Goal: Task Accomplishment & Management: Complete application form

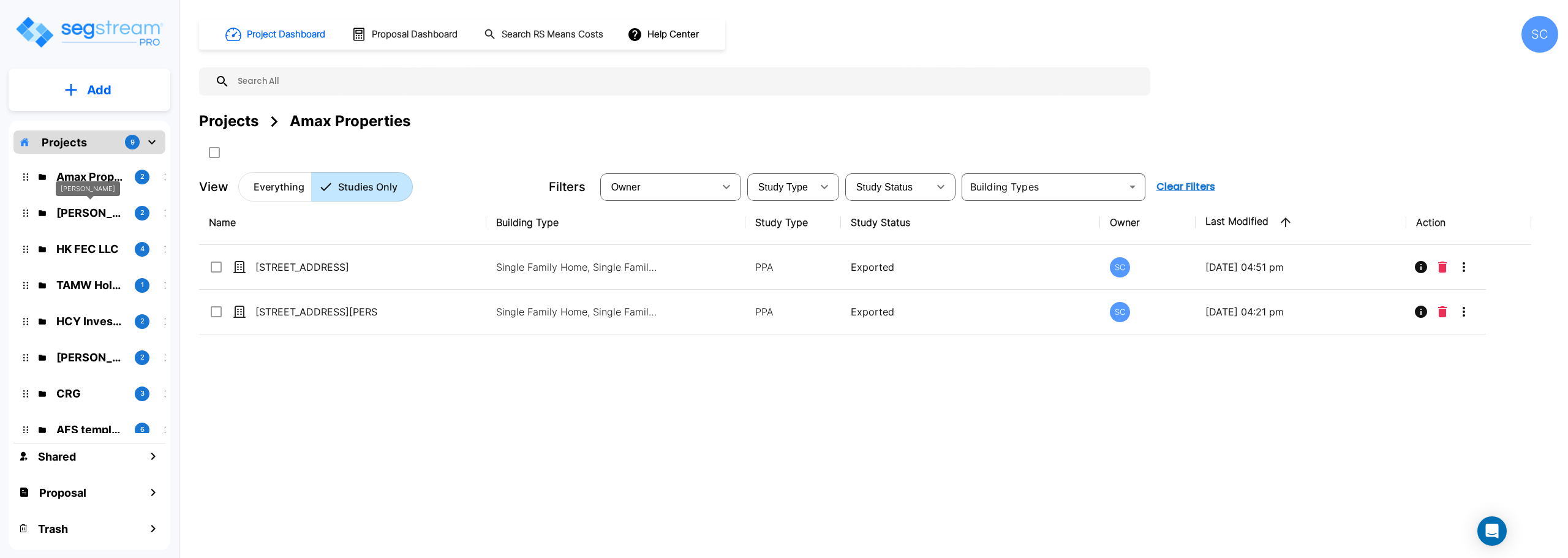
click at [63, 209] on p "Brandon Monsanto" at bounding box center [90, 213] width 69 height 16
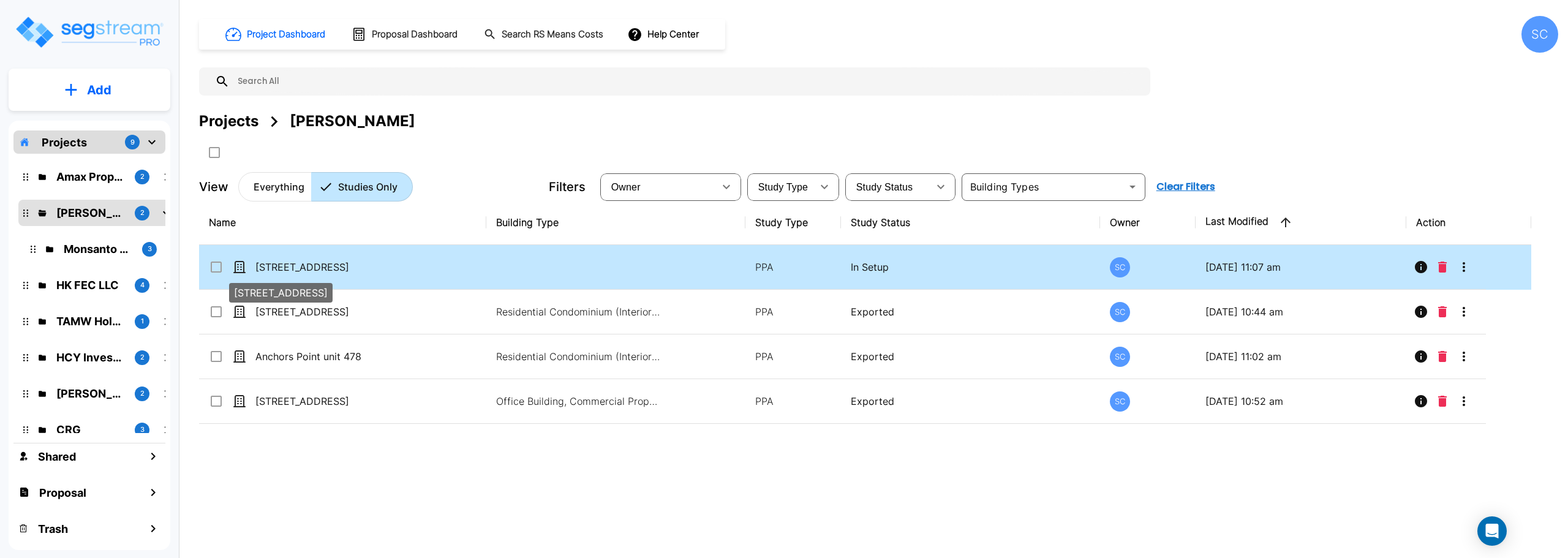
click at [324, 266] on p "371 Anchors Point LN Unit 444-445" at bounding box center [317, 267] width 122 height 15
checkbox input "true"
click at [324, 266] on p "371 Anchors Point LN Unit 444-445" at bounding box center [317, 267] width 122 height 15
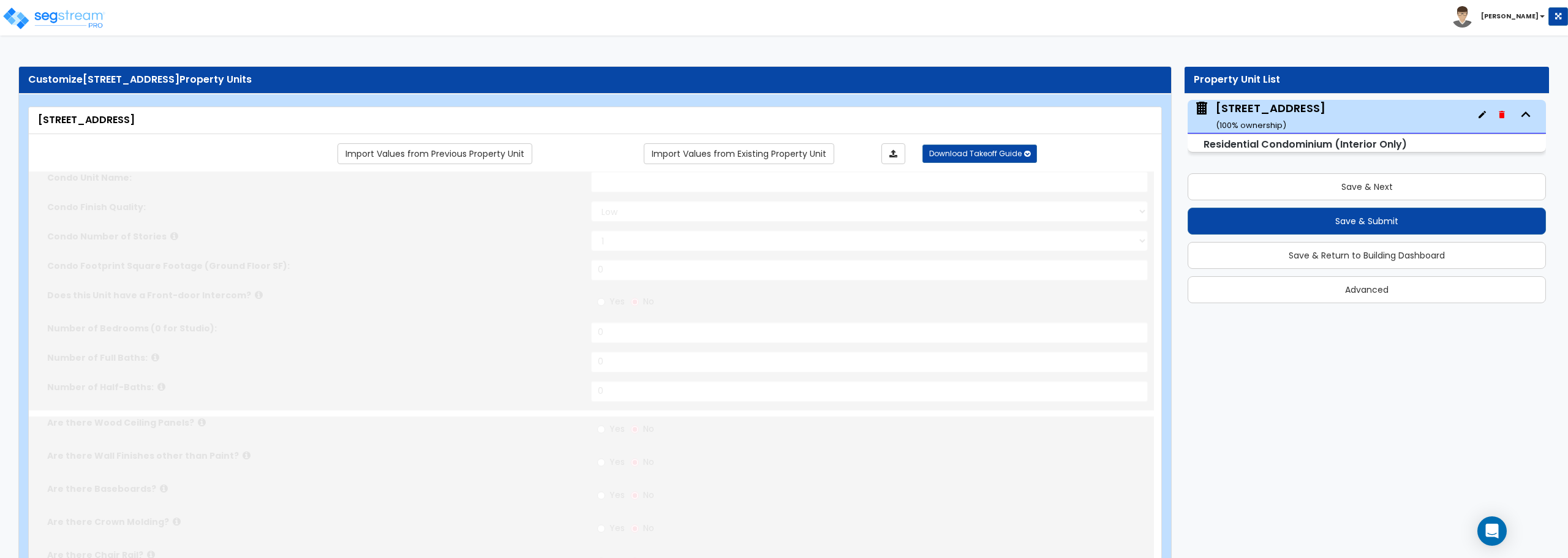
select select "1"
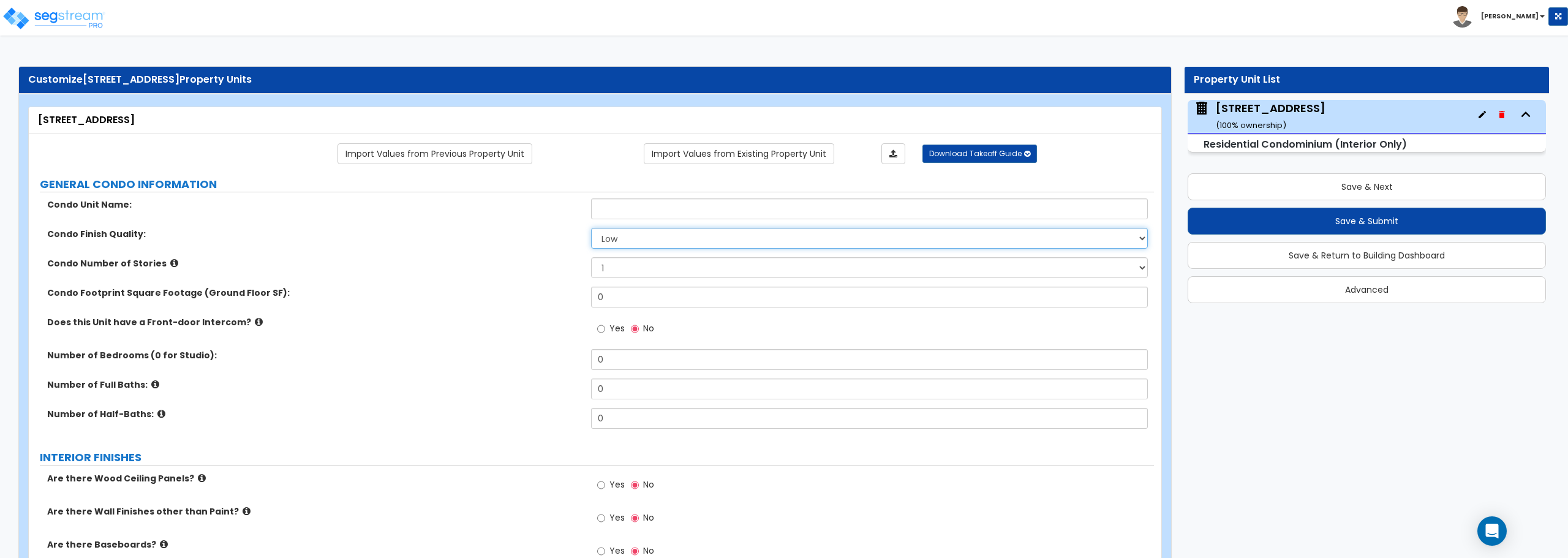
click at [632, 240] on select "Low Average High" at bounding box center [869, 238] width 556 height 21
select select "1"
click at [591, 228] on select "Low Average High" at bounding box center [869, 238] width 556 height 21
drag, startPoint x: 655, startPoint y: 265, endPoint x: 520, endPoint y: 265, distance: 135.0
click at [520, 265] on div "Condo Number of Stories 1 2 3" at bounding box center [592, 272] width 1125 height 29
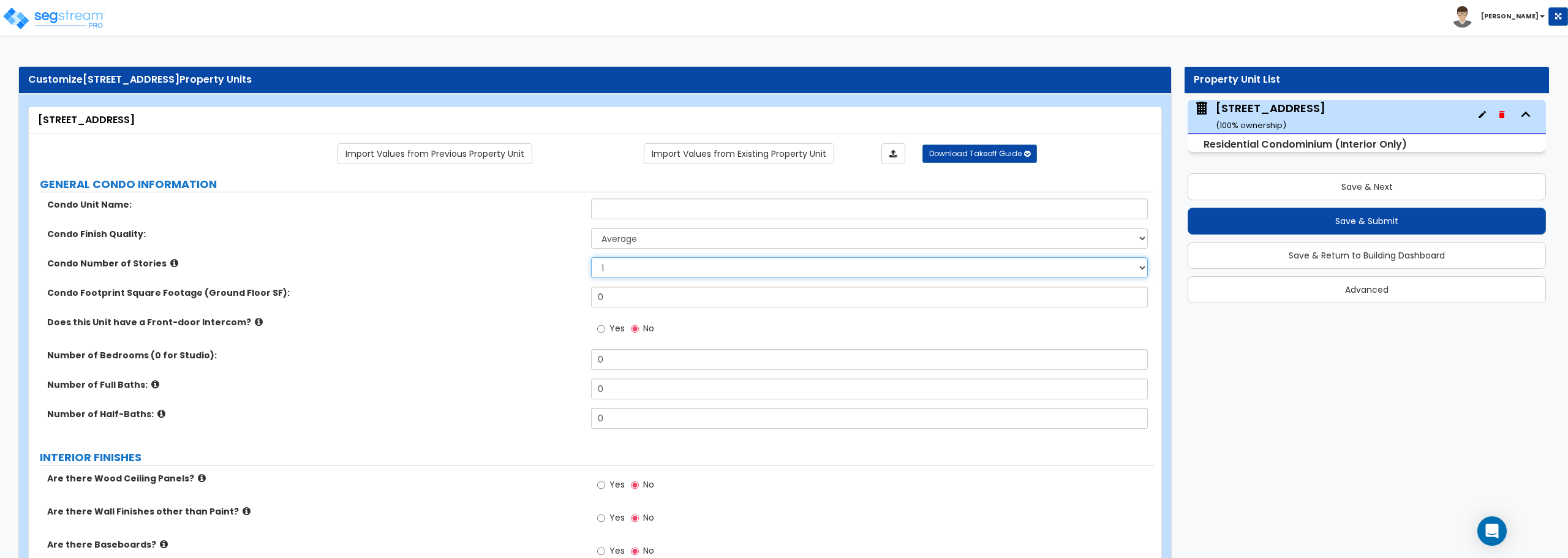
select select "3"
click at [591, 257] on select "1 2 3" at bounding box center [869, 267] width 556 height 21
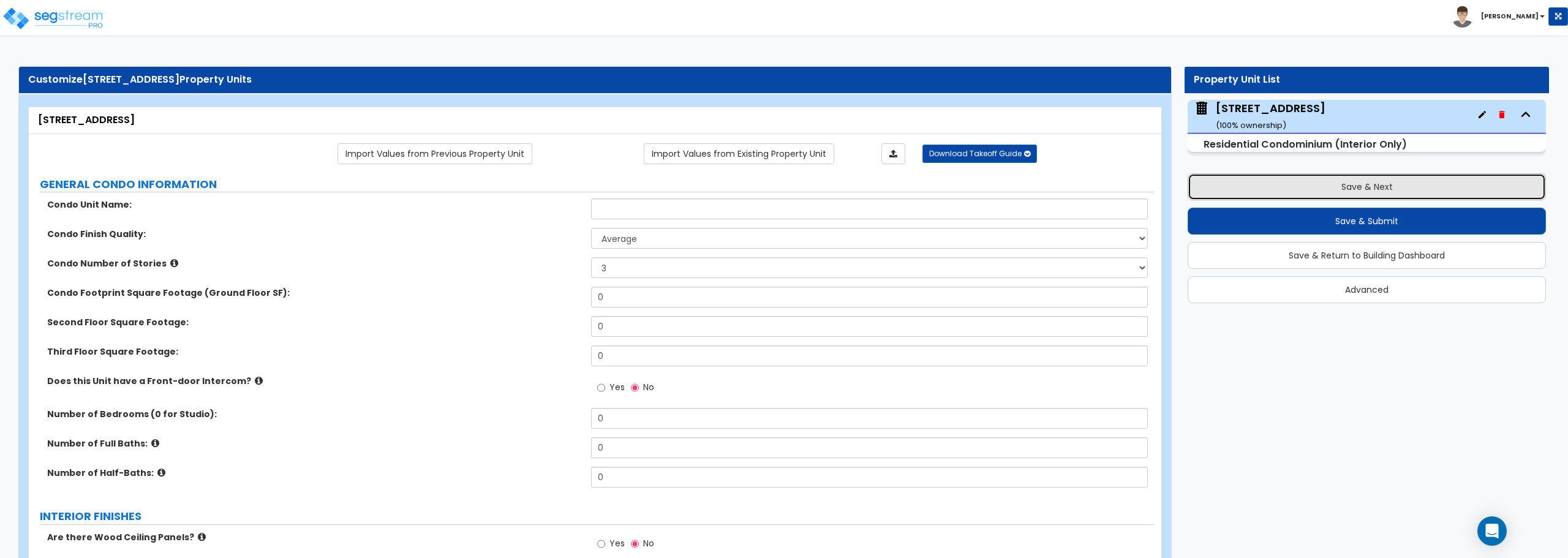
click at [1412, 196] on button "Save & Next" at bounding box center [1367, 187] width 358 height 27
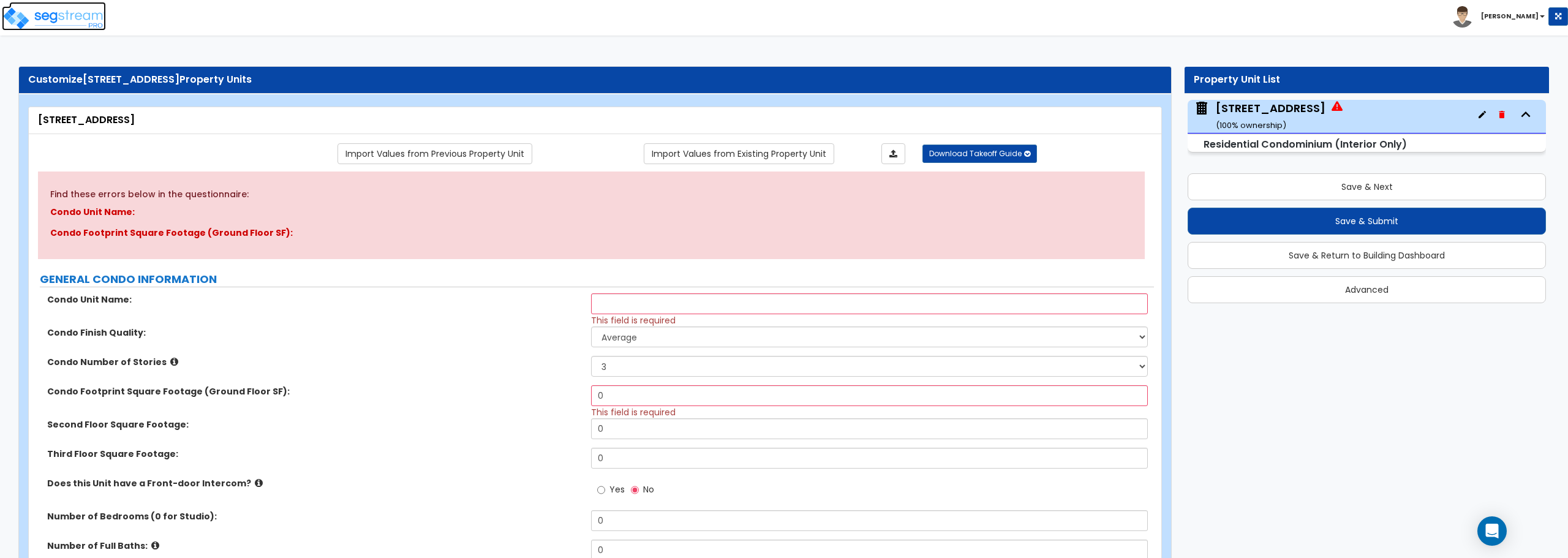
click at [65, 18] on img at bounding box center [54, 18] width 104 height 24
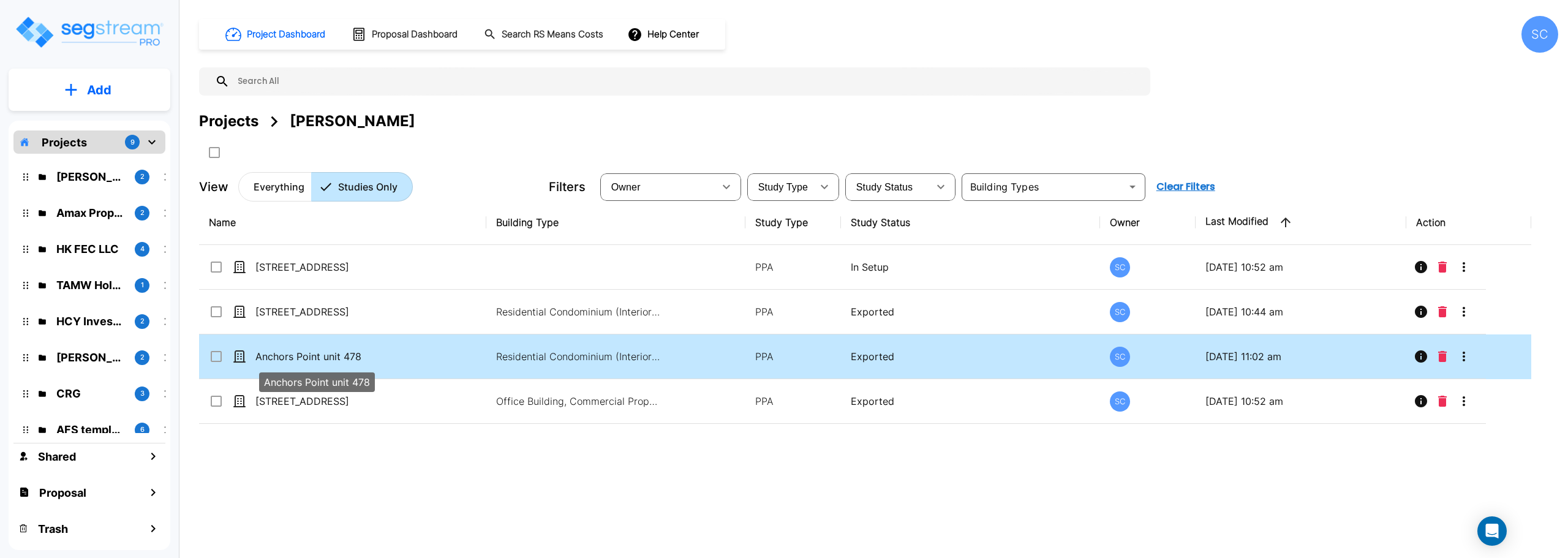
click at [296, 358] on p "Anchors Point unit 478" at bounding box center [317, 356] width 122 height 15
checkbox input "true"
click at [296, 358] on p "Anchors Point unit 478" at bounding box center [317, 356] width 122 height 15
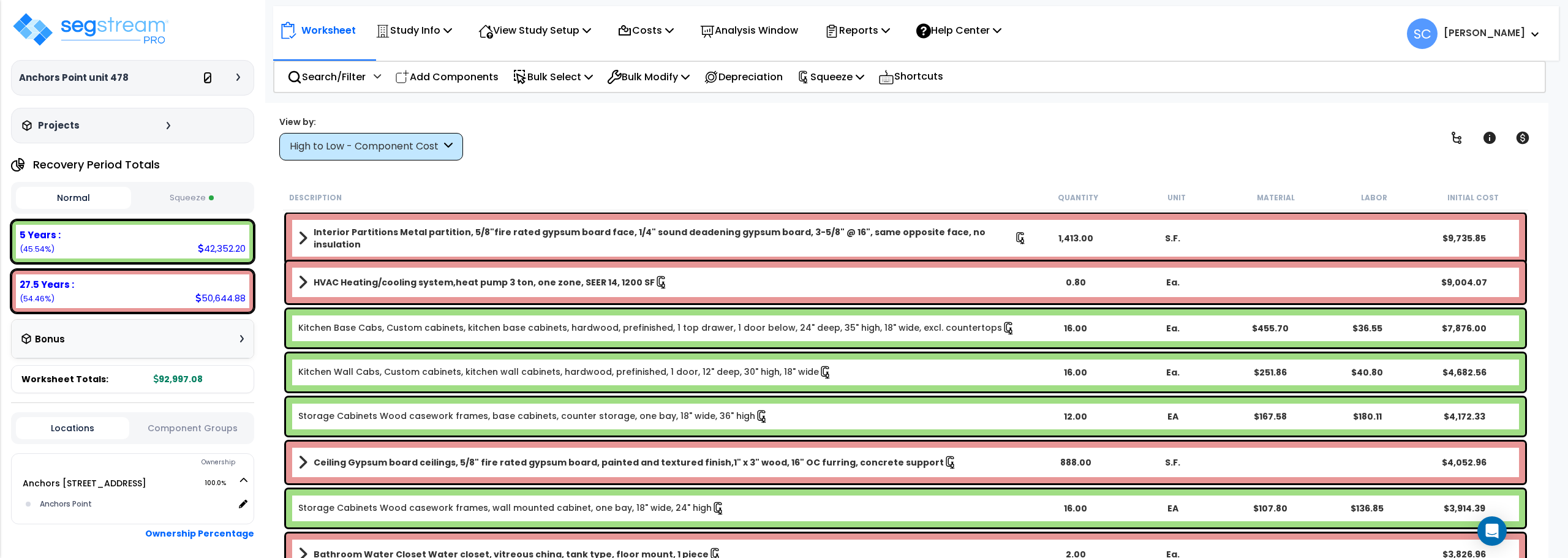
click at [211, 75] on icon at bounding box center [207, 79] width 9 height 9
click at [121, 42] on img at bounding box center [91, 30] width 159 height 37
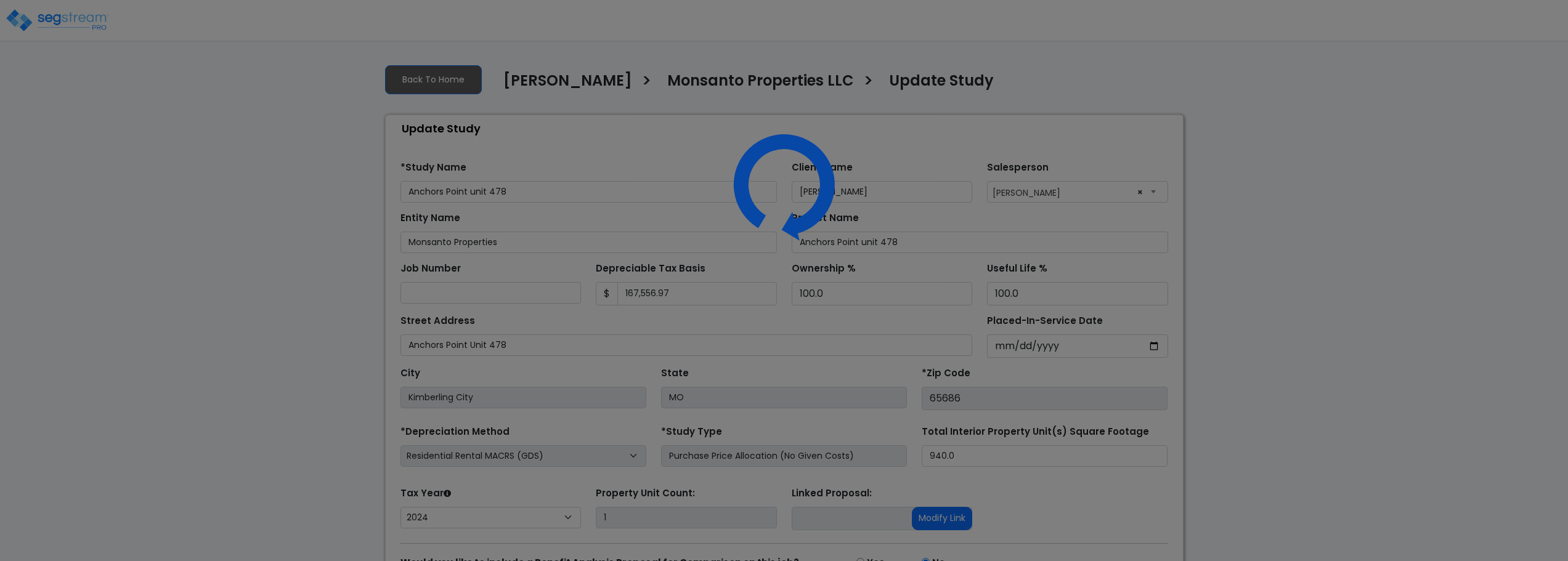
select select "2024"
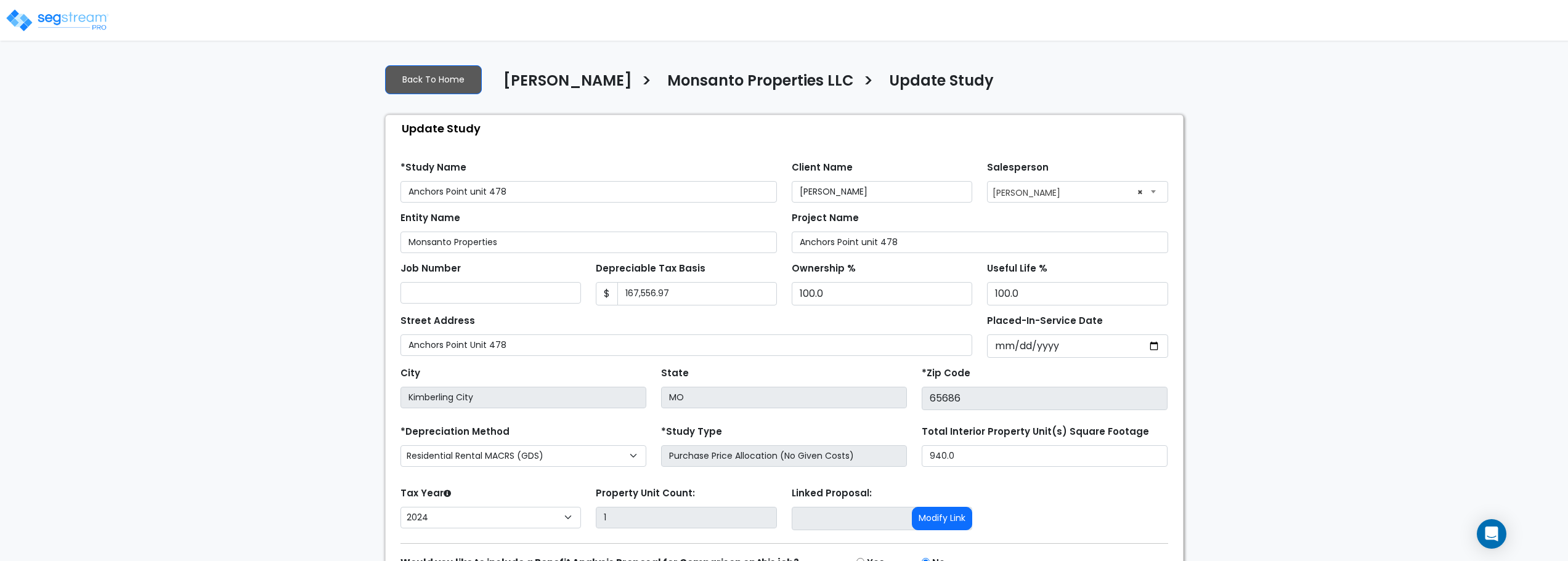
click at [910, 84] on h4 "Update Study" at bounding box center [941, 82] width 105 height 21
click at [562, 78] on h4 "[PERSON_NAME]" at bounding box center [567, 82] width 129 height 21
click at [51, 13] on img at bounding box center [57, 20] width 105 height 24
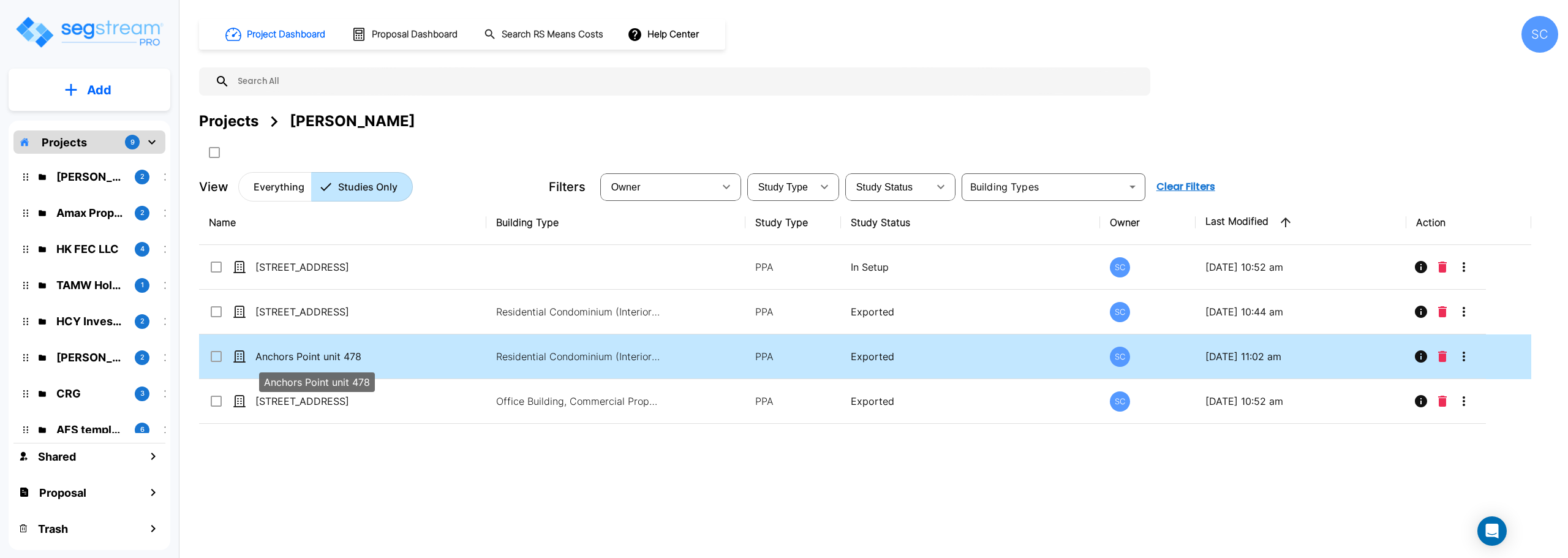
click at [322, 353] on p "Anchors Point unit 478" at bounding box center [317, 356] width 122 height 15
click at [368, 362] on p "Anchors Point unit 478" at bounding box center [317, 356] width 122 height 15
checkbox input "false"
click at [368, 362] on p "Anchors Point unit 478" at bounding box center [317, 356] width 122 height 15
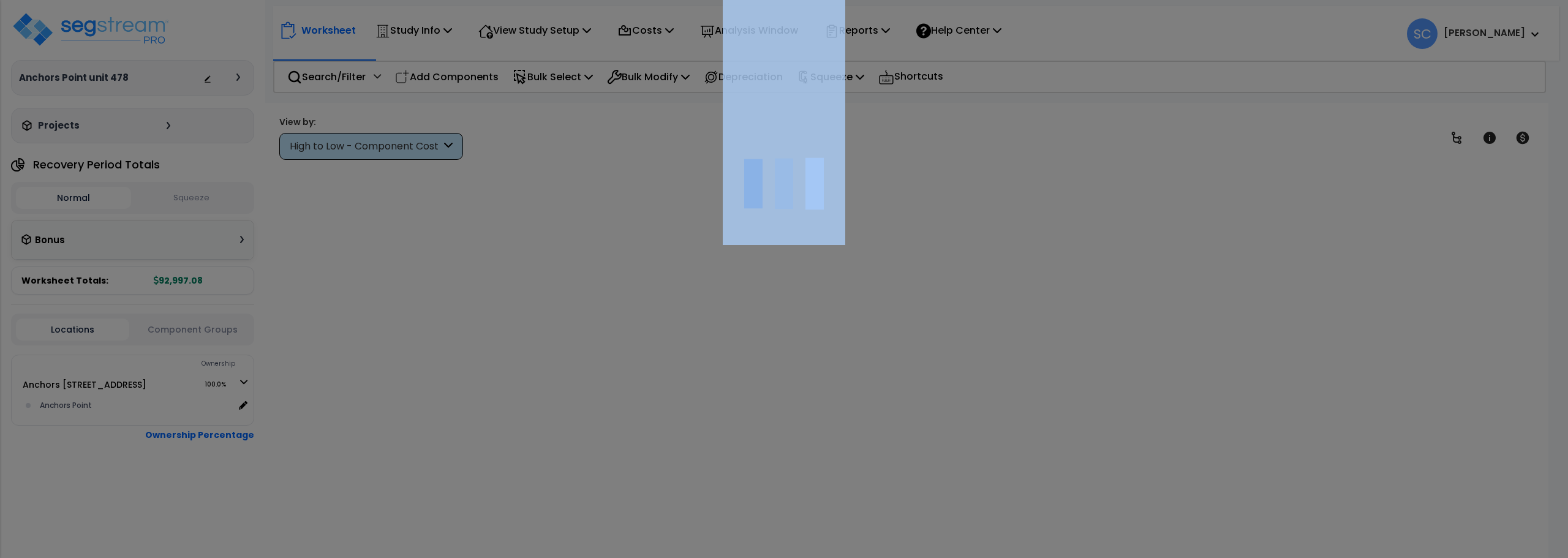
click at [314, 353] on div at bounding box center [784, 279] width 1568 height 558
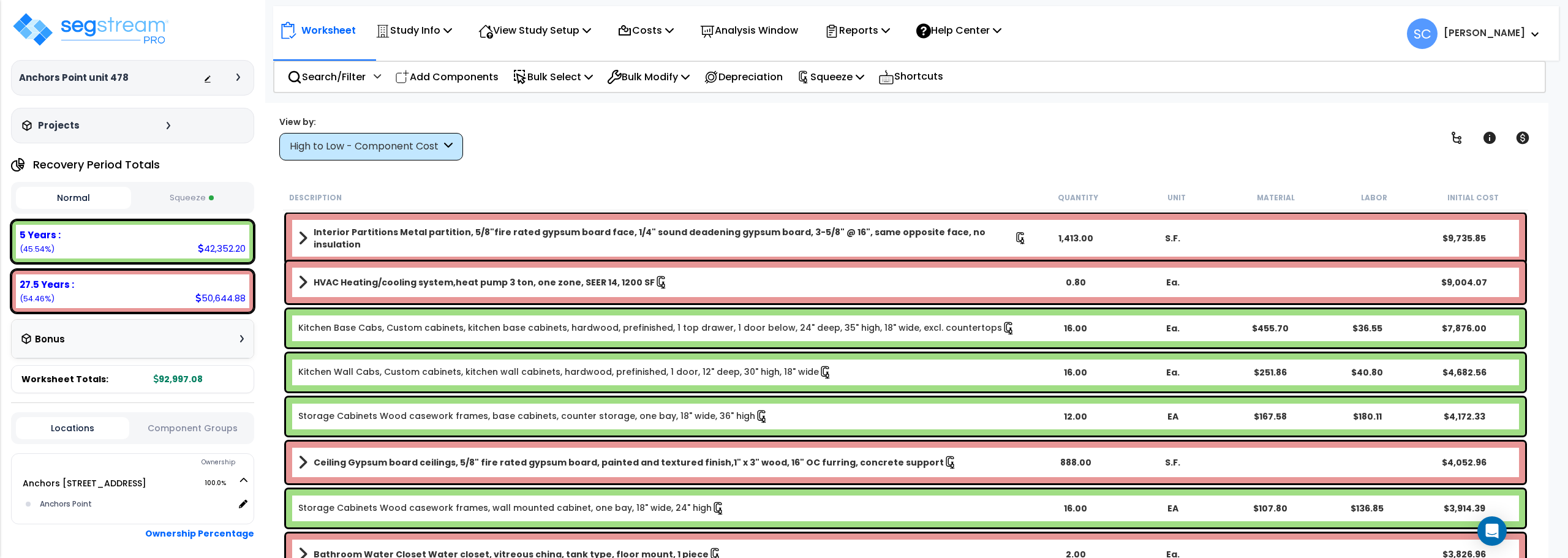
click at [237, 77] on icon at bounding box center [238, 77] width 4 height 7
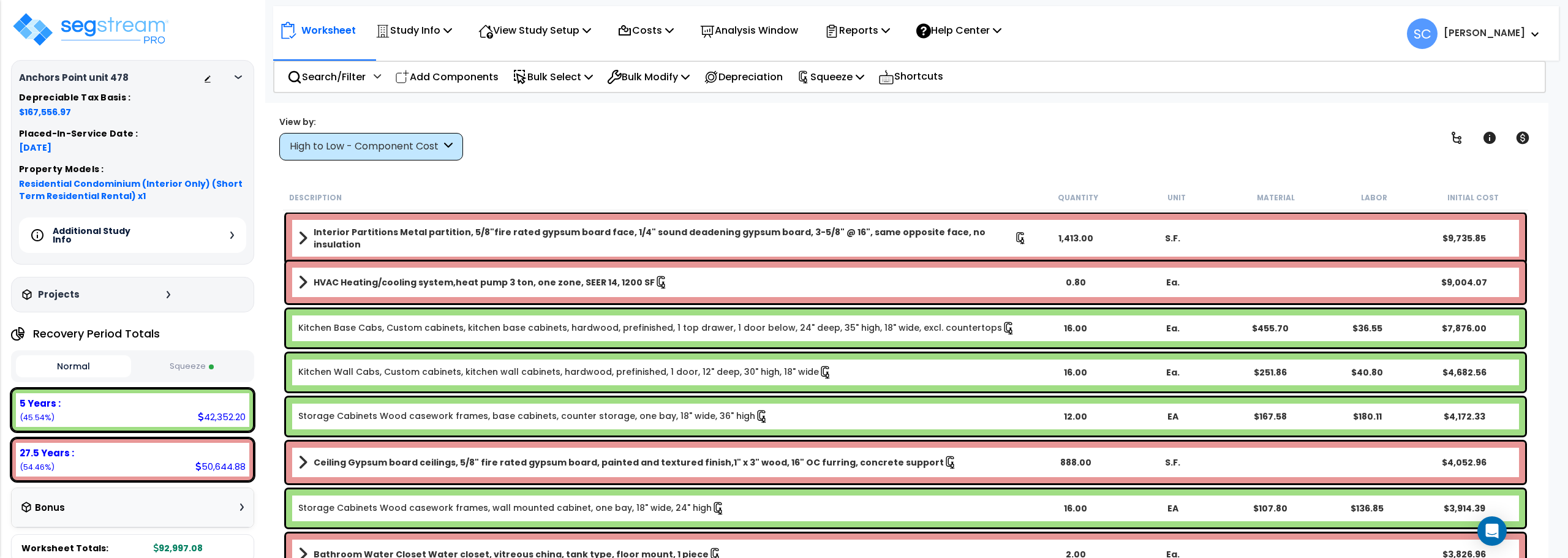
click at [600, 157] on div "View by: High to Low - Component Cost High to Low - Component Cost" at bounding box center [905, 138] width 1261 height 45
click at [537, 33] on p "View Study Setup" at bounding box center [534, 30] width 113 height 16
click at [530, 84] on link "View Questionnaire" at bounding box center [533, 84] width 121 height 24
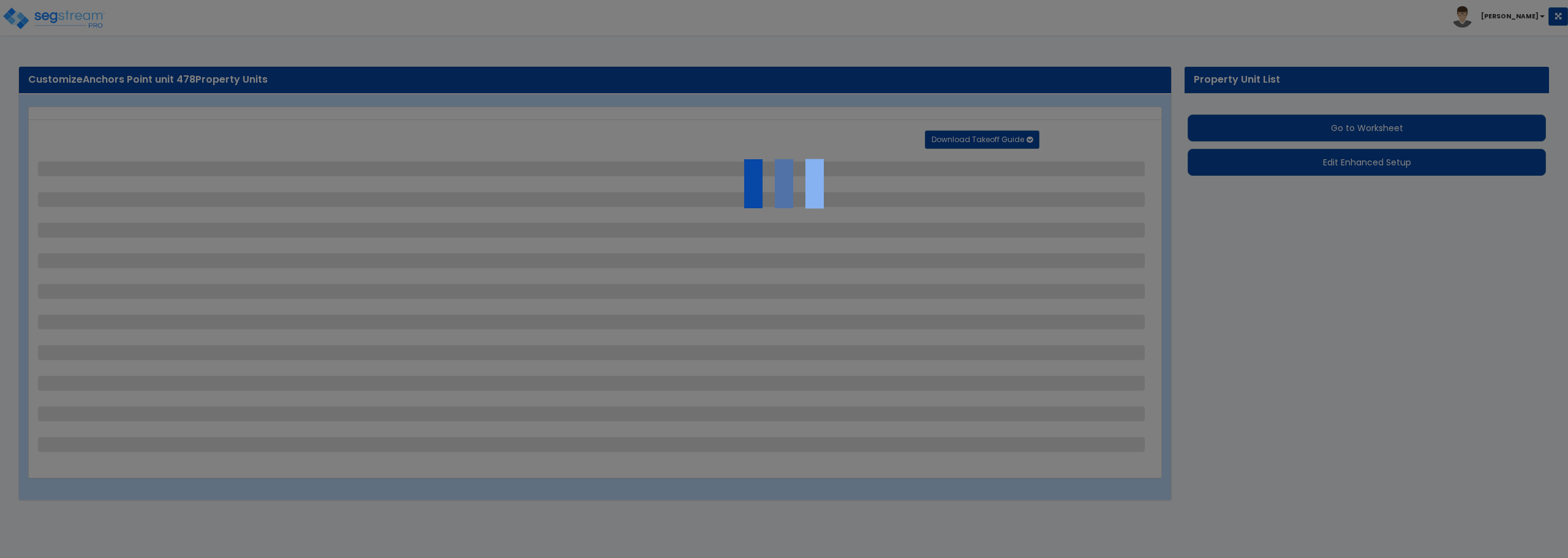
select select "1"
select select "7"
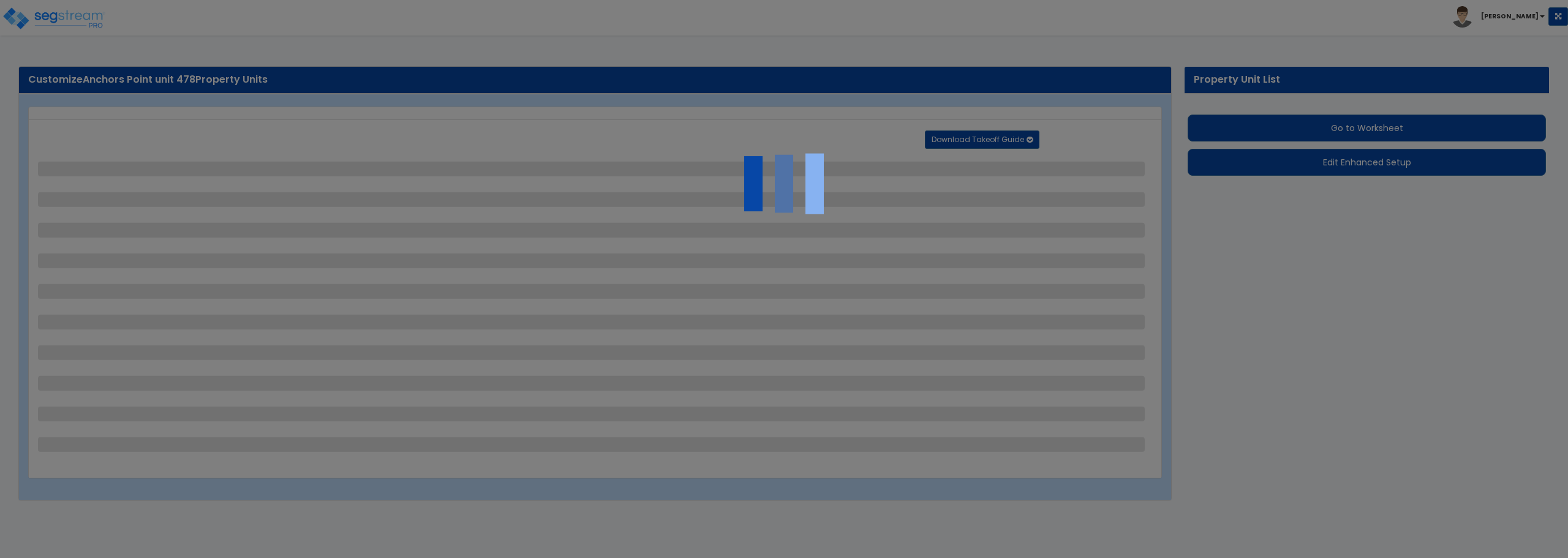
select select "7"
select select "1"
select select "3"
select select "4"
select select "5"
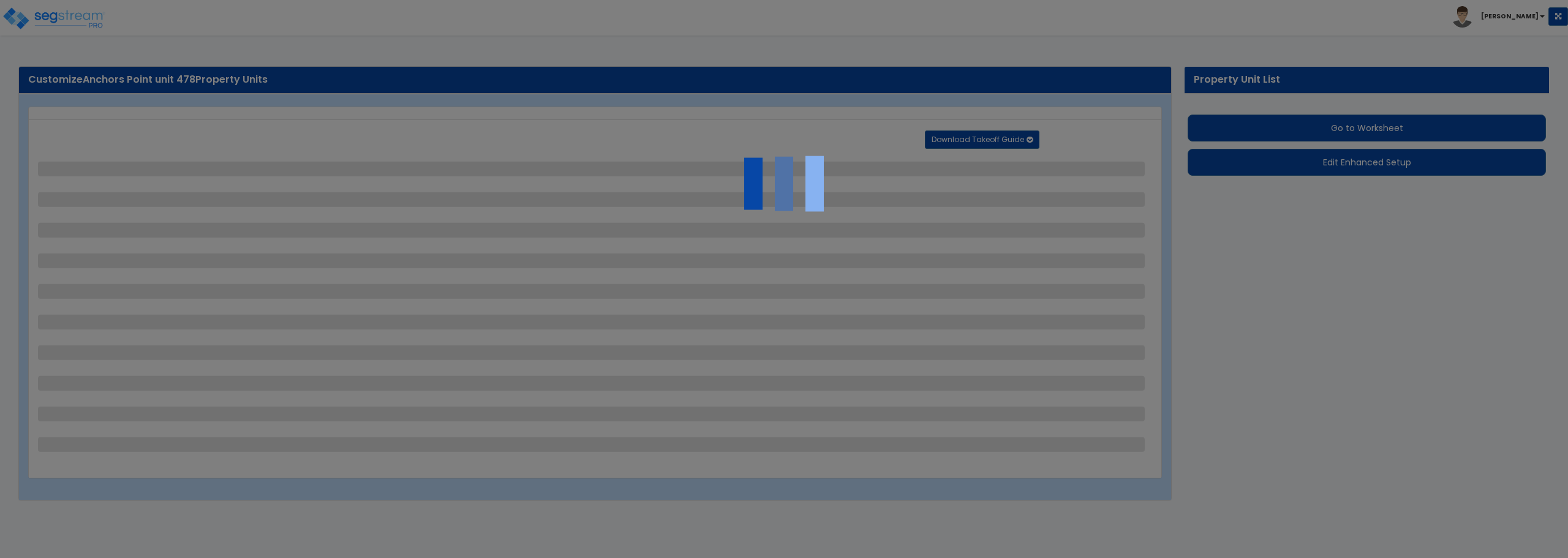
select select "3"
select select "1"
select select "3"
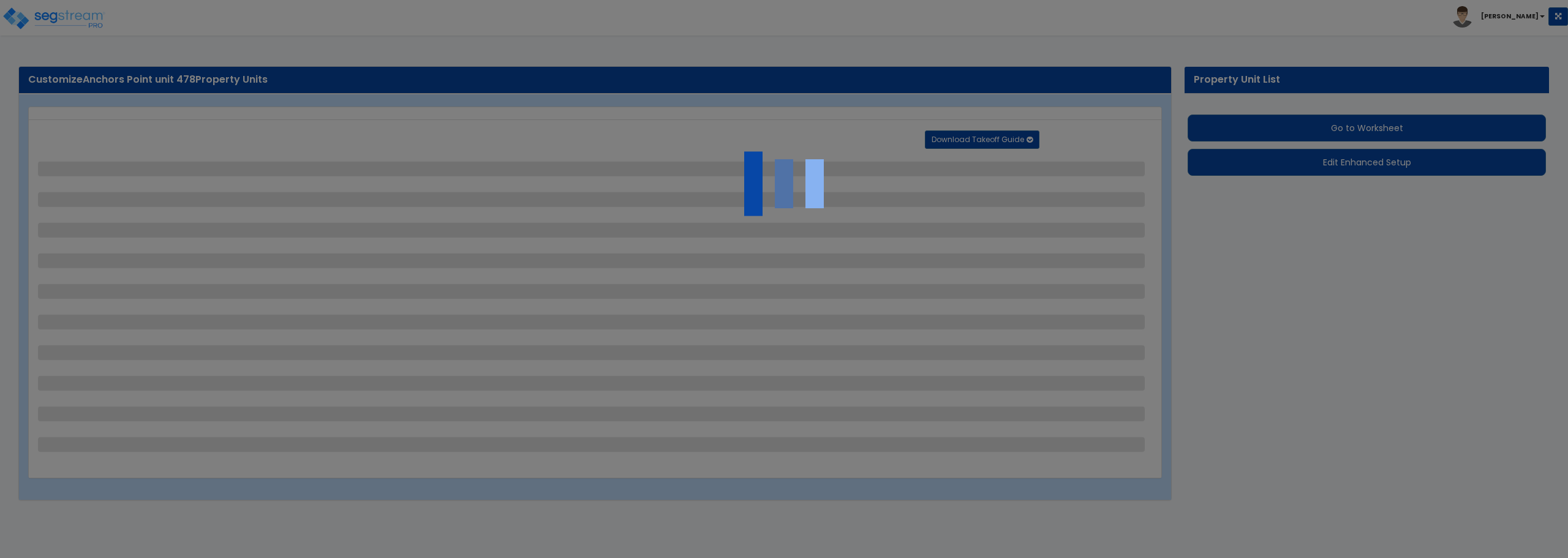
select select "4"
select select "1"
select select "2"
select select "5"
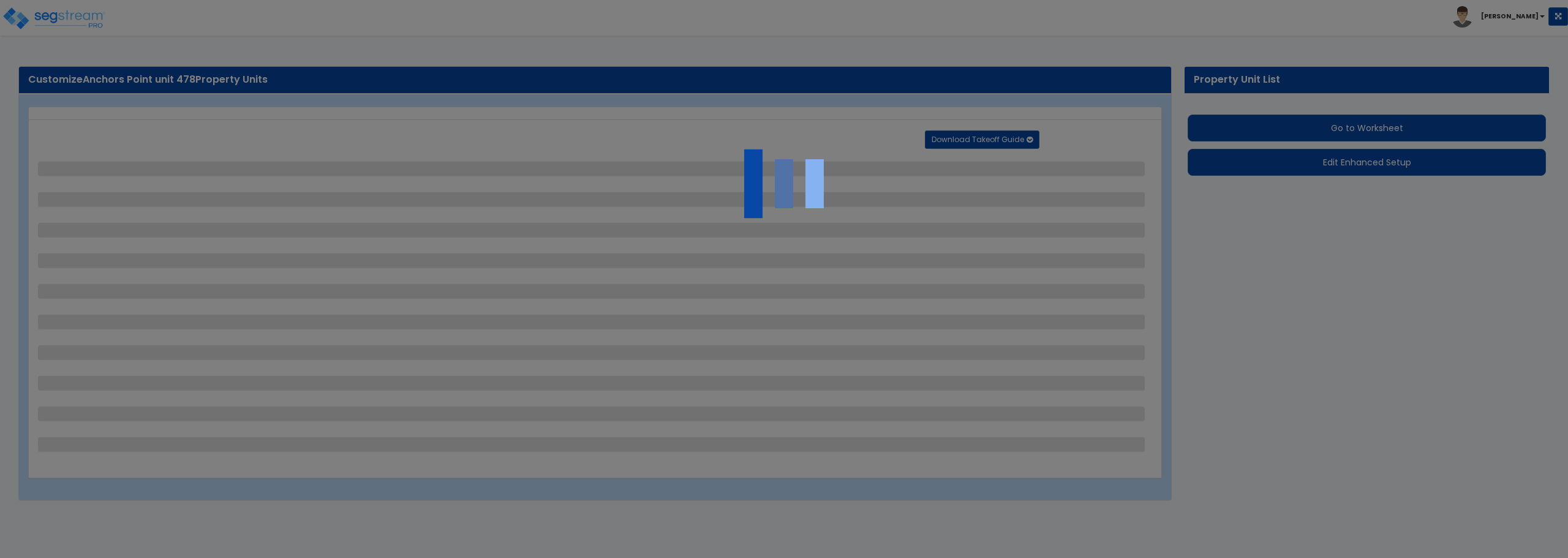
select select "2"
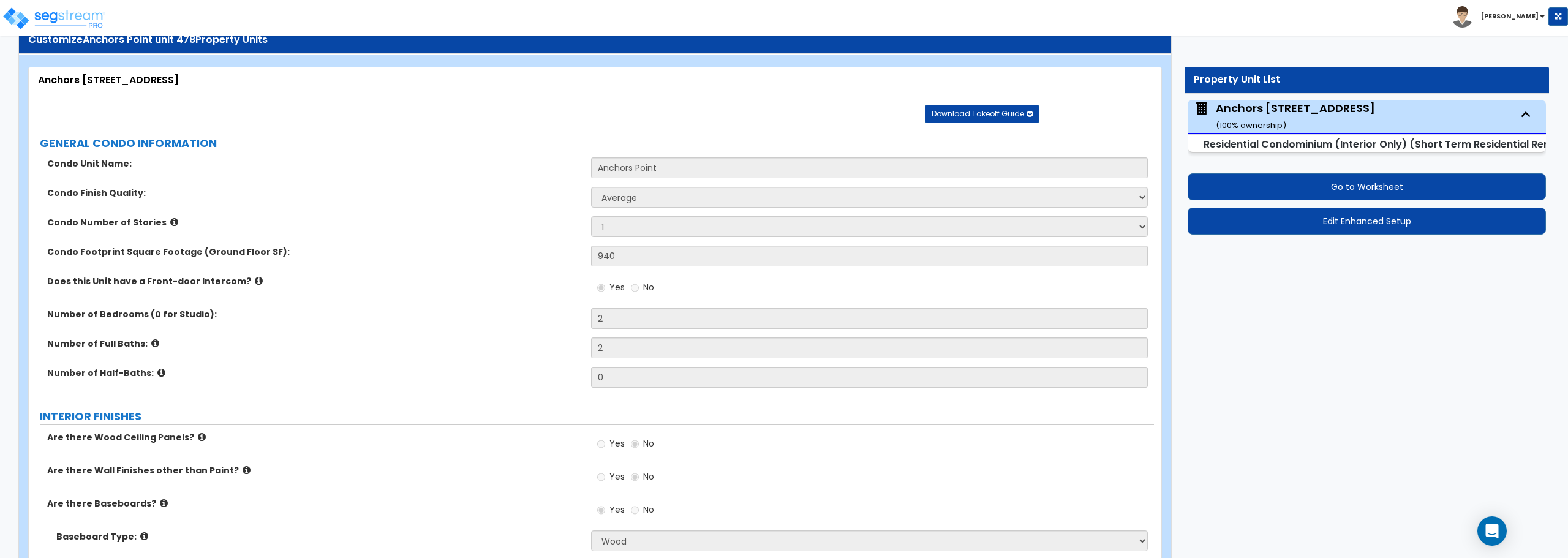
scroll to position [61, 0]
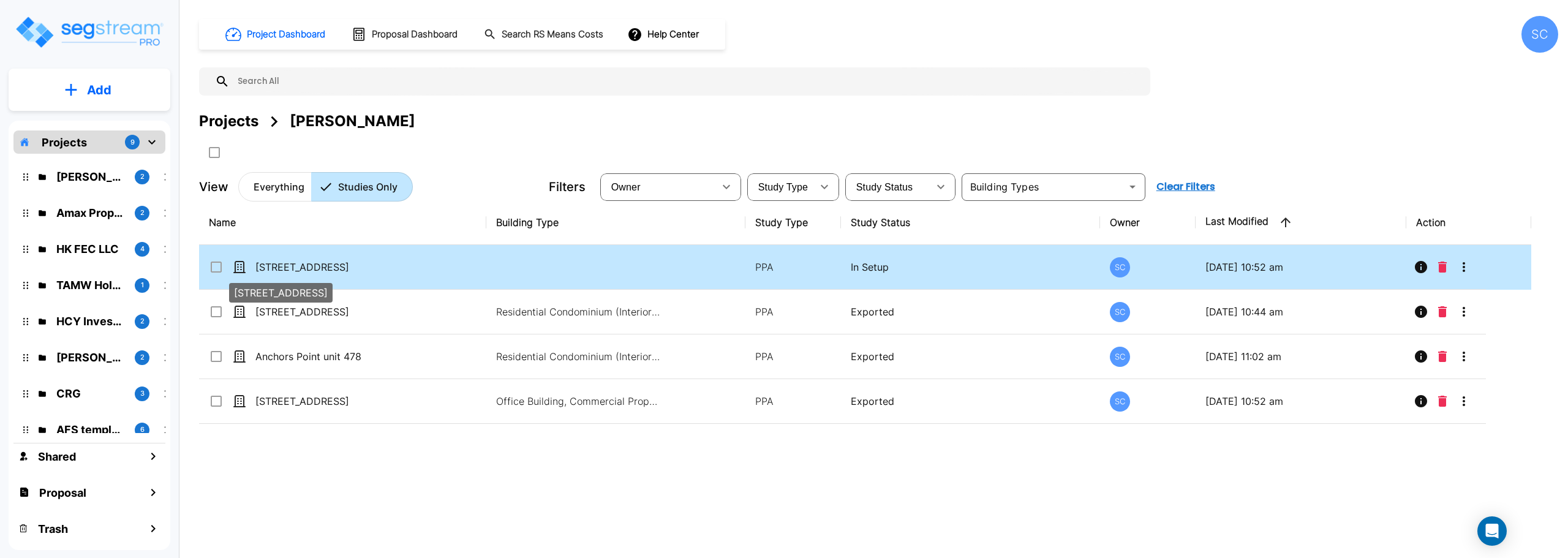
click at [349, 273] on p "[STREET_ADDRESS]" at bounding box center [317, 267] width 122 height 15
click at [349, 272] on p "[STREET_ADDRESS]" at bounding box center [317, 267] width 122 height 15
checkbox input "false"
click at [349, 272] on p "[STREET_ADDRESS]" at bounding box center [317, 267] width 122 height 15
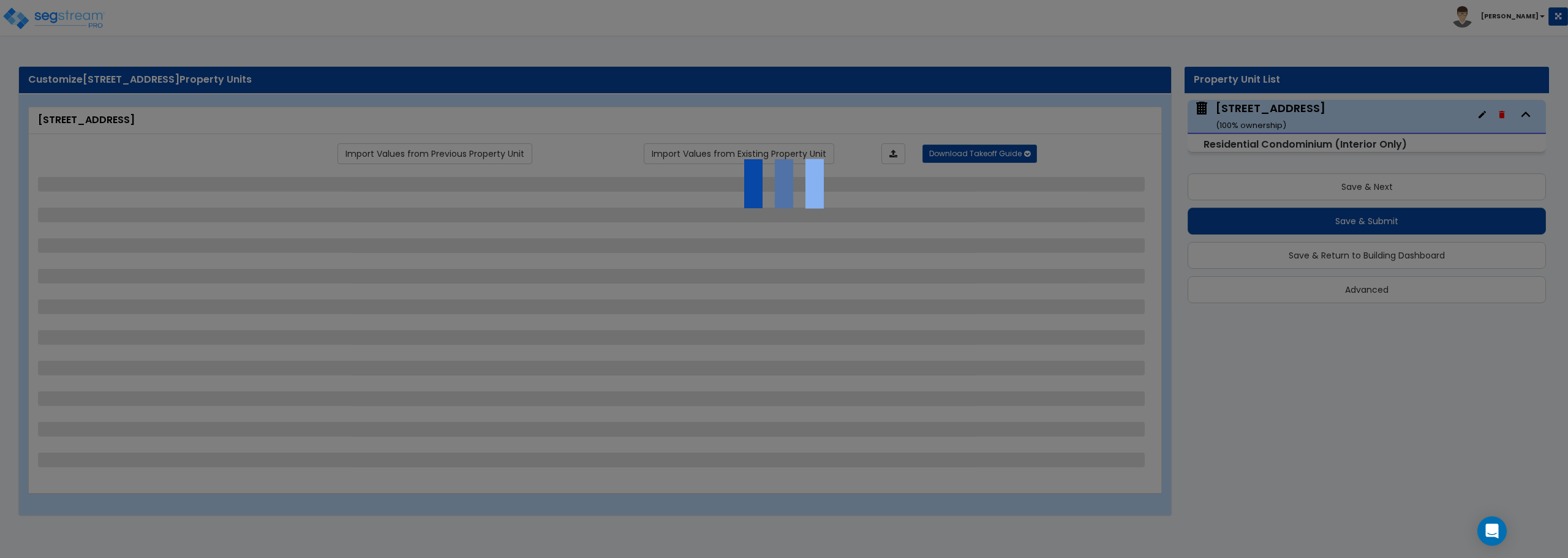
select select "1"
select select "3"
select select "1"
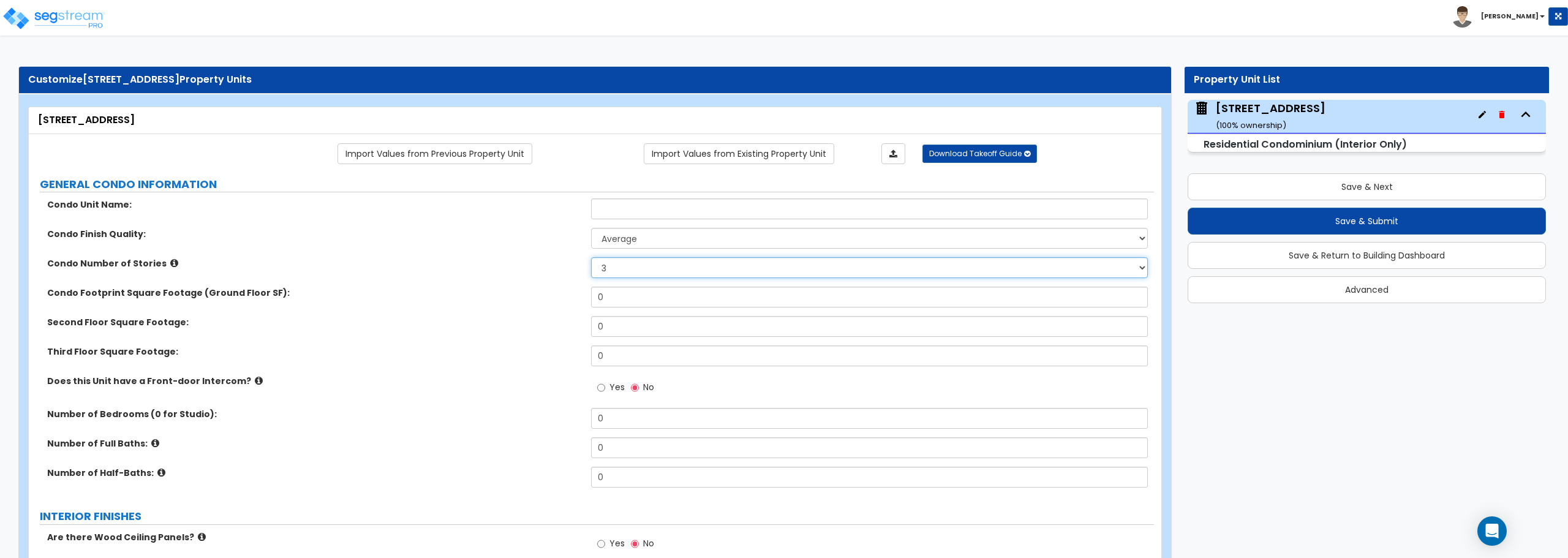
drag, startPoint x: 659, startPoint y: 272, endPoint x: 548, endPoint y: 272, distance: 111.0
click at [548, 272] on div "Condo Number of Stories 1 2 3" at bounding box center [592, 272] width 1125 height 29
select select "1"
click at [591, 257] on select "1 2 3" at bounding box center [869, 267] width 556 height 21
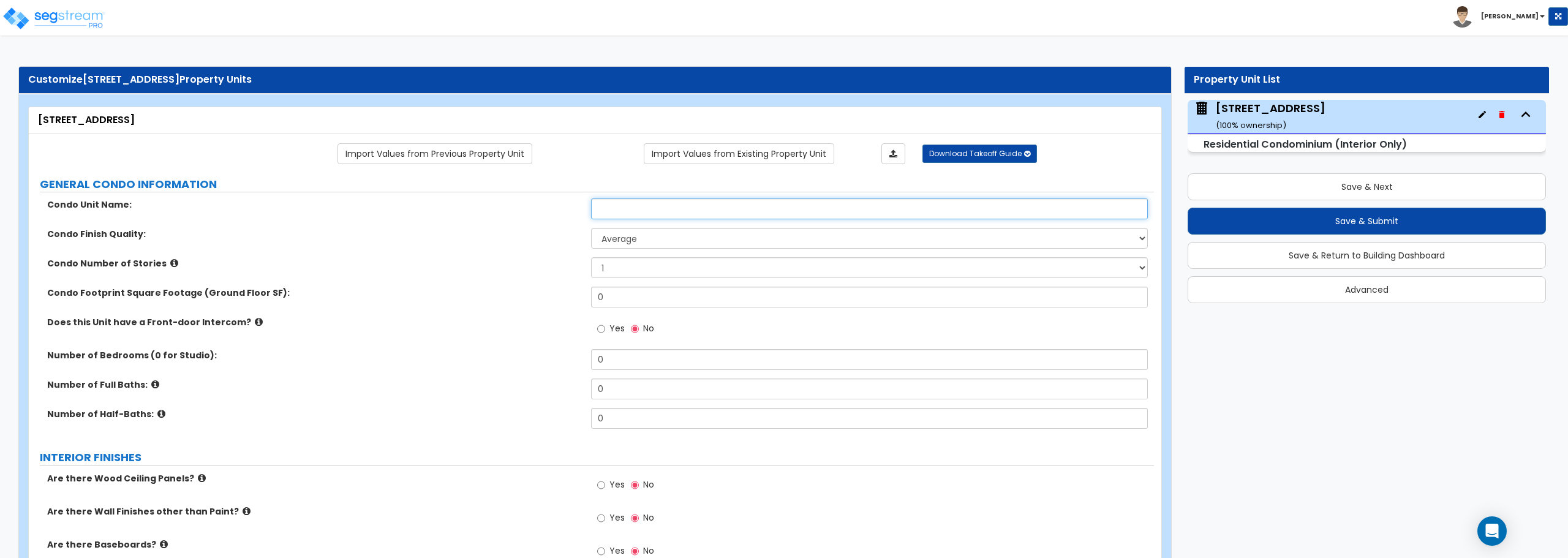
click at [625, 198] on input "text" at bounding box center [869, 208] width 556 height 21
type input "Anchors Point"
click at [620, 298] on input "0" at bounding box center [869, 297] width 556 height 21
drag, startPoint x: 620, startPoint y: 298, endPoint x: 545, endPoint y: 304, distance: 75.2
click at [545, 304] on div "Condo Footprint Square Footage (Ground Floor SF): 0" at bounding box center [592, 301] width 1125 height 29
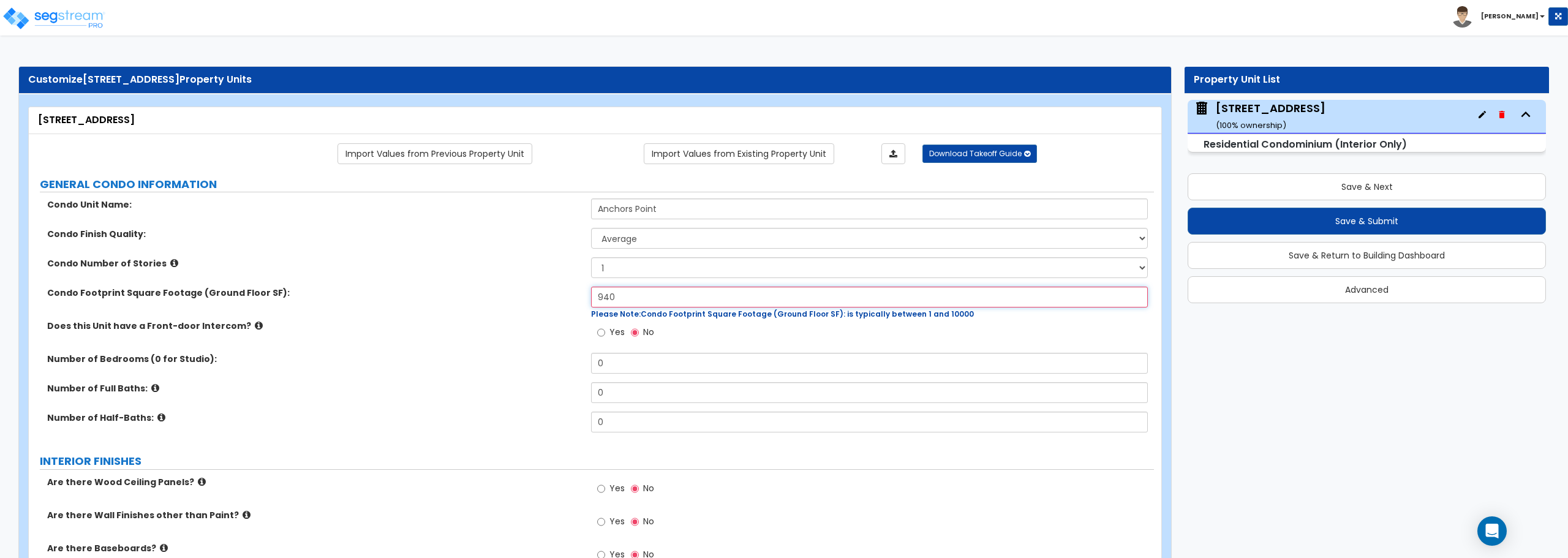
type input "940"
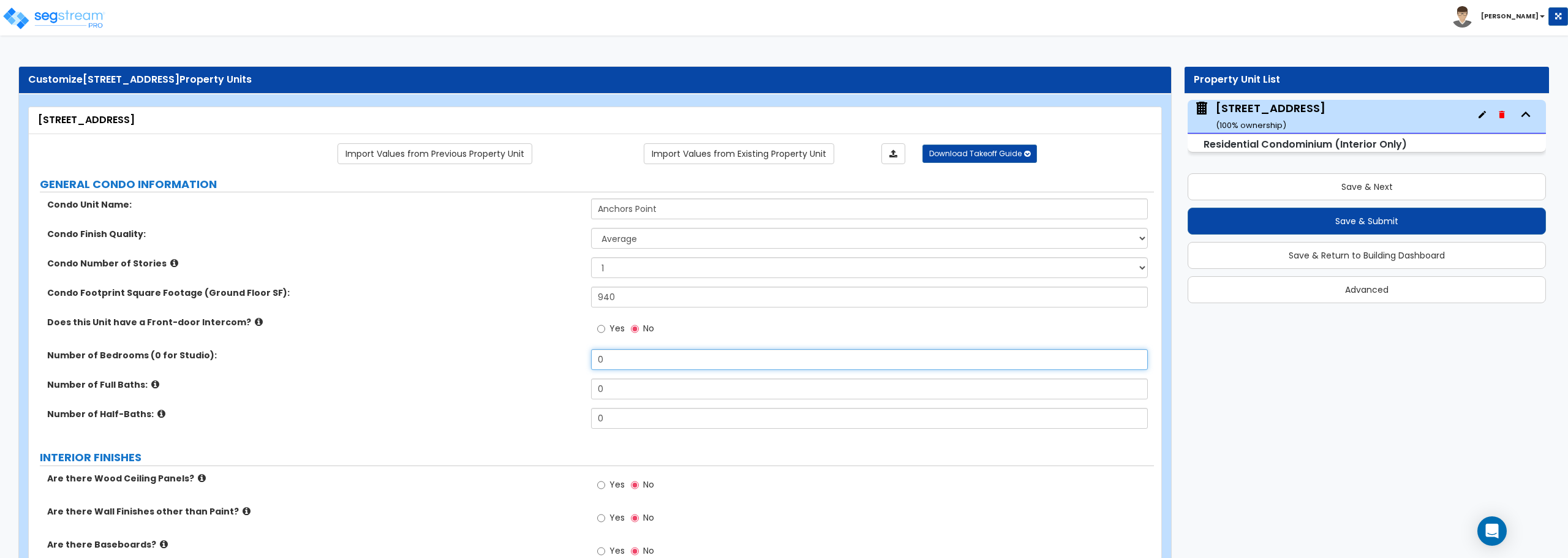
drag, startPoint x: 614, startPoint y: 364, endPoint x: 531, endPoint y: 369, distance: 83.2
click at [531, 369] on div "Number of Bedrooms (0 for Studio): 0" at bounding box center [592, 363] width 1125 height 29
drag, startPoint x: 618, startPoint y: 350, endPoint x: 563, endPoint y: 356, distance: 55.3
click at [563, 356] on div "Number of Bedrooms (0 for Studio): 4" at bounding box center [592, 363] width 1125 height 29
type input "2"
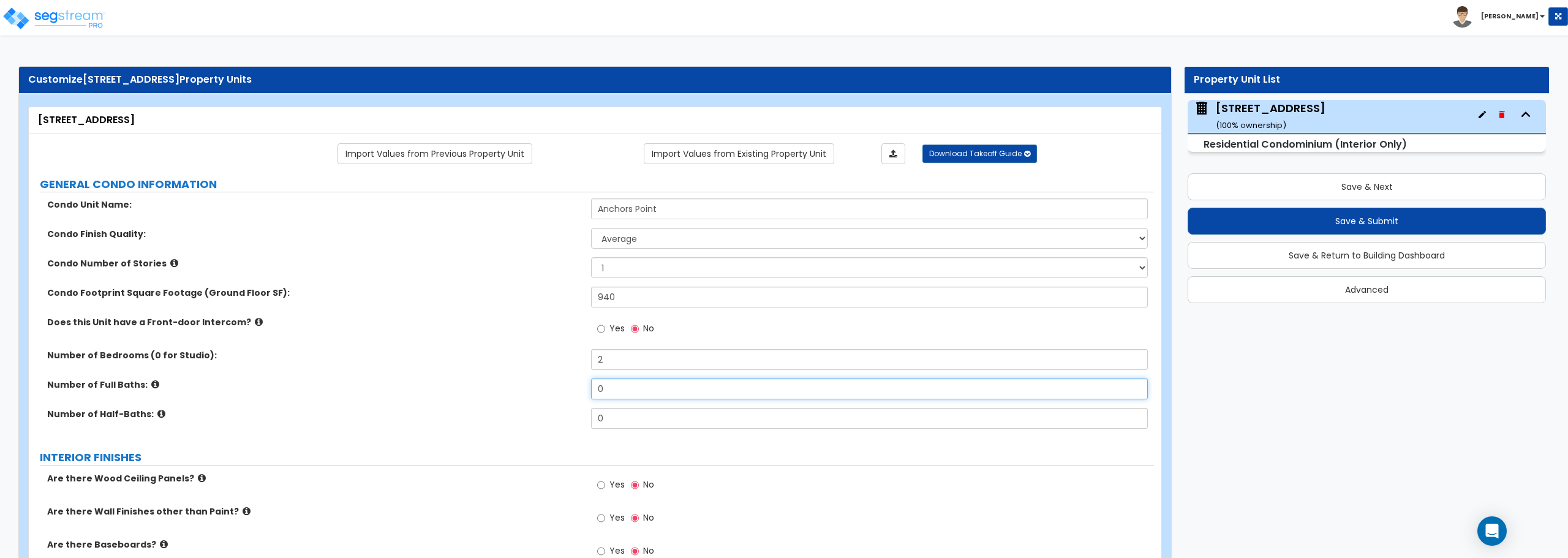
drag, startPoint x: 528, startPoint y: 394, endPoint x: 471, endPoint y: 395, distance: 57.0
click at [471, 395] on div "Number of Full Baths: 0" at bounding box center [592, 393] width 1125 height 29
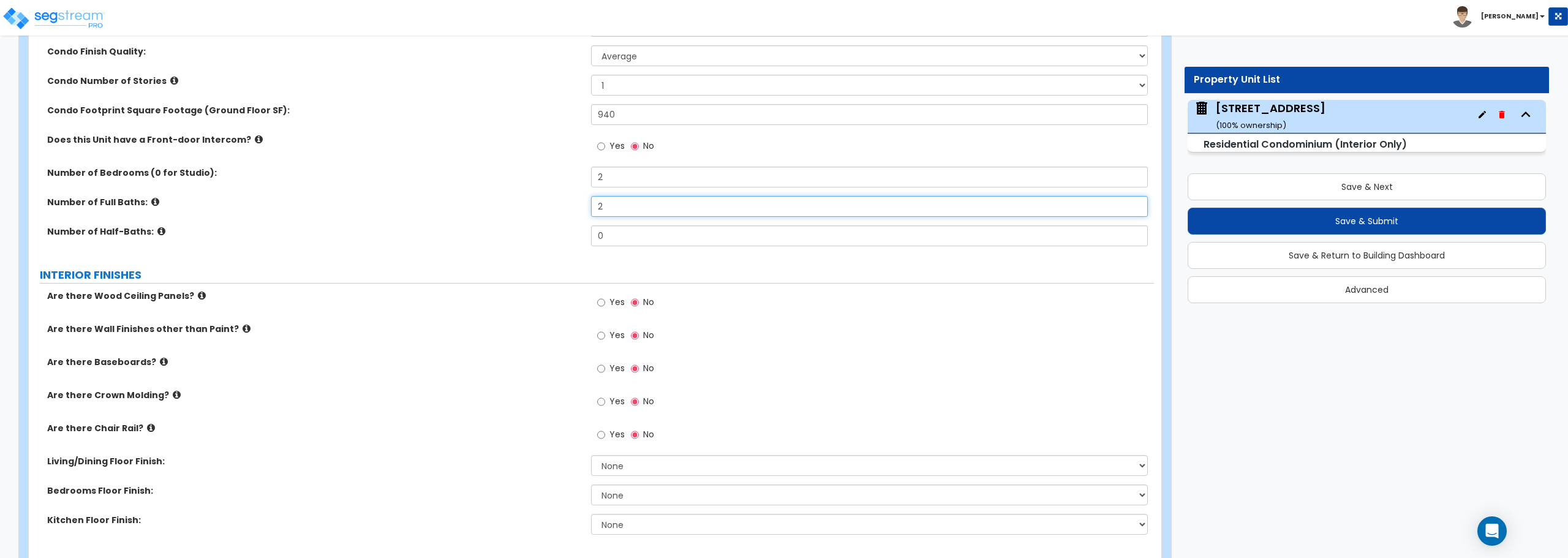
scroll to position [429, 0]
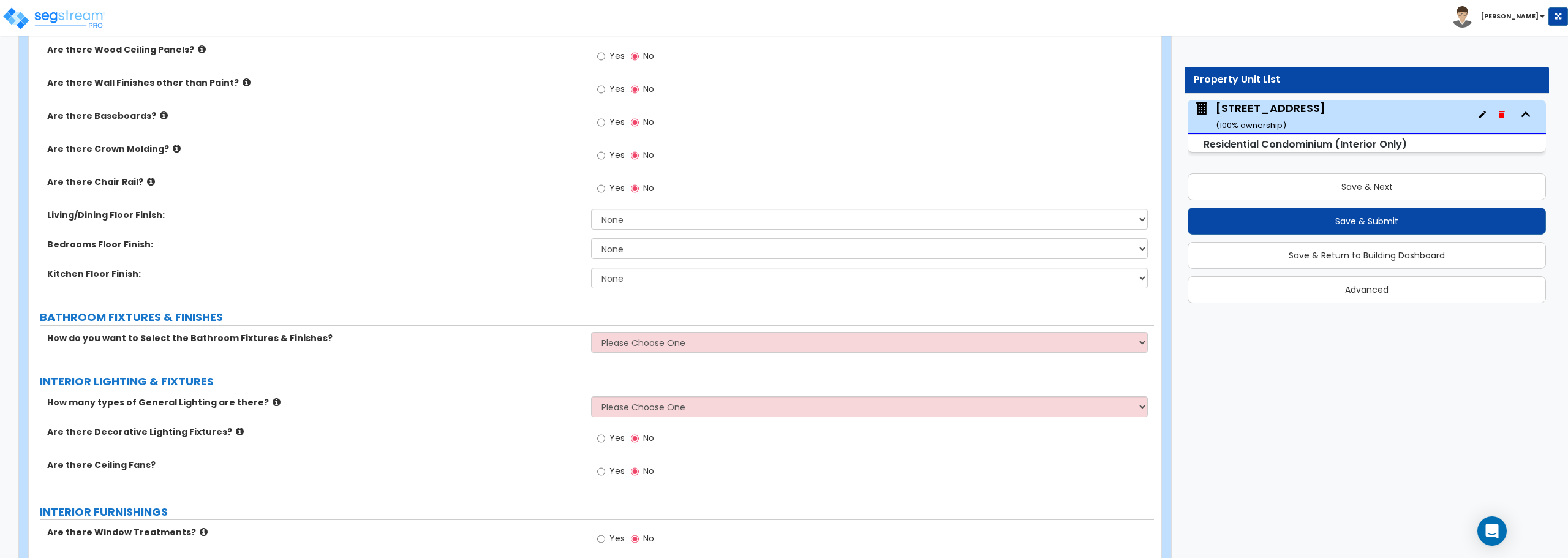
type input "2"
click at [696, 338] on select "Please Choose One Select Fixtures and Finishes only for one Bath and assume thi…" at bounding box center [869, 342] width 556 height 21
select select "2"
click at [591, 332] on select "Please Choose One Select Fixtures and Finishes only for one Bath and assume thi…" at bounding box center [869, 342] width 556 height 21
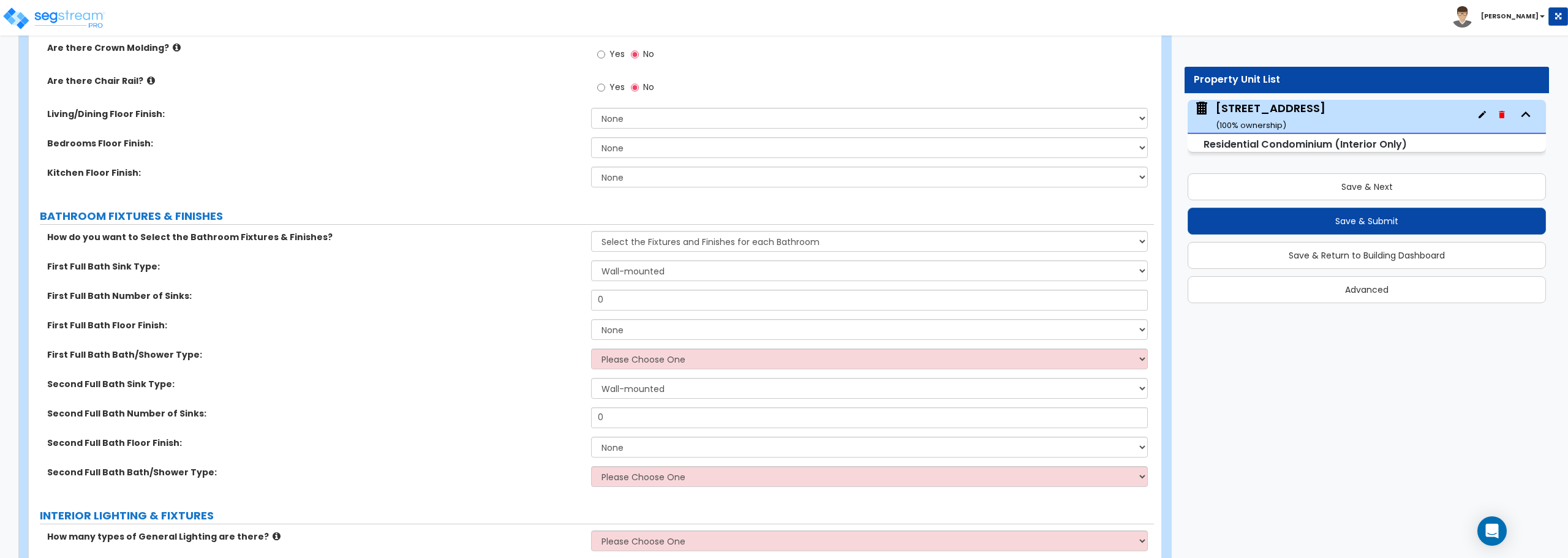
scroll to position [532, 0]
click at [652, 267] on select "Wall-mounted Pedestal-mounted Vanity-mounted" at bounding box center [869, 269] width 556 height 21
select select "3"
click at [591, 259] on select "Wall-mounted Pedestal-mounted Vanity-mounted" at bounding box center [869, 269] width 556 height 21
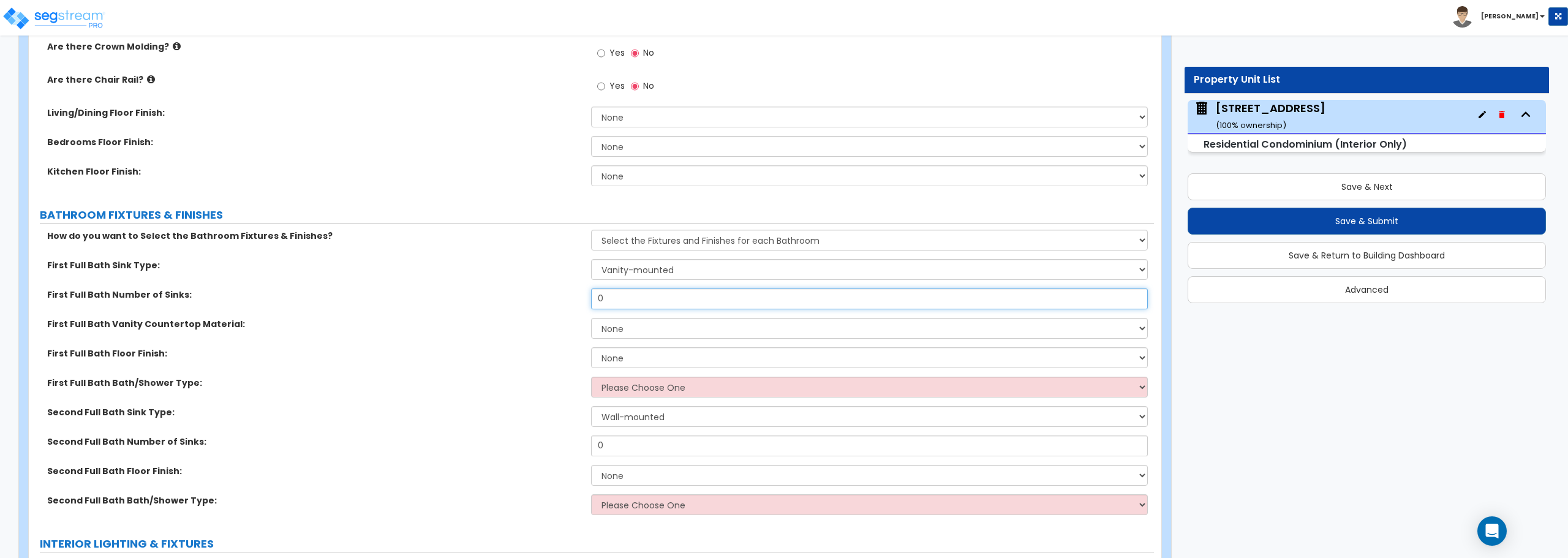
drag, startPoint x: 644, startPoint y: 299, endPoint x: 585, endPoint y: 299, distance: 59.0
click at [585, 299] on div "First Full Bath Number of Sinks: 0" at bounding box center [592, 303] width 1125 height 29
type input "1"
click at [638, 323] on select "None Plastic Laminate Solid Surface Stone Quartz Marble Tile Wood" at bounding box center [869, 328] width 556 height 21
select select "5"
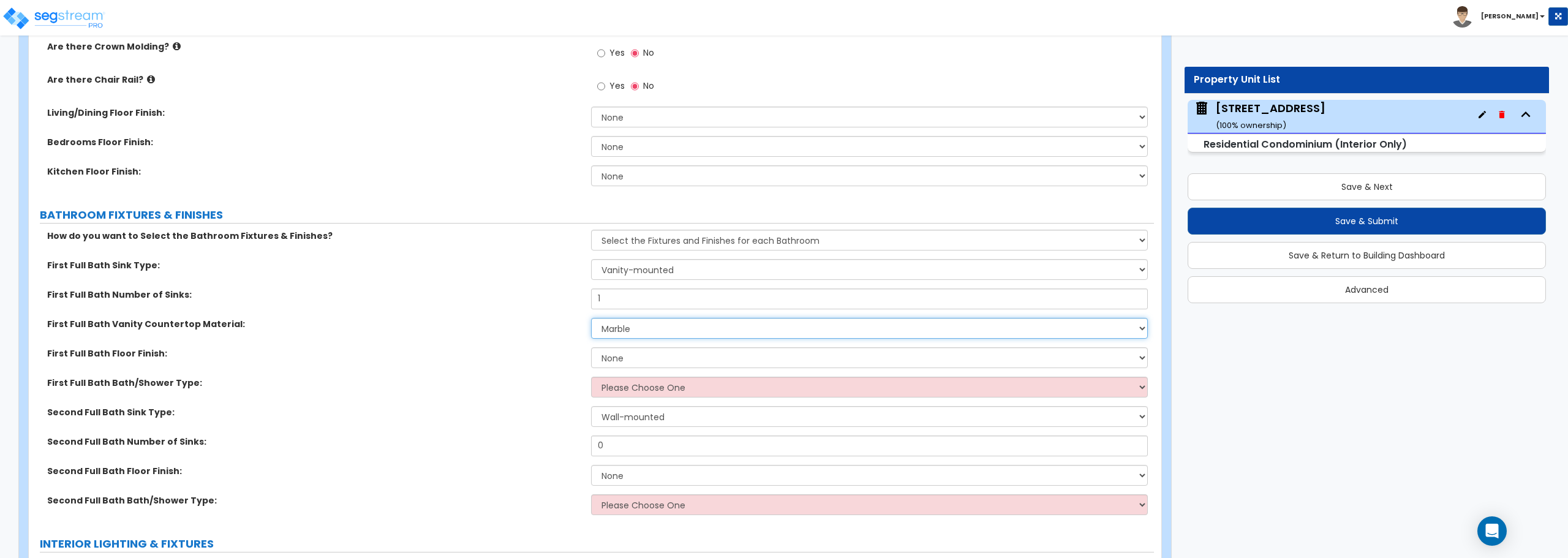
click at [591, 318] on select "None Plastic Laminate Solid Surface Stone Quartz Marble Tile Wood" at bounding box center [869, 328] width 556 height 21
click at [634, 360] on select "None Tile Flooring Hardwood Flooring Resilient Laminate Flooring VCT Flooring S…" at bounding box center [869, 358] width 556 height 21
select select "1"
click at [591, 348] on select "None Tile Flooring Hardwood Flooring Resilient Laminate Flooring VCT Flooring S…" at bounding box center [869, 358] width 556 height 21
click at [621, 387] on select "Please Choose One Standalone Shower Bathtub - Shower Combo" at bounding box center [869, 387] width 556 height 21
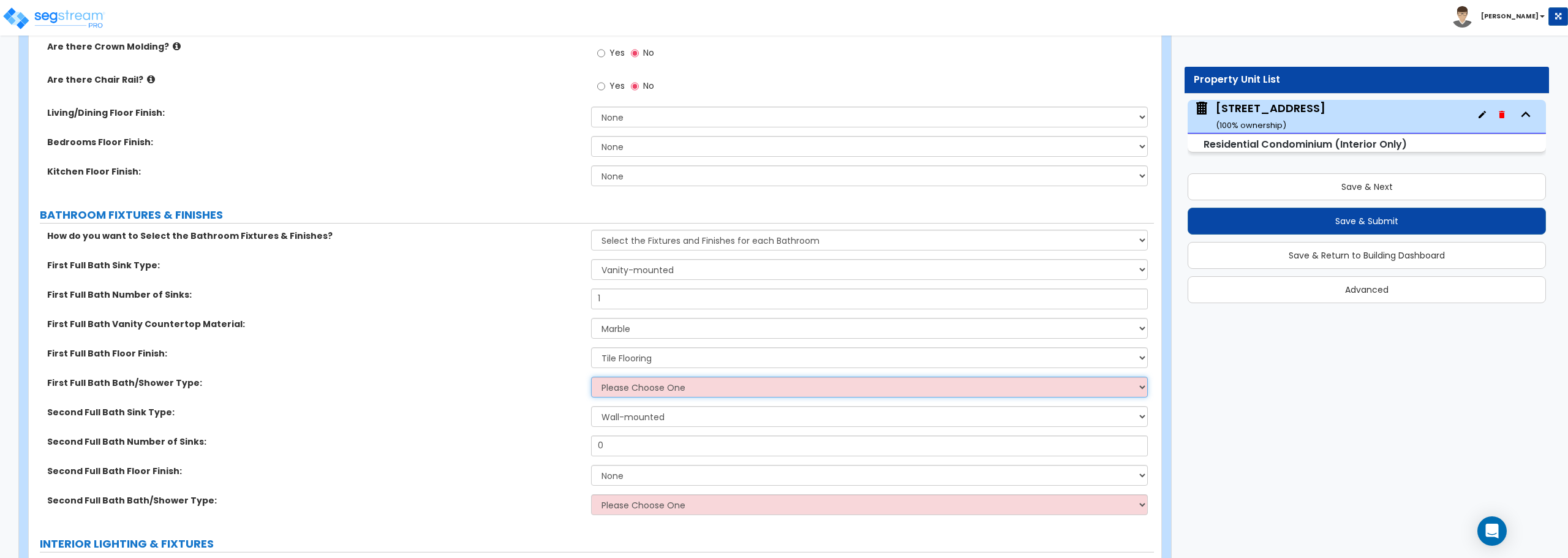
select select "1"
click at [591, 377] on select "Please Choose One Standalone Shower Bathtub - Shower Combo" at bounding box center [869, 387] width 556 height 21
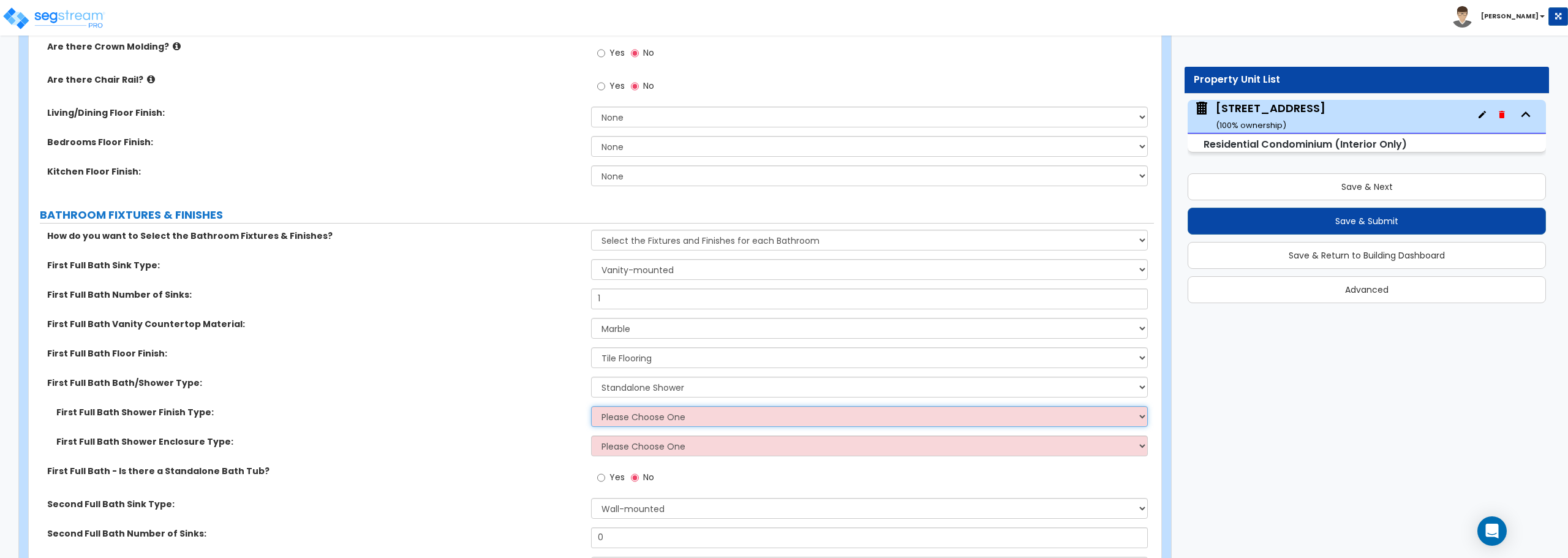
click at [665, 416] on select "Please Choose One Plastic Tile Stone" at bounding box center [869, 417] width 556 height 21
select select "1"
click at [591, 407] on select "Please Choose One Plastic Tile Stone" at bounding box center [869, 417] width 556 height 21
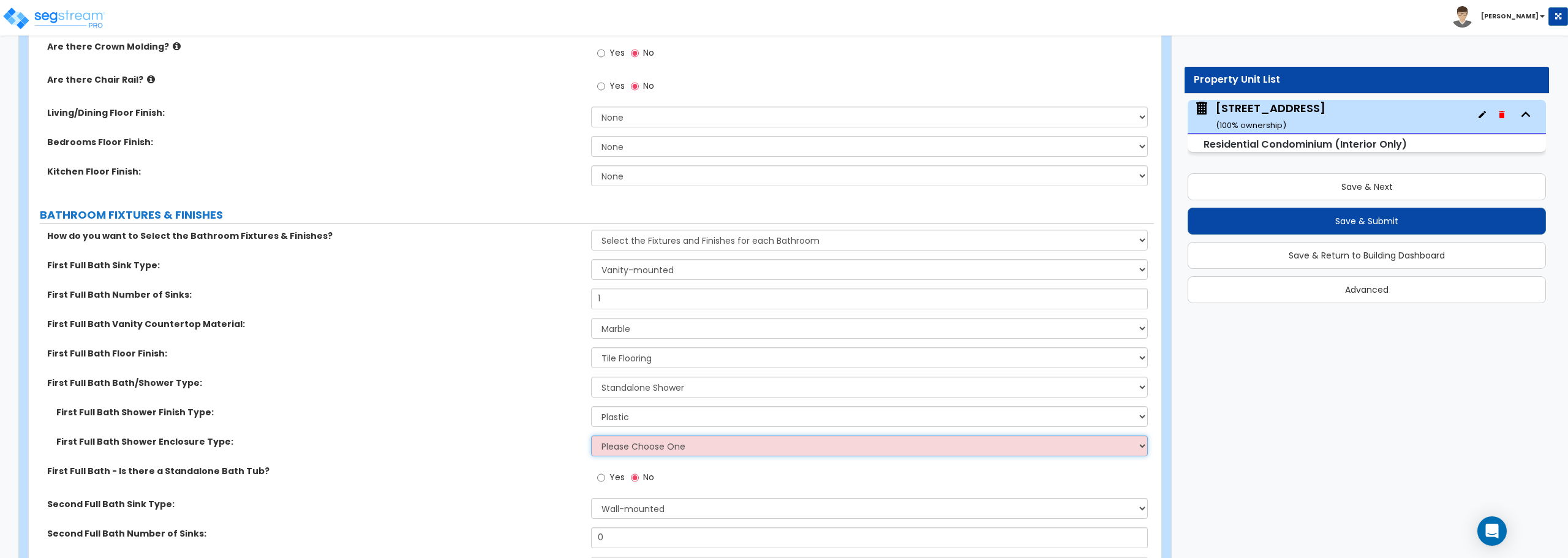
click at [651, 446] on select "Please Choose One Curtain & Rod Glass Sliding Doors Glass Hinged Doors" at bounding box center [869, 446] width 556 height 21
select select "1"
click at [591, 436] on select "Please Choose One Curtain & Rod Glass Sliding Doors Glass Hinged Doors" at bounding box center [869, 446] width 556 height 21
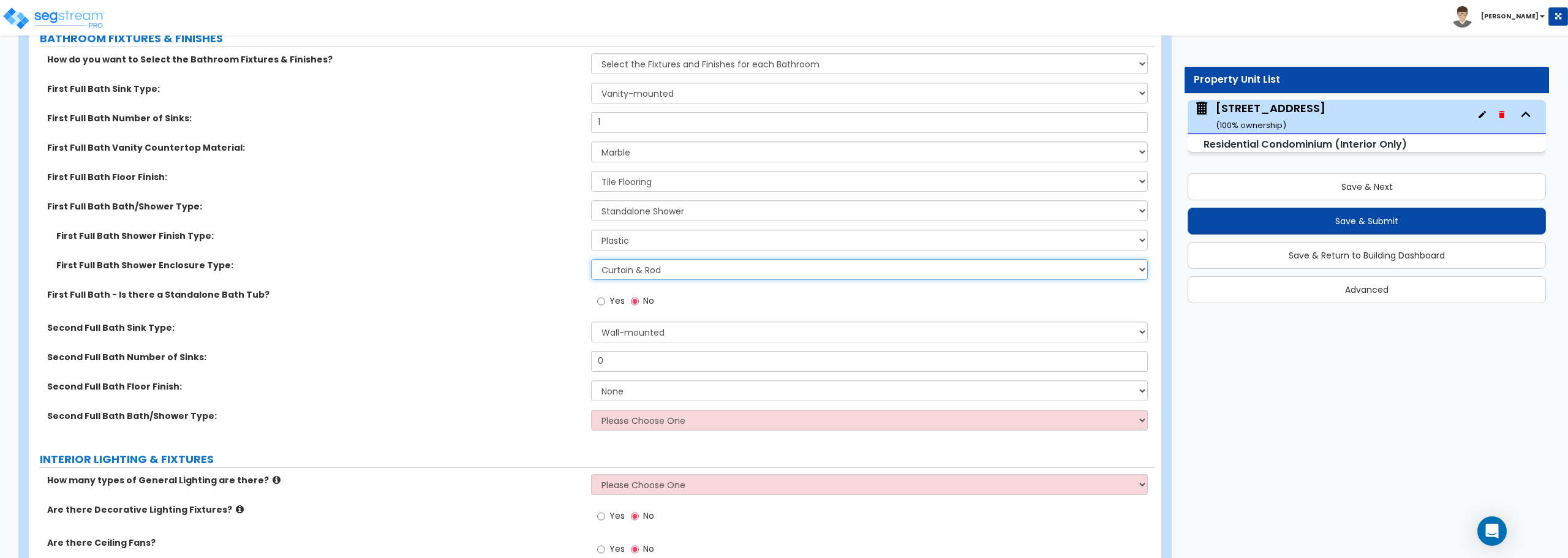
scroll to position [715, 0]
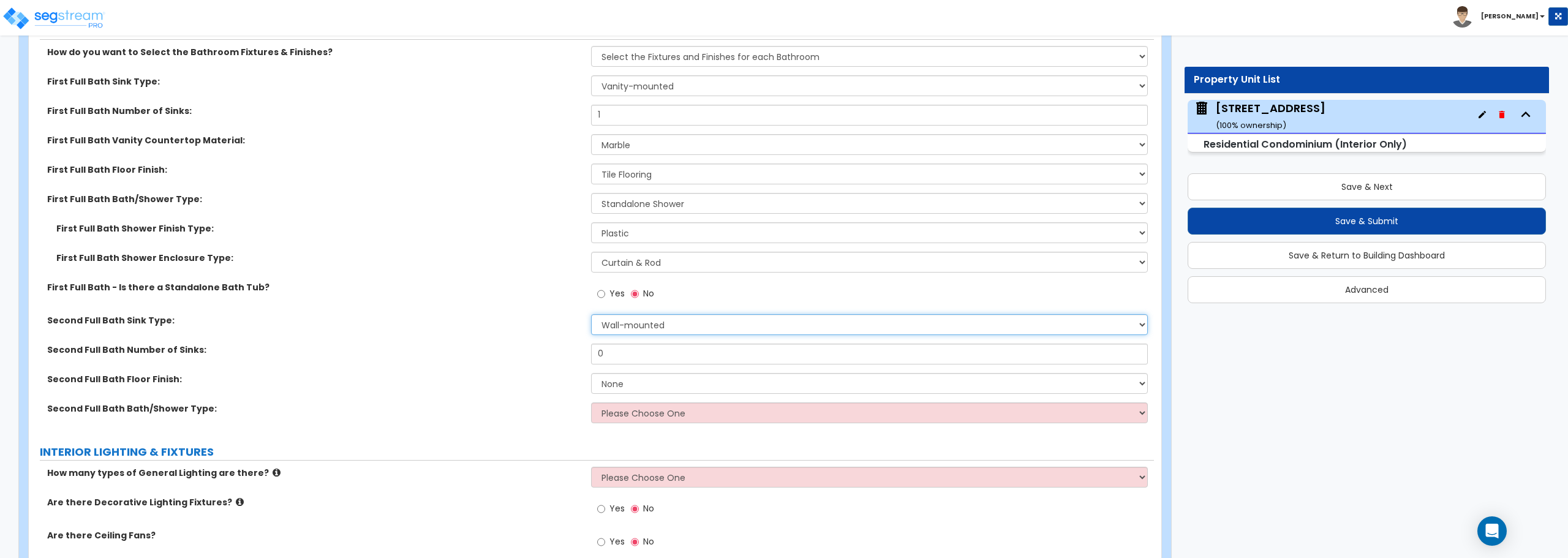
click at [659, 328] on select "Wall-mounted Pedestal-mounted Vanity-mounted" at bounding box center [869, 324] width 556 height 21
select select "3"
click at [591, 314] on select "Wall-mounted Pedestal-mounted Vanity-mounted" at bounding box center [869, 324] width 556 height 21
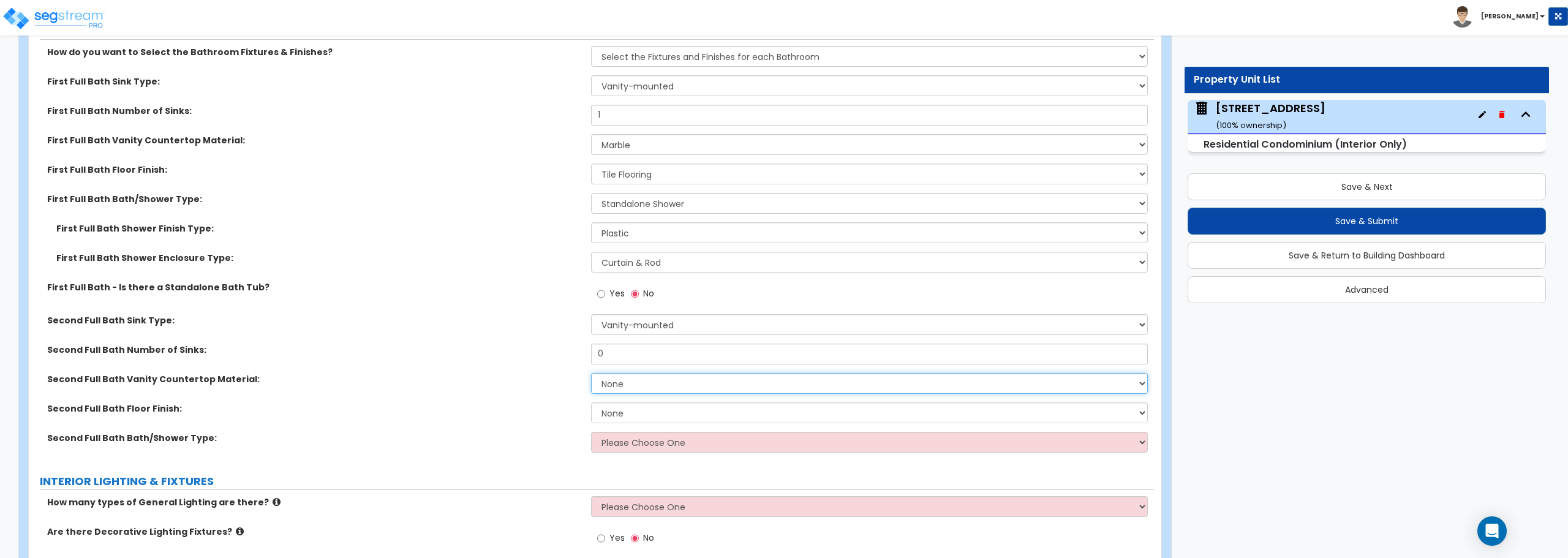
click at [658, 384] on select "None Plastic Laminate Solid Surface Stone Quartz Marble Tile Wood" at bounding box center [869, 383] width 556 height 21
select select "5"
click at [591, 373] on select "None Plastic Laminate Solid Surface Stone Quartz Marble Tile Wood" at bounding box center [869, 383] width 556 height 21
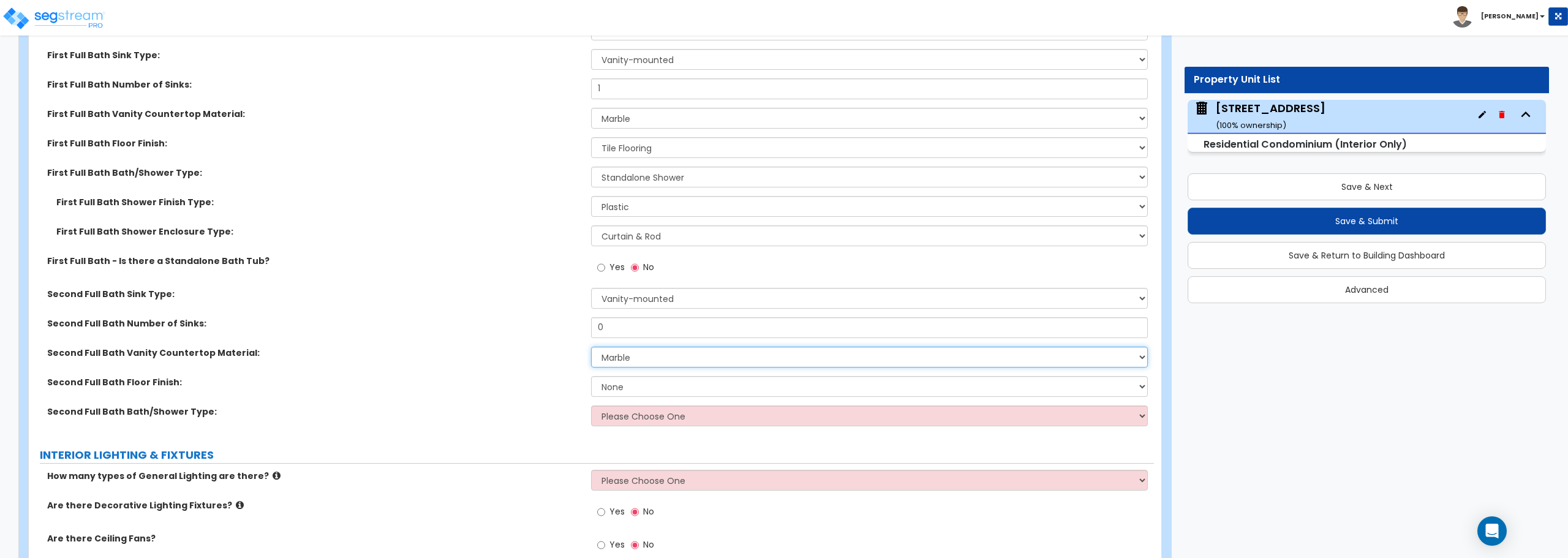
scroll to position [776, 0]
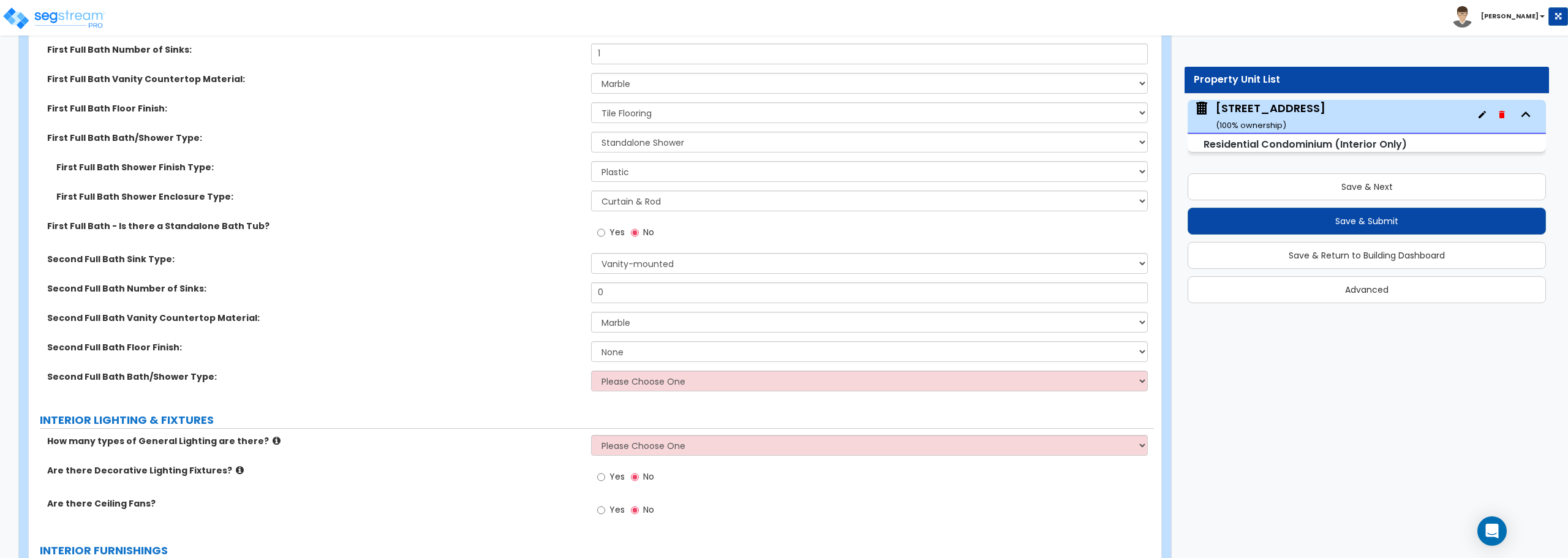
click at [650, 395] on div "Second Full Bath Bath/Shower Type: Please Choose One Standalone Shower Bathtub …" at bounding box center [592, 385] width 1125 height 29
click at [650, 387] on select "Please Choose One Standalone Shower Bathtub - Shower Combo" at bounding box center [869, 381] width 556 height 21
click at [638, 207] on select "Please Choose One Curtain & Rod Glass Sliding Doors Glass Hinged Doors" at bounding box center [869, 200] width 556 height 21
select select "2"
click at [591, 191] on select "Please Choose One Curtain & Rod Glass Sliding Doors Glass Hinged Doors" at bounding box center [869, 200] width 556 height 21
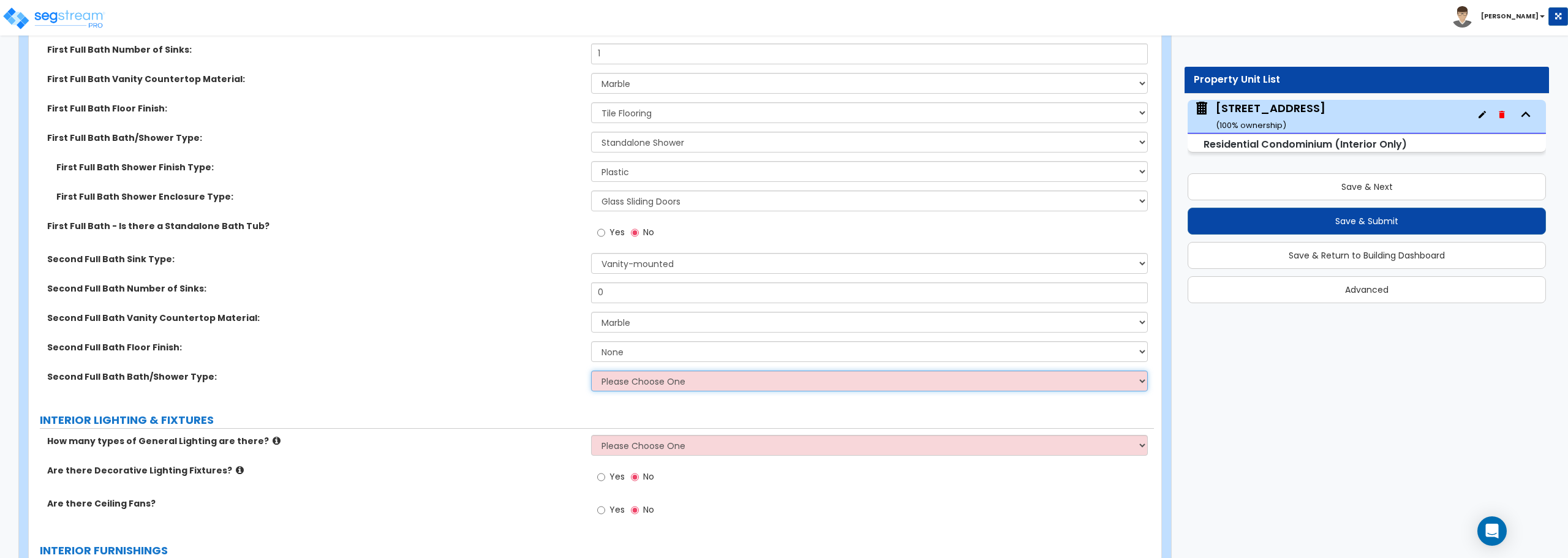
click at [634, 387] on select "Please Choose One Standalone Shower Bathtub - Shower Combo" at bounding box center [869, 381] width 556 height 21
click at [591, 371] on select "Please Choose One Standalone Shower Bathtub - Shower Combo" at bounding box center [869, 381] width 556 height 21
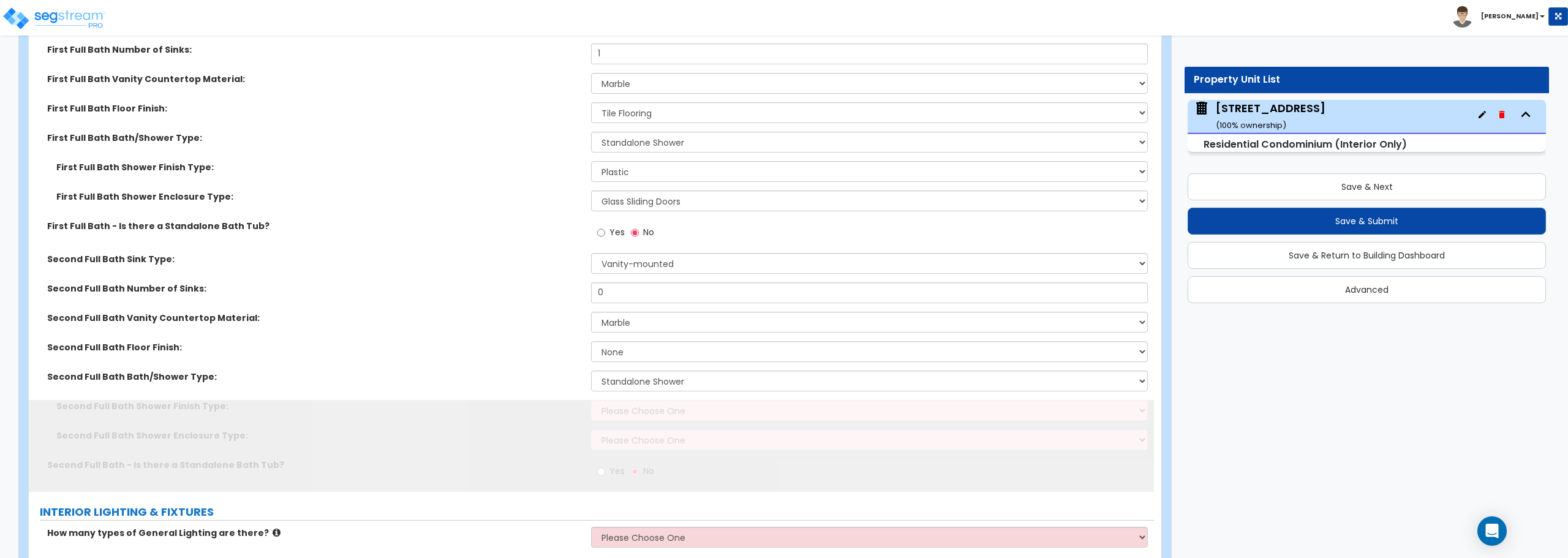
click at [637, 423] on div "Second Full Bath Shower Finish Type: Please Choose One Plastic Tile Stone" at bounding box center [592, 414] width 1125 height 29
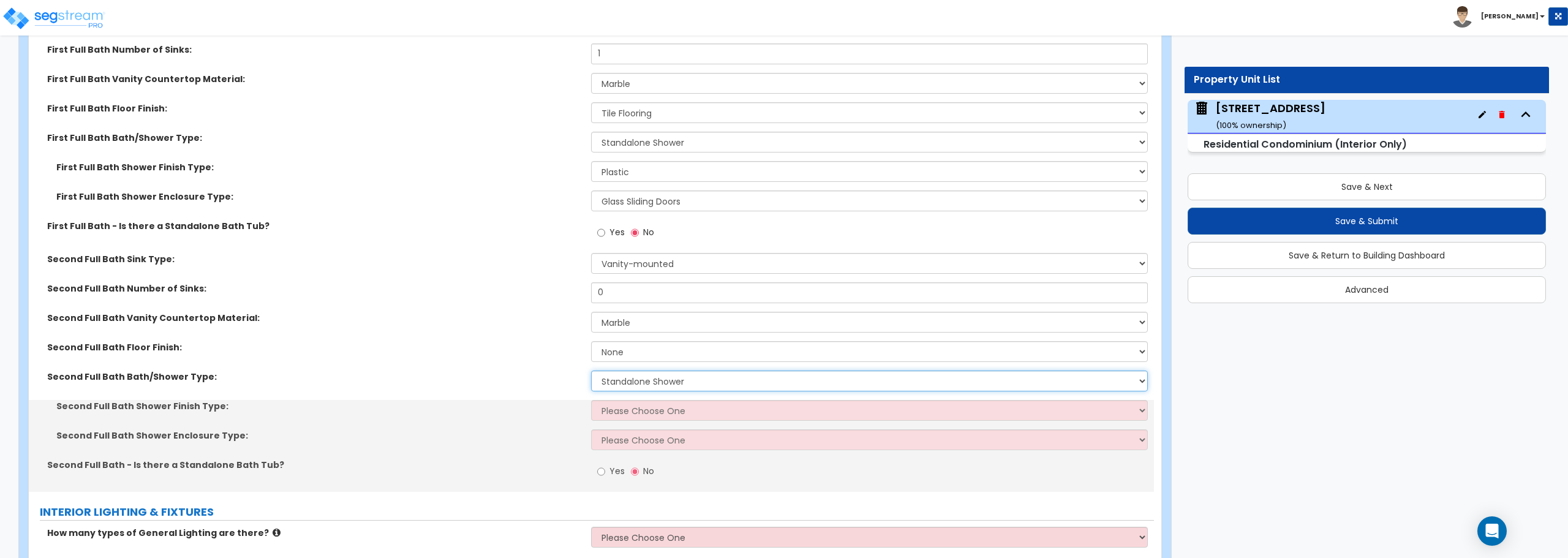
drag, startPoint x: 635, startPoint y: 385, endPoint x: 637, endPoint y: 391, distance: 6.3
click at [635, 385] on select "Please Choose One Standalone Shower Bathtub - Shower Combo" at bounding box center [869, 381] width 556 height 21
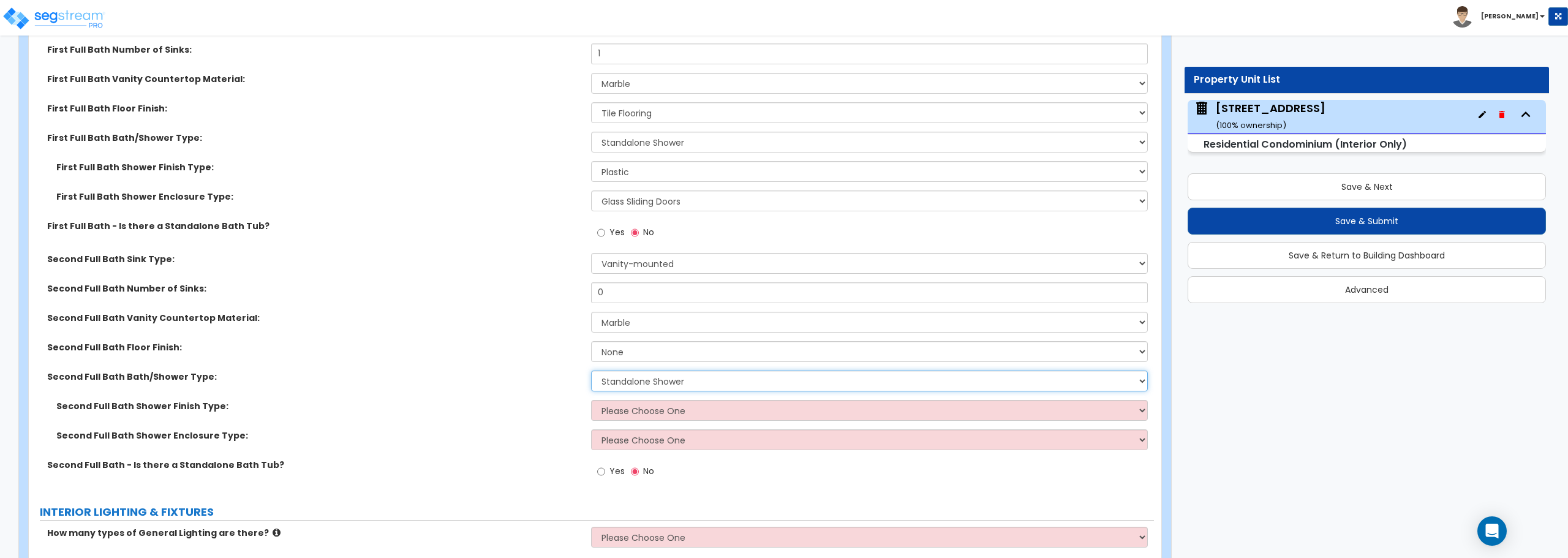
select select "2"
click at [591, 371] on select "Please Choose One Standalone Shower Bathtub - Shower Combo" at bounding box center [869, 381] width 556 height 21
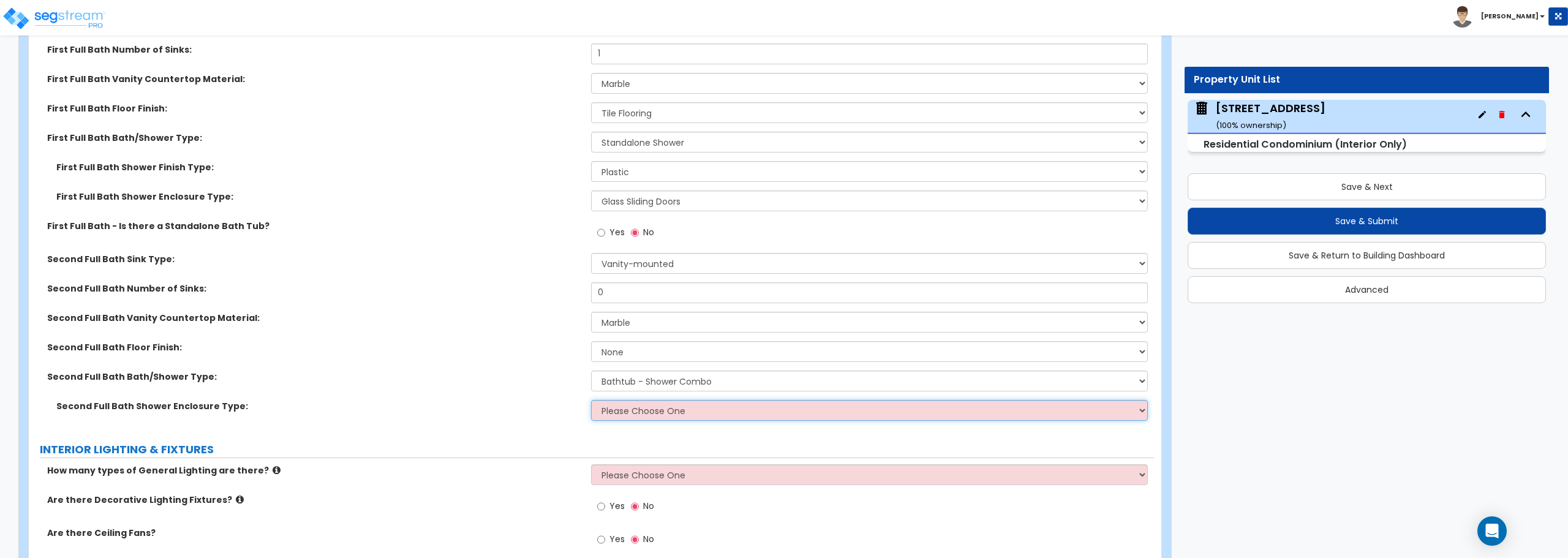
click at [639, 415] on select "Please Choose One Curtain & Rod Glass Sliding Doors Glass Hinged Doors" at bounding box center [869, 410] width 556 height 21
select select "1"
click at [591, 400] on select "Please Choose One Curtain & Rod Glass Sliding Doors Glass Hinged Doors" at bounding box center [869, 410] width 556 height 21
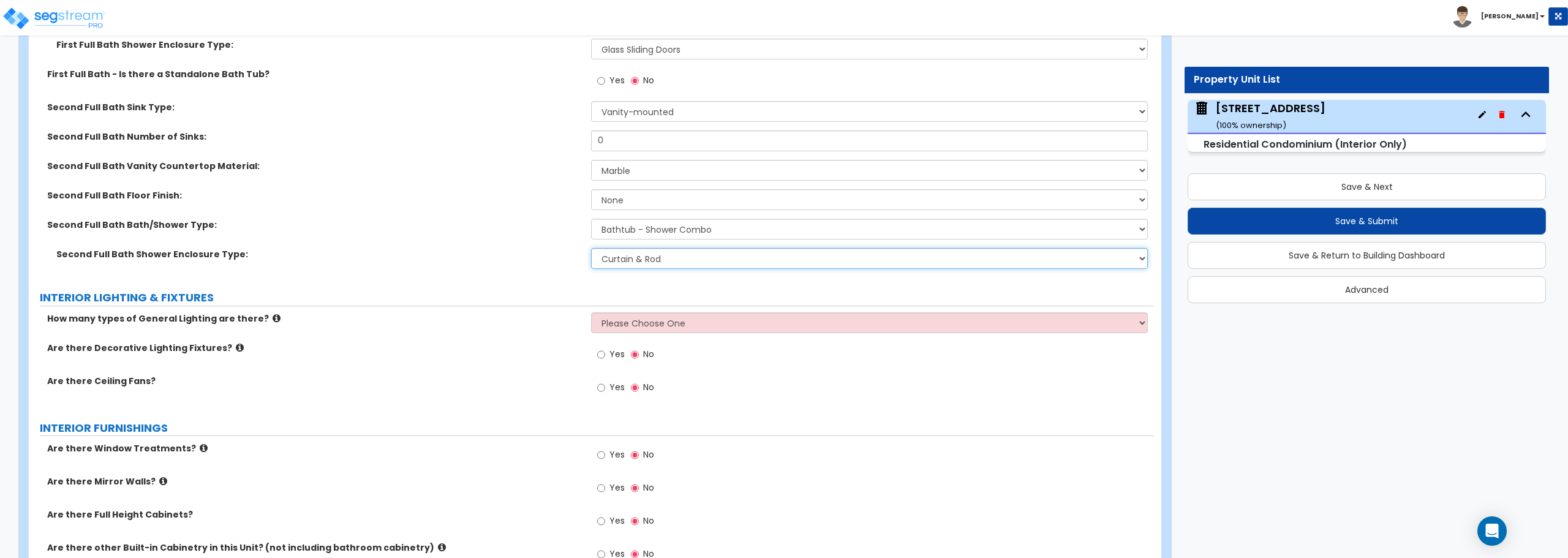
scroll to position [1021, 0]
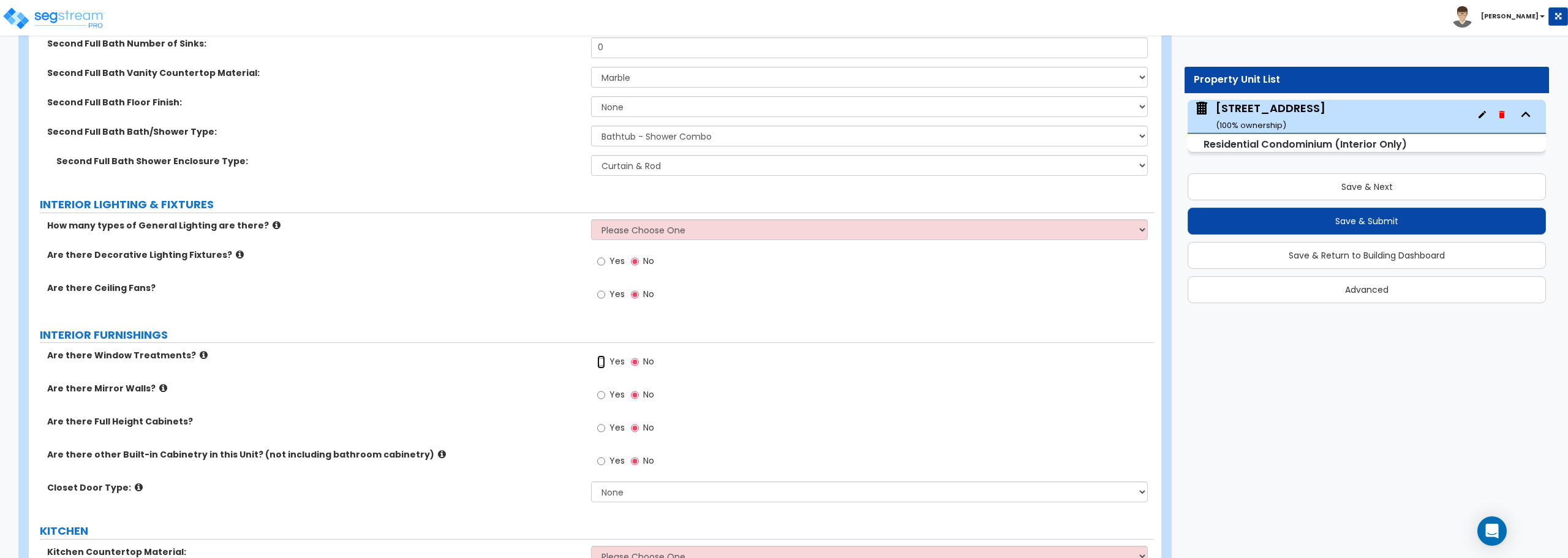
click at [602, 363] on input "Yes" at bounding box center [601, 362] width 8 height 14
radio input "true"
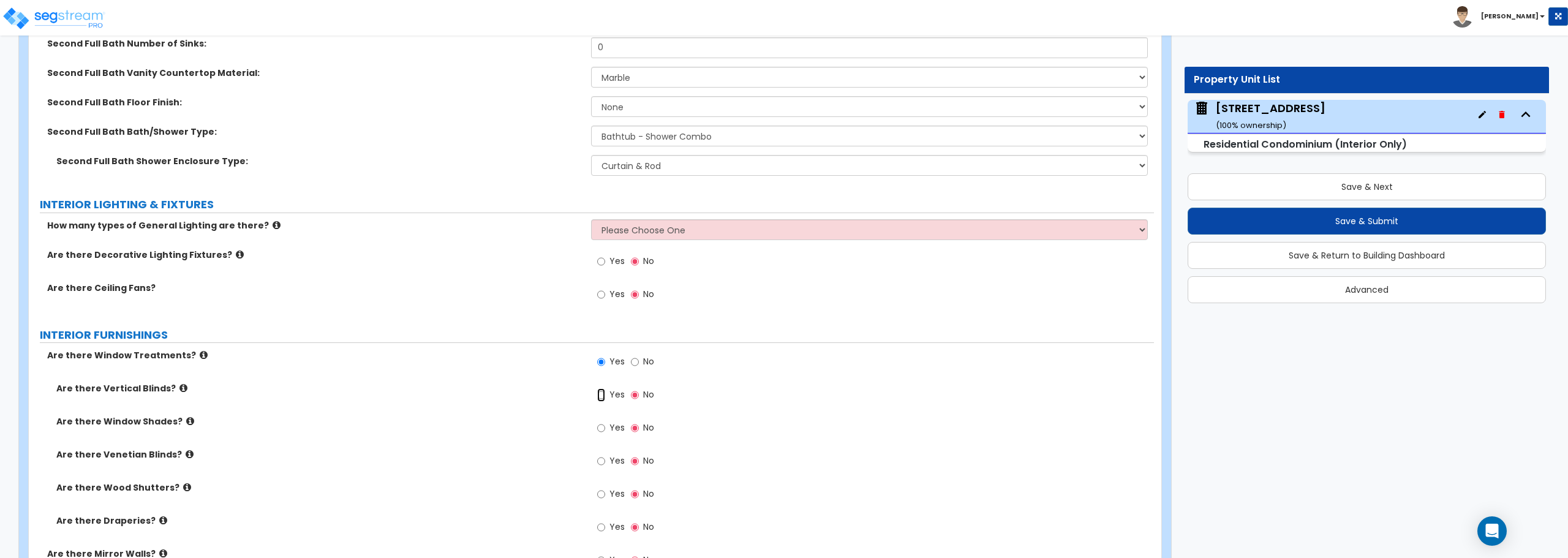
click at [600, 394] on input "Yes" at bounding box center [601, 395] width 8 height 14
radio input "true"
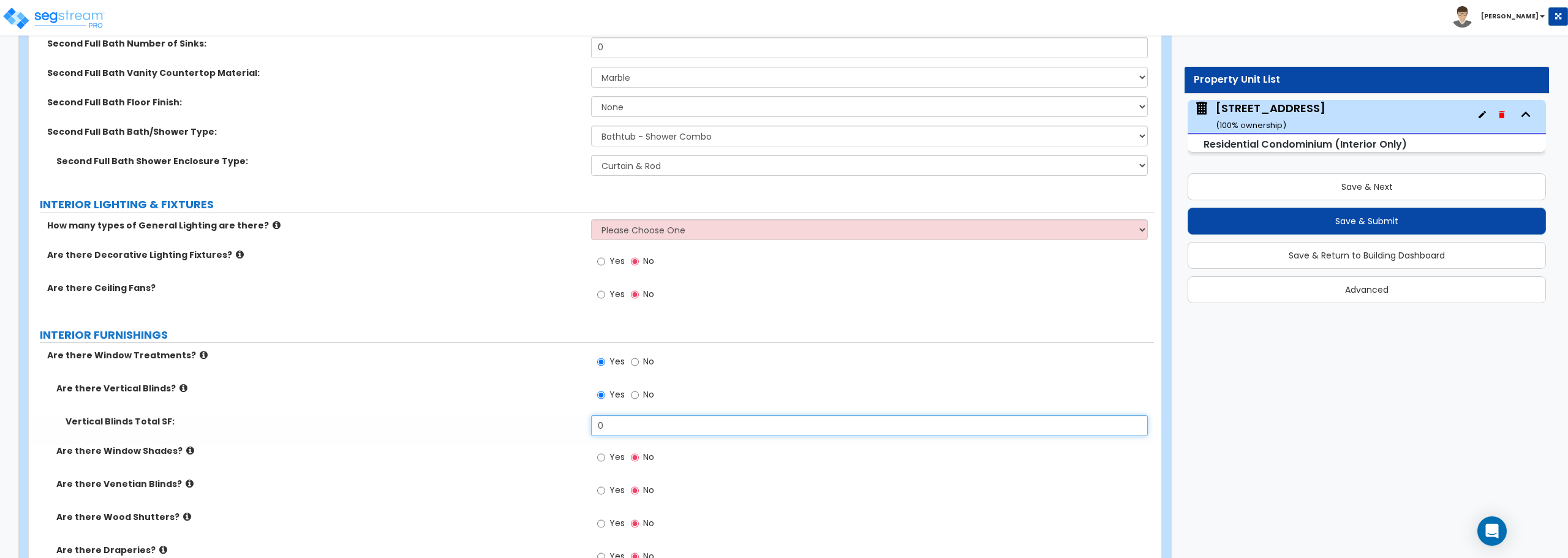
drag, startPoint x: 622, startPoint y: 420, endPoint x: 569, endPoint y: 424, distance: 53.2
click at [569, 424] on div "Vertical Blinds Total SF: 0" at bounding box center [592, 430] width 1125 height 29
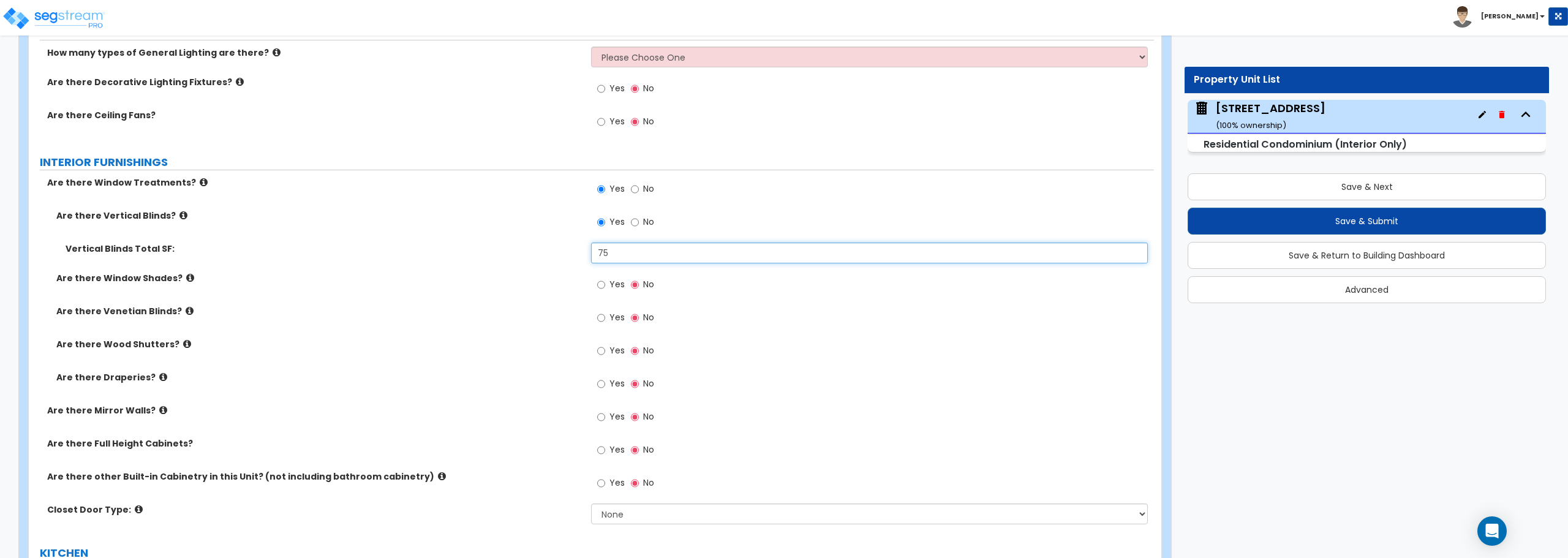
scroll to position [1206, 0]
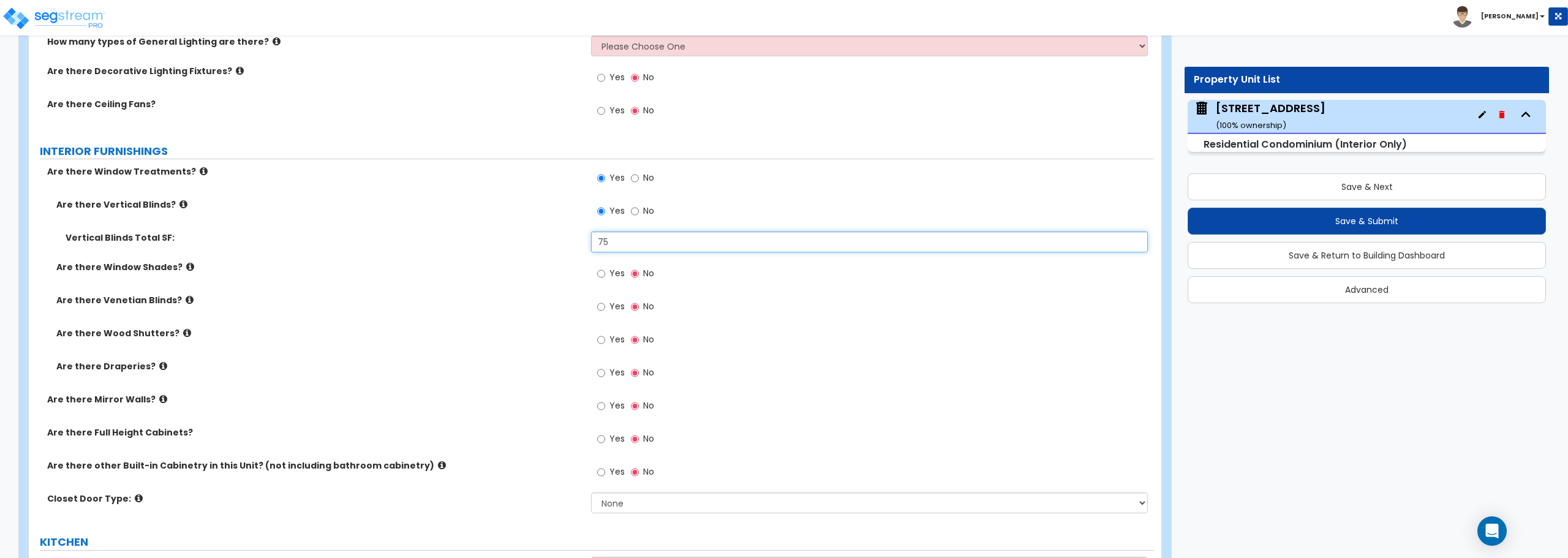
type input "75"
click at [605, 407] on input "Yes" at bounding box center [601, 406] width 8 height 14
radio input "true"
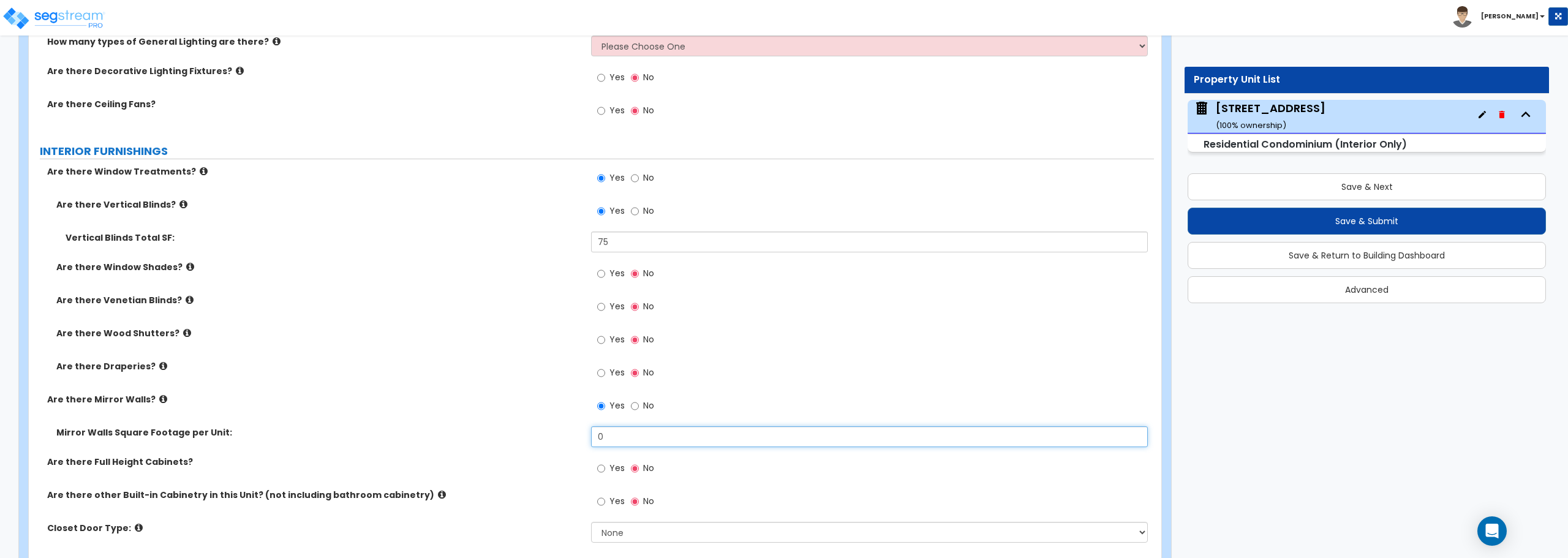
drag, startPoint x: 620, startPoint y: 432, endPoint x: 561, endPoint y: 432, distance: 59.0
click at [561, 432] on div "Mirror Walls Square Footage per Unit: 0" at bounding box center [592, 441] width 1125 height 29
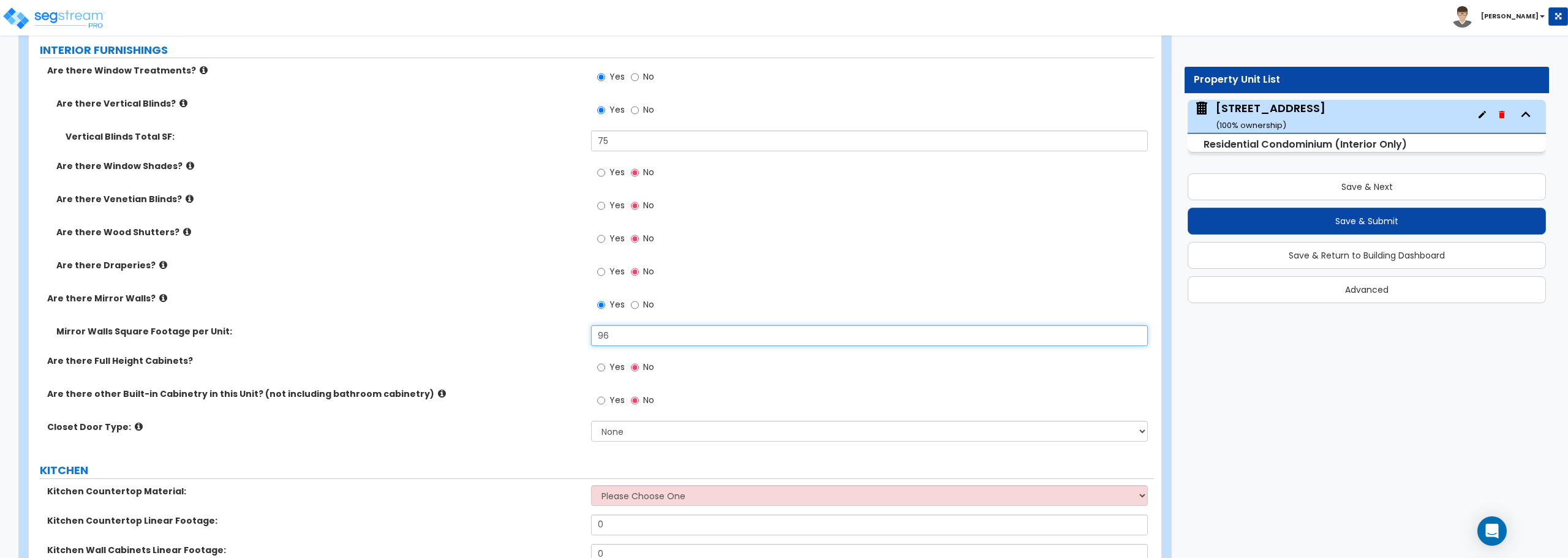
scroll to position [1328, 0]
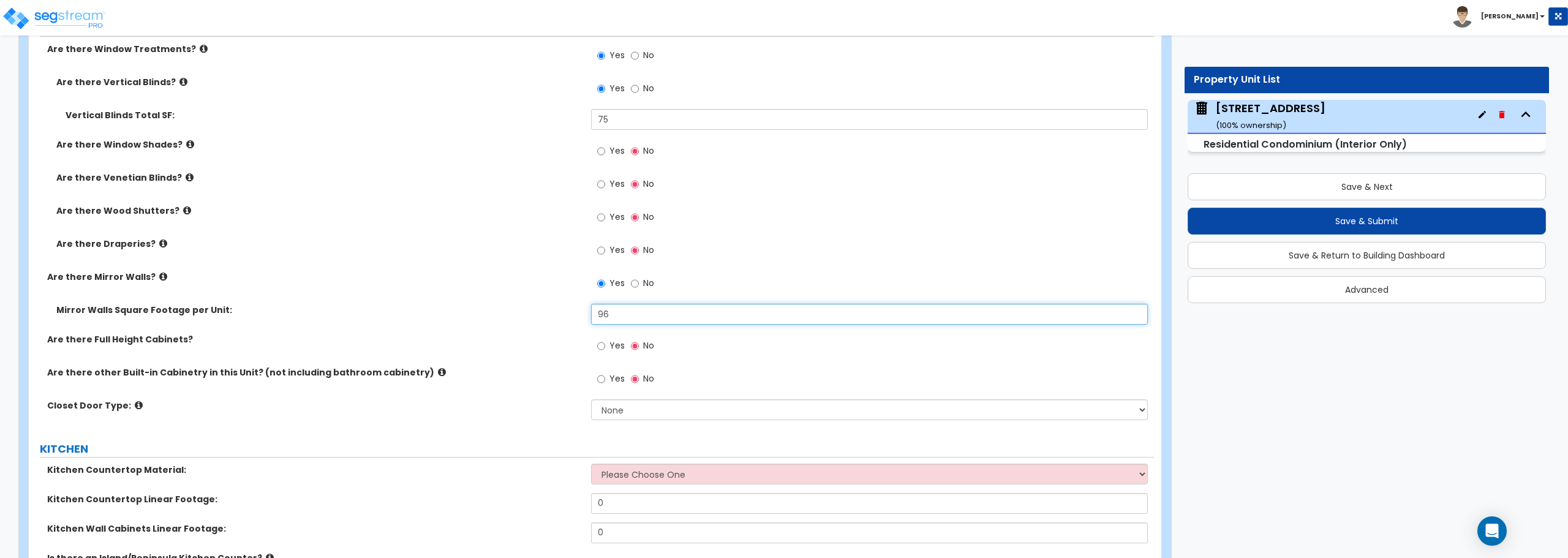
type input "96"
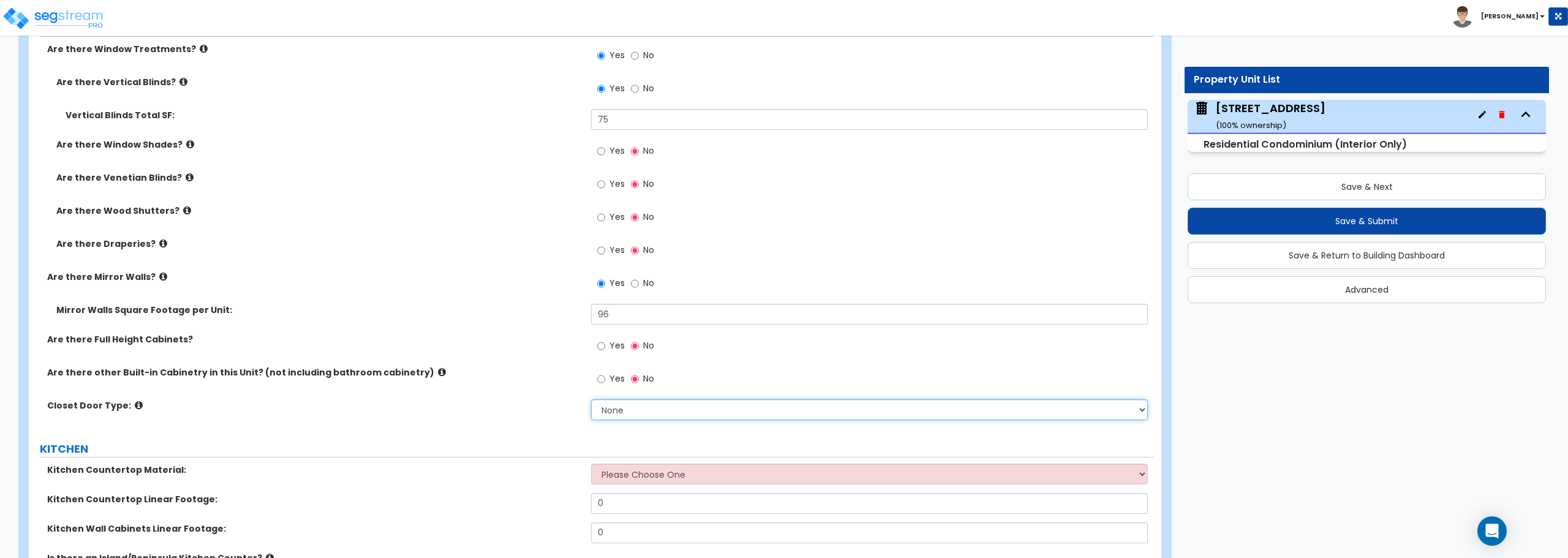
click at [654, 413] on select "None Bi-fold Louvered Doors Bi-fold Panel Doors Sliding Doors Hinged Wood Door" at bounding box center [869, 409] width 556 height 21
select select "3"
click at [591, 399] on select "None Bi-fold Louvered Doors Bi-fold Panel Doors Sliding Doors Hinged Wood Door" at bounding box center [869, 409] width 556 height 21
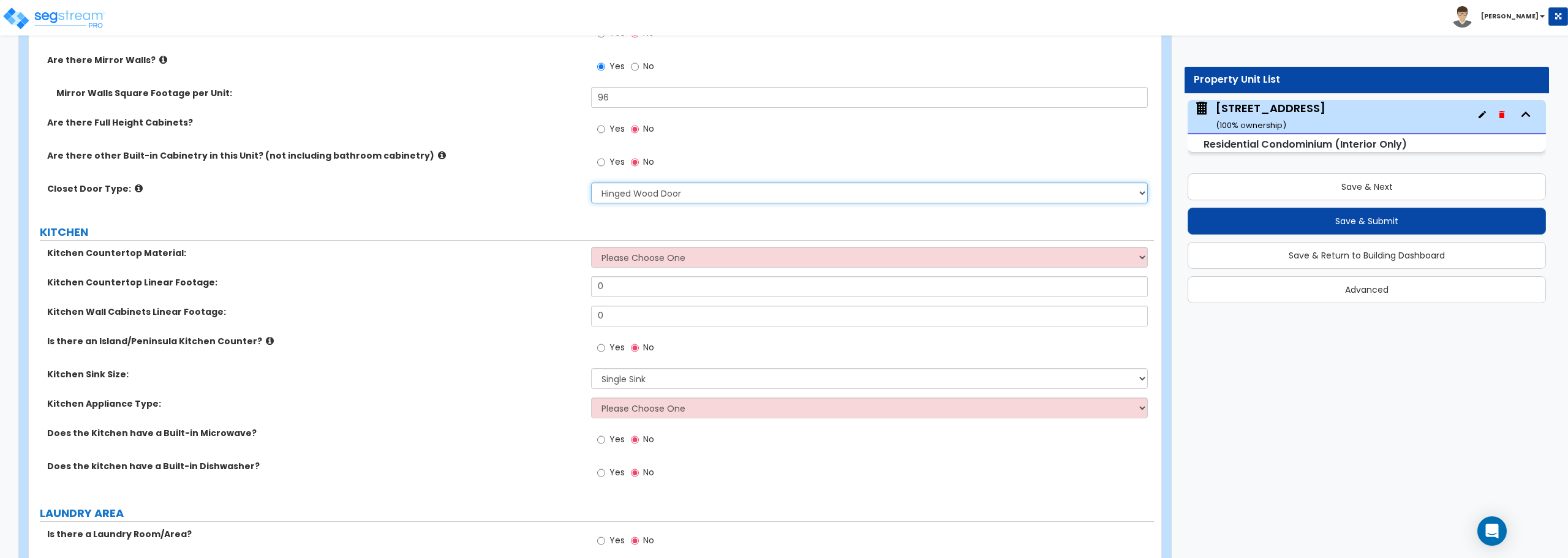
scroll to position [1573, 0]
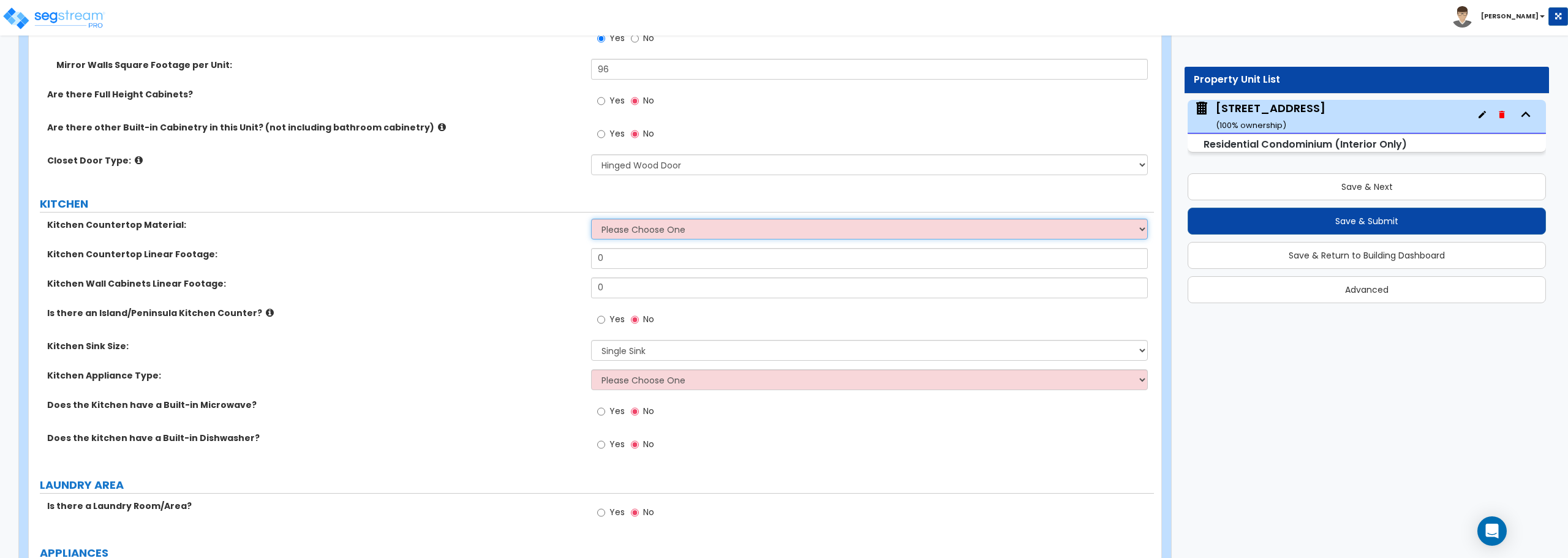
click at [649, 225] on select "Please Choose One Plastic Laminate Solid Surface Stone Quartz Marble Tile Wood …" at bounding box center [869, 229] width 556 height 21
select select "4"
click at [591, 219] on select "Please Choose One Plastic Laminate Solid Surface Stone Quartz Marble Tile Wood …" at bounding box center [869, 229] width 556 height 21
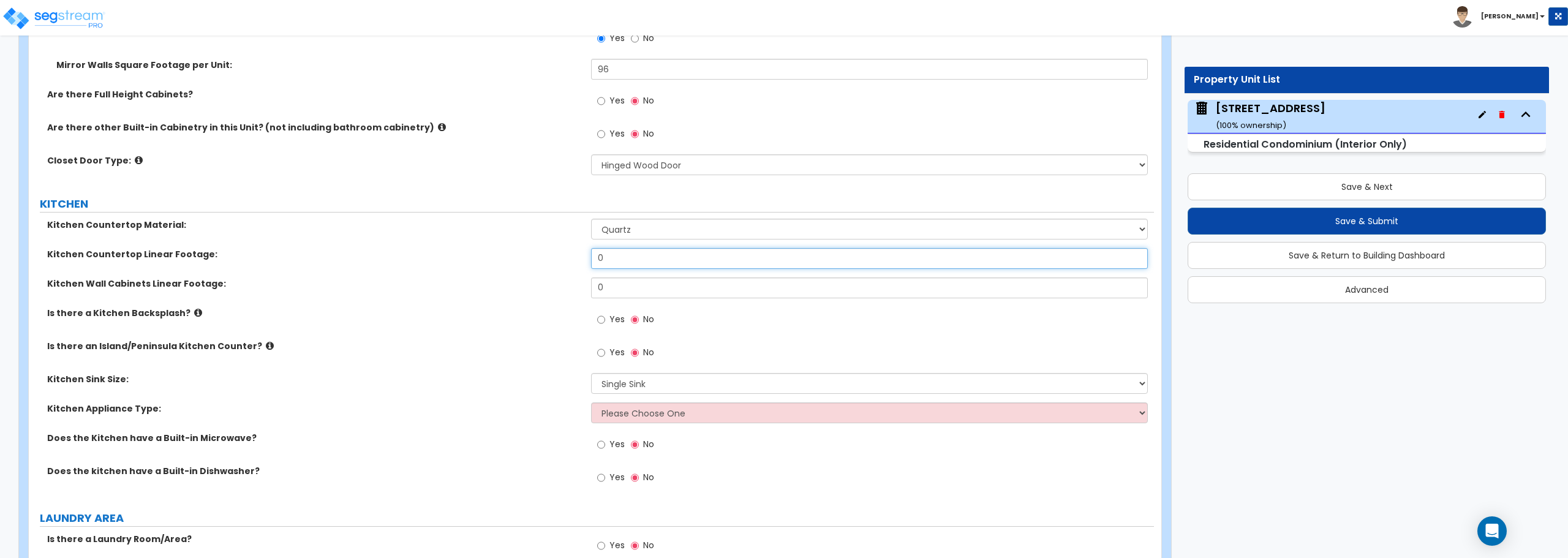
drag, startPoint x: 633, startPoint y: 255, endPoint x: 524, endPoint y: 256, distance: 109.0
click at [524, 256] on div "Kitchen Countertop Linear Footage: 0" at bounding box center [592, 262] width 1125 height 29
type input "11"
drag, startPoint x: 637, startPoint y: 298, endPoint x: 561, endPoint y: 298, distance: 76.0
click at [561, 298] on div "Kitchen Wall Cabinets Linear Footage: 0" at bounding box center [592, 292] width 1125 height 29
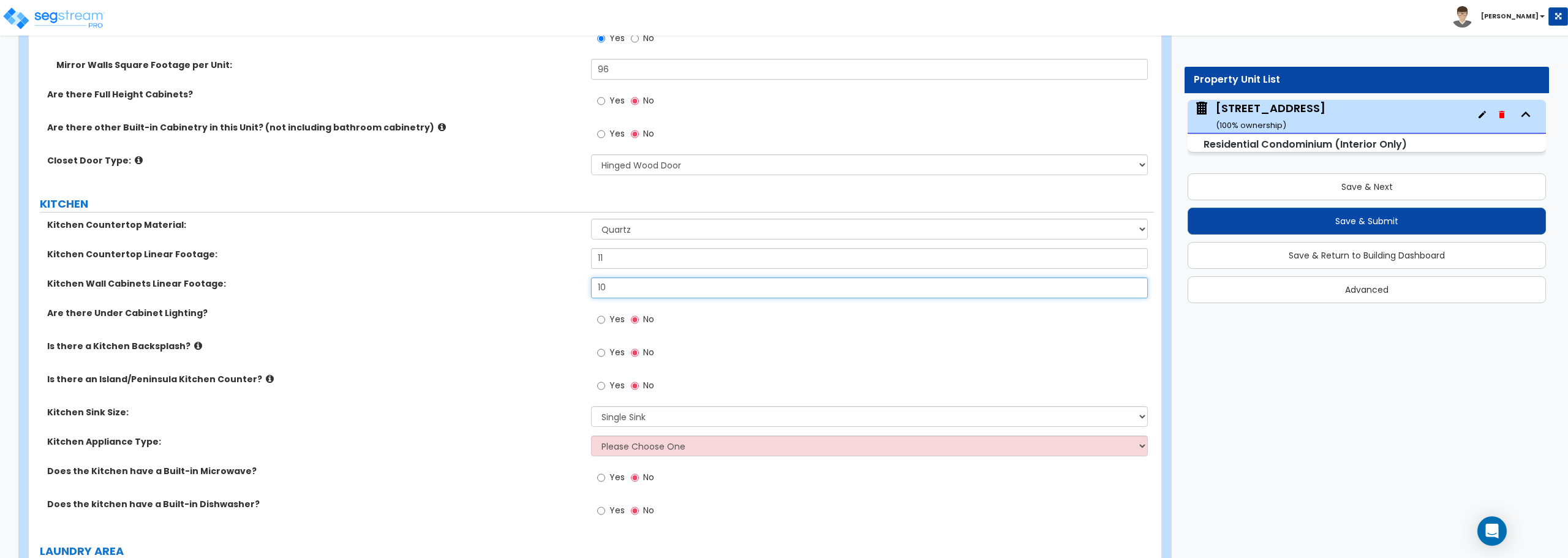
type input "10"
click at [601, 383] on input "Yes" at bounding box center [601, 386] width 8 height 14
radio input "true"
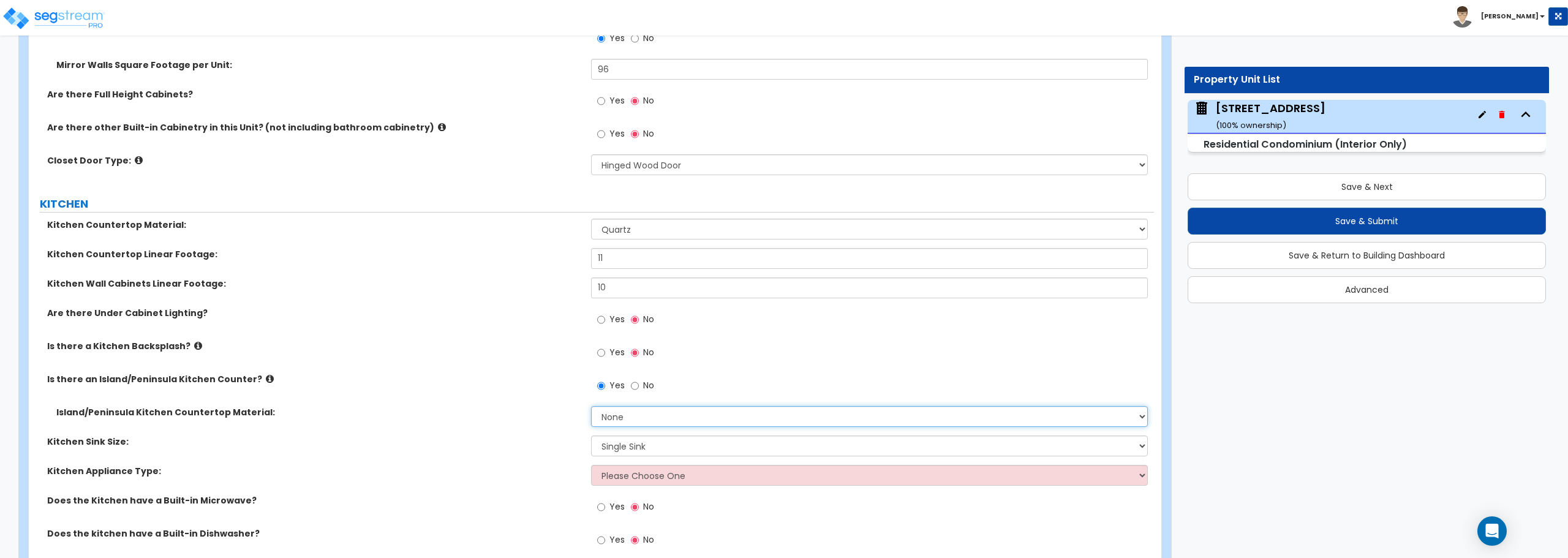
click at [638, 424] on select "None Plastic Laminate Solid Surface Stone Quartz Marble Tile Wood Stainless Ste…" at bounding box center [869, 417] width 556 height 21
click at [636, 429] on div "Island/Peninsula Kitchen Countertop Material: None Plastic Laminate Solid Surfa…" at bounding box center [592, 421] width 1125 height 29
click at [637, 422] on select "None Plastic Laminate Solid Surface Stone Quartz Marble Tile Wood Stainless Ste…" at bounding box center [869, 417] width 556 height 21
select select "4"
click at [591, 407] on select "None Plastic Laminate Solid Surface Stone Quartz Marble Tile Wood Stainless Ste…" at bounding box center [869, 417] width 556 height 21
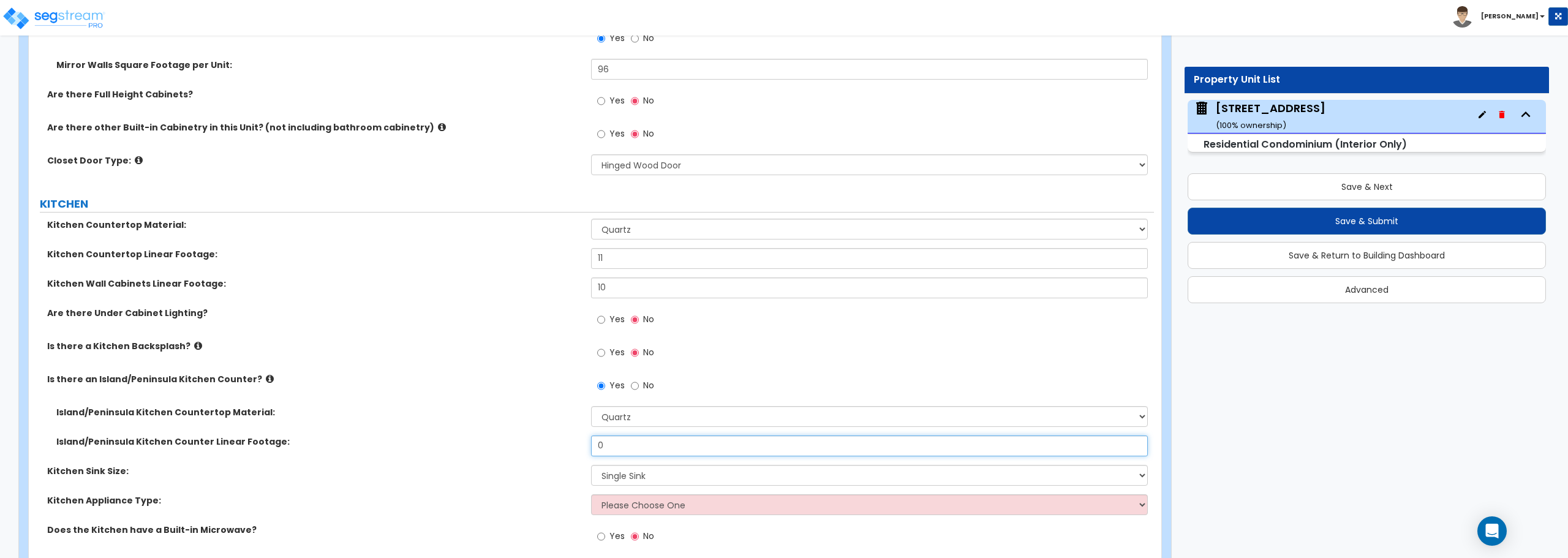
drag, startPoint x: 649, startPoint y: 441, endPoint x: 500, endPoint y: 445, distance: 149.1
click at [500, 445] on div "Island/Peninsula Kitchen Counter Linear Footage: 0" at bounding box center [592, 450] width 1125 height 29
type input "18"
click at [674, 471] on select "Please Choose One Single Sink Double Sink" at bounding box center [869, 475] width 556 height 21
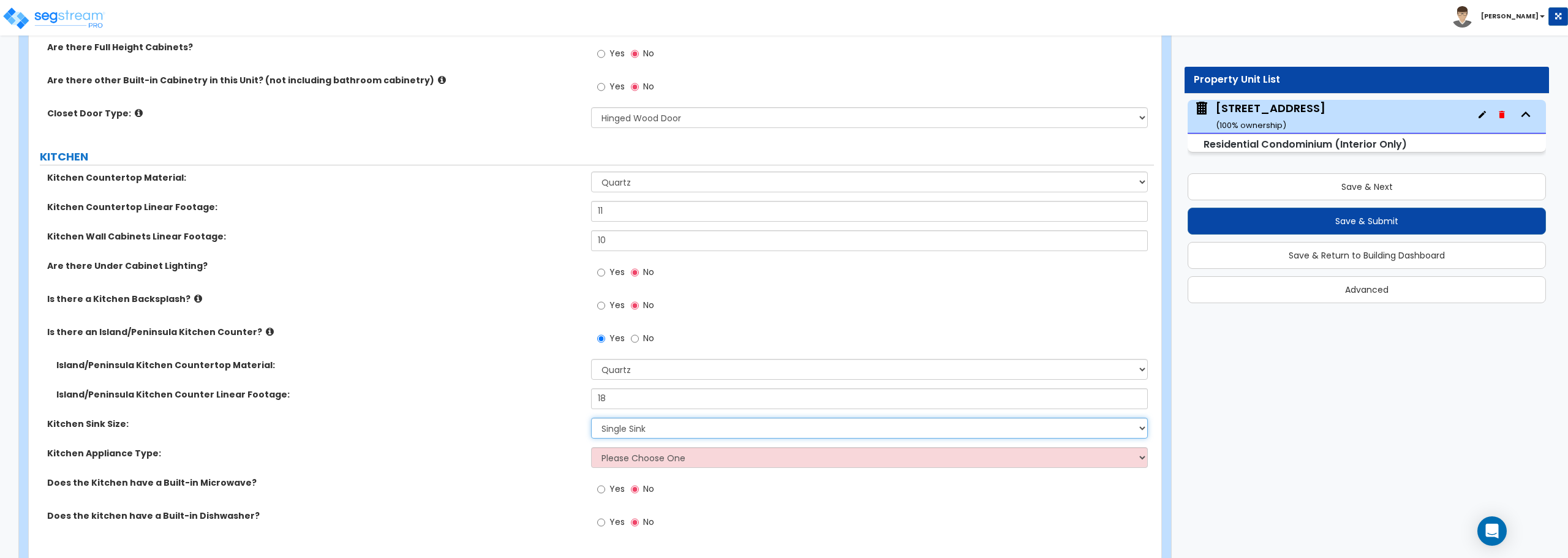
scroll to position [1635, 0]
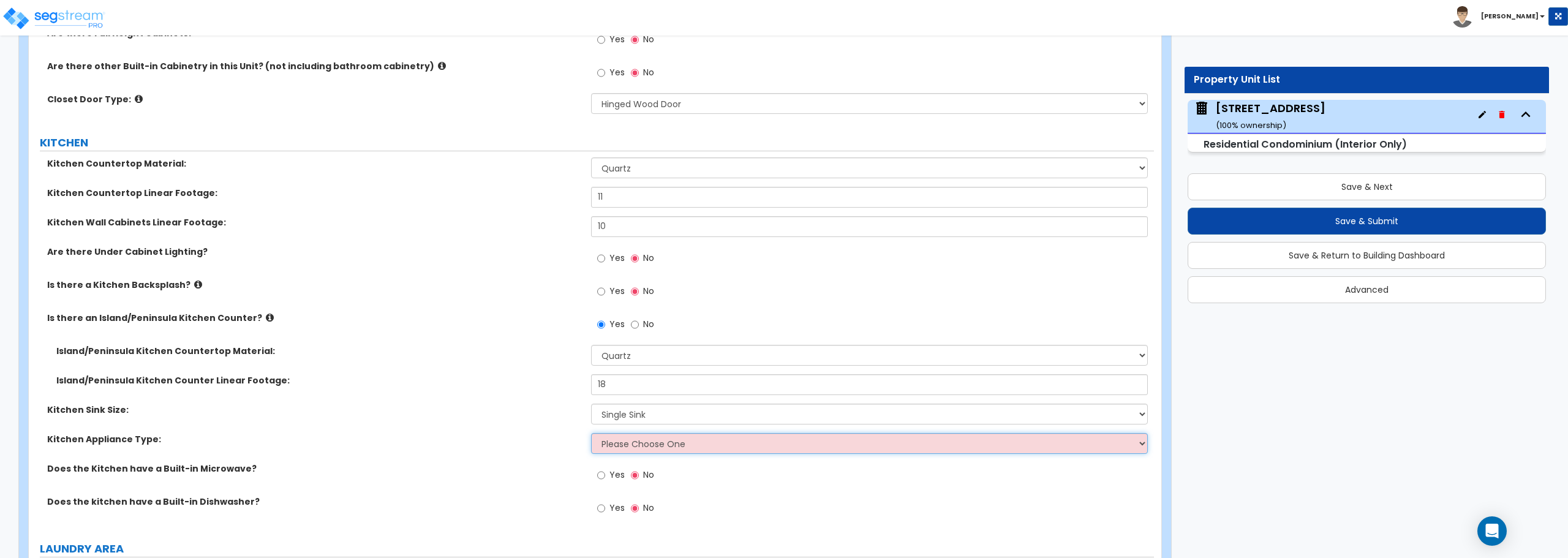
click at [671, 444] on select "Please Choose One Gas Electric" at bounding box center [869, 444] width 556 height 21
select select "2"
click at [591, 434] on select "Please Choose One Gas Electric" at bounding box center [869, 444] width 556 height 21
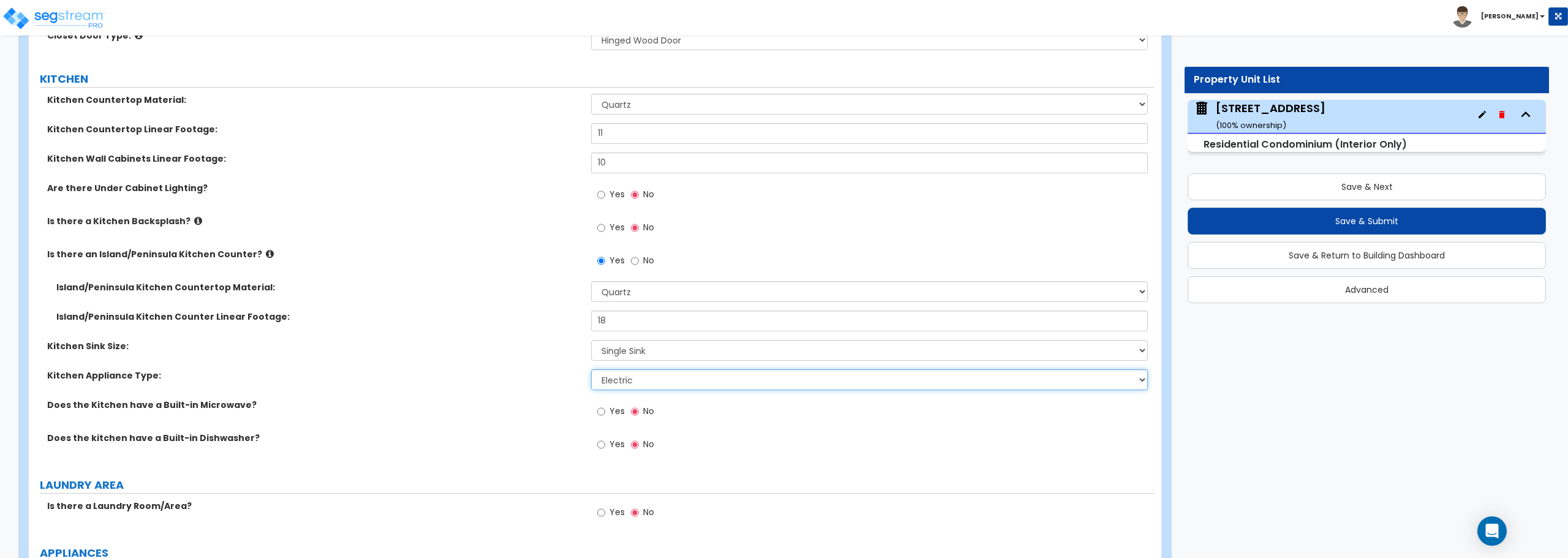
scroll to position [1879, 0]
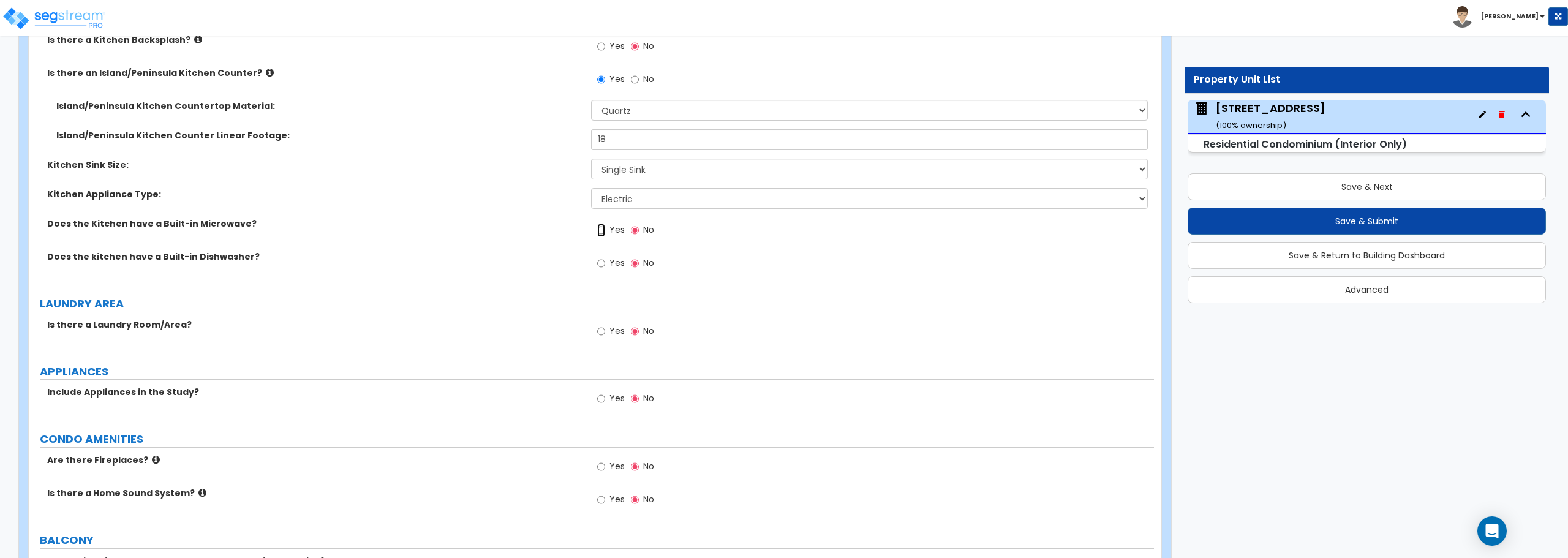
click at [603, 230] on input "Yes" at bounding box center [601, 230] width 8 height 14
radio input "true"
click at [597, 264] on div "Yes No" at bounding box center [625, 265] width 69 height 28
click at [600, 263] on input "Yes" at bounding box center [601, 263] width 8 height 14
radio input "true"
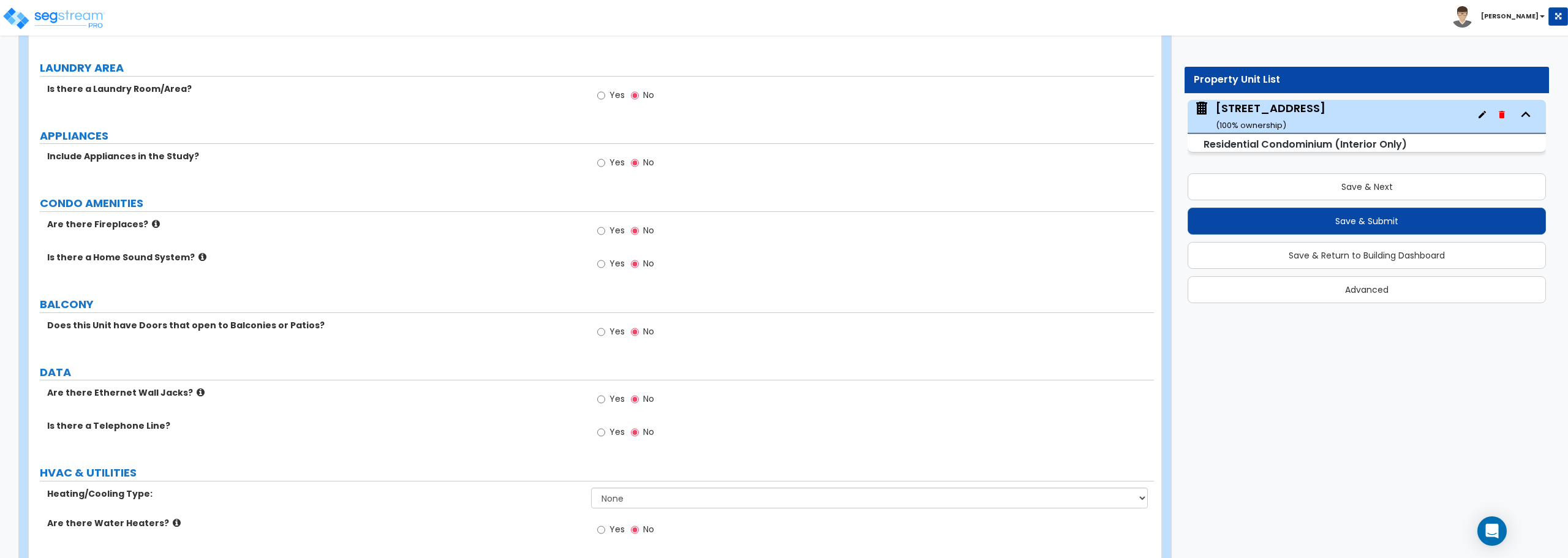
scroll to position [2125, 0]
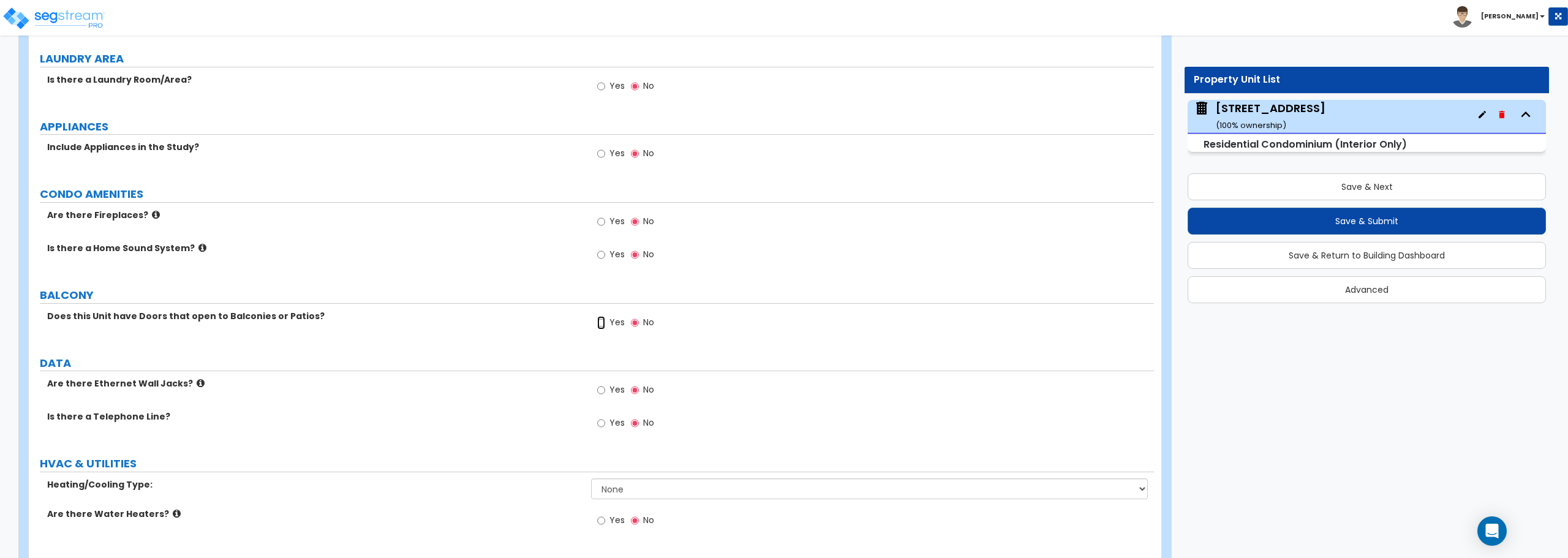
click at [601, 326] on input "Yes" at bounding box center [601, 323] width 8 height 14
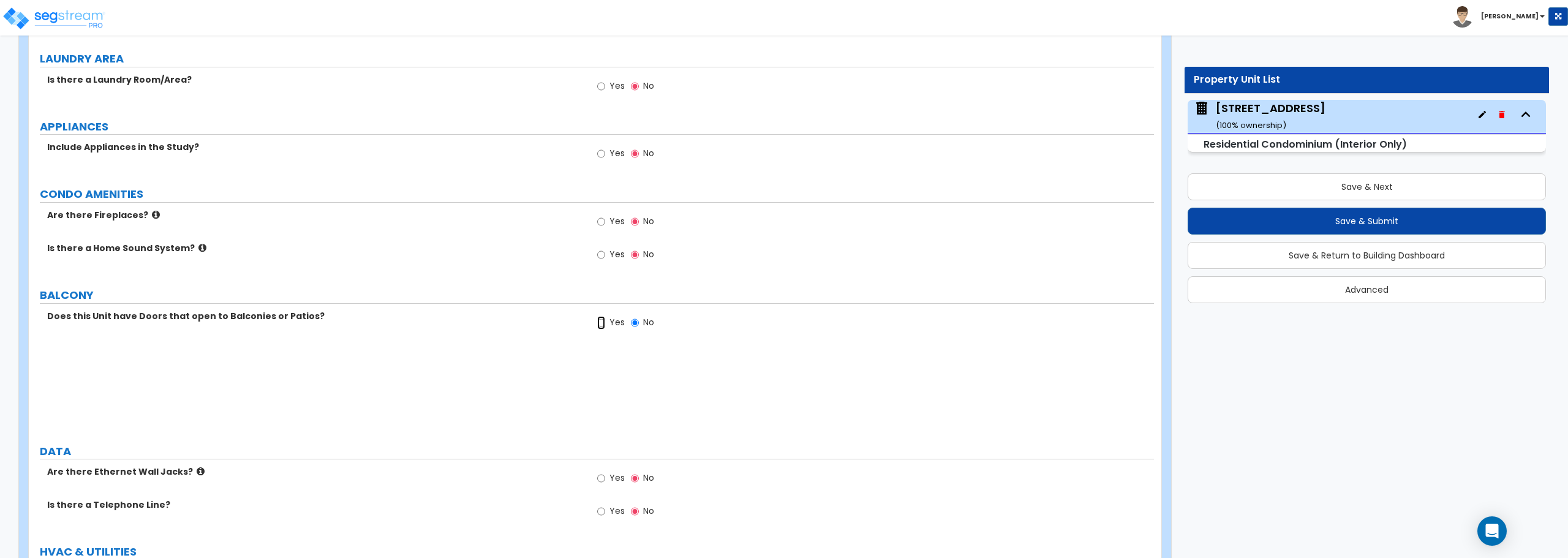
radio input "true"
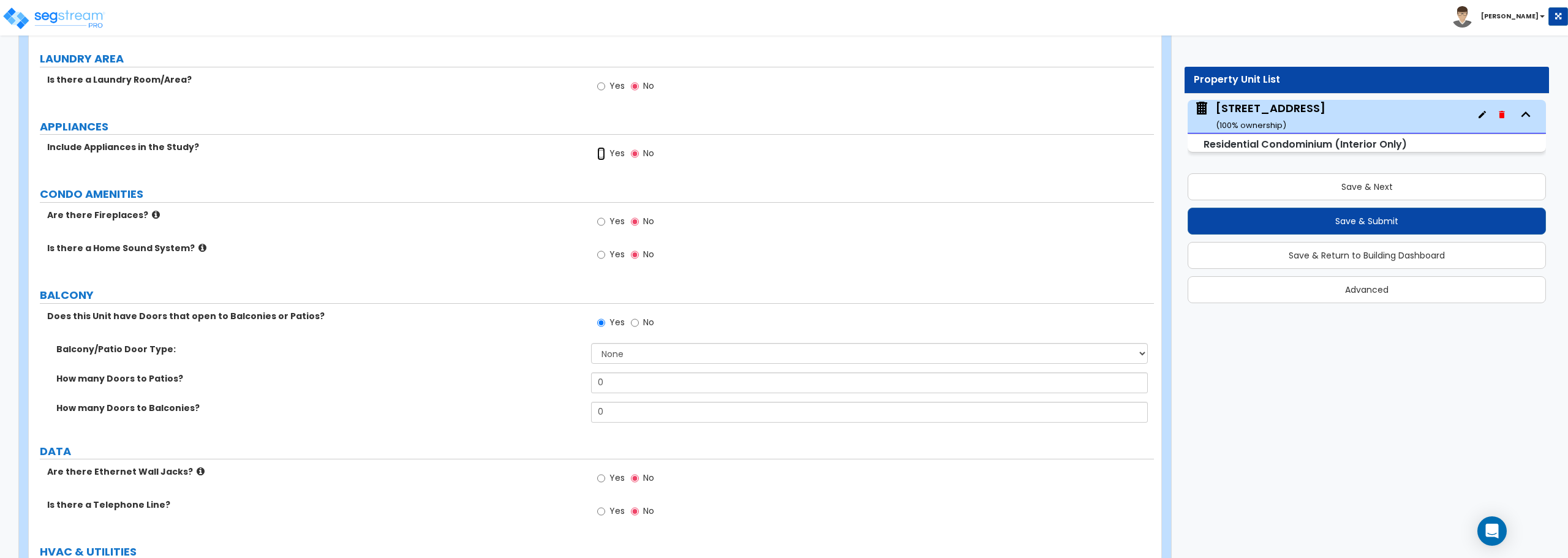
click at [600, 154] on input "Yes" at bounding box center [601, 154] width 8 height 14
radio input "true"
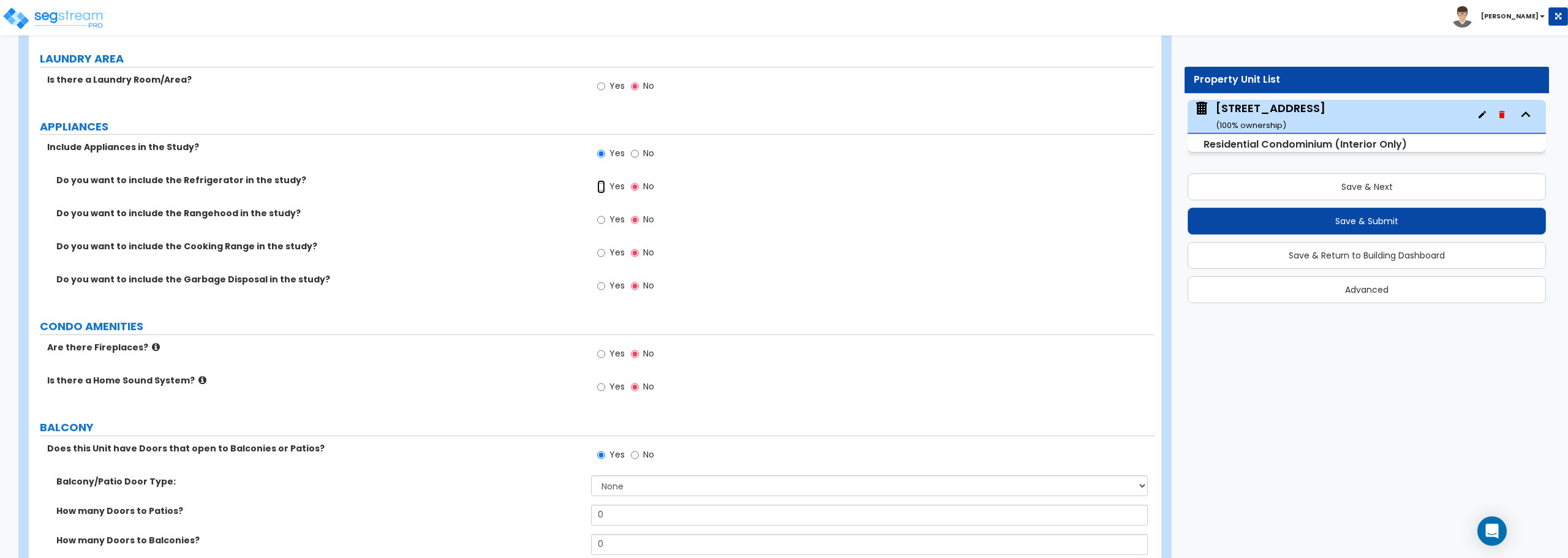
click at [598, 186] on input "Yes" at bounding box center [601, 186] width 8 height 14
radio input "true"
click at [600, 219] on input "Yes" at bounding box center [601, 220] width 8 height 14
radio input "true"
click at [610, 255] on span "Yes" at bounding box center [617, 252] width 16 height 12
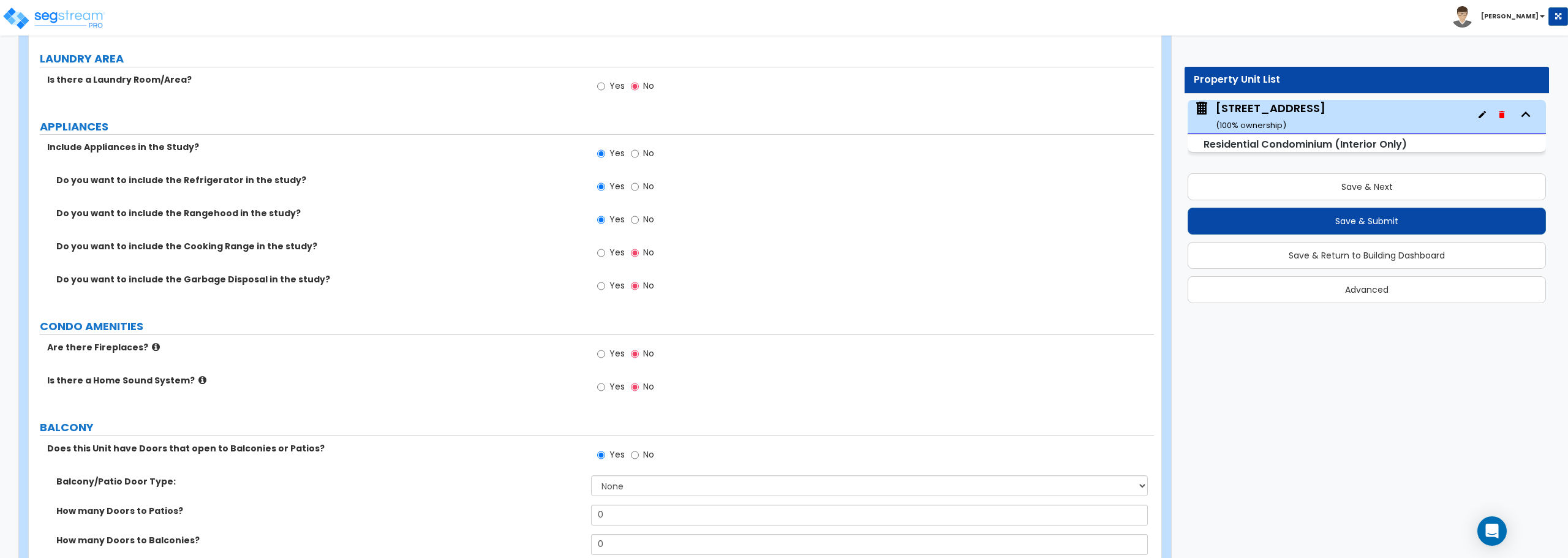
click at [605, 255] on input "Yes" at bounding box center [601, 253] width 8 height 14
radio input "true"
click at [602, 284] on input "Yes" at bounding box center [601, 286] width 8 height 14
radio input "true"
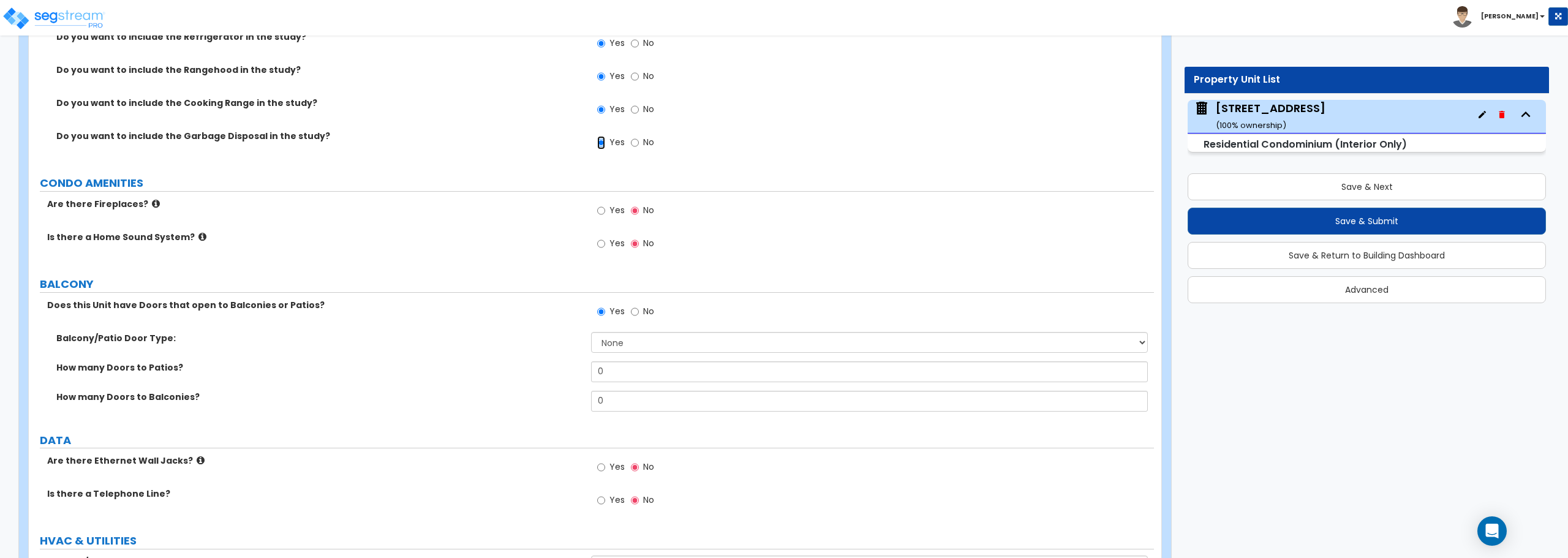
scroll to position [2309, 0]
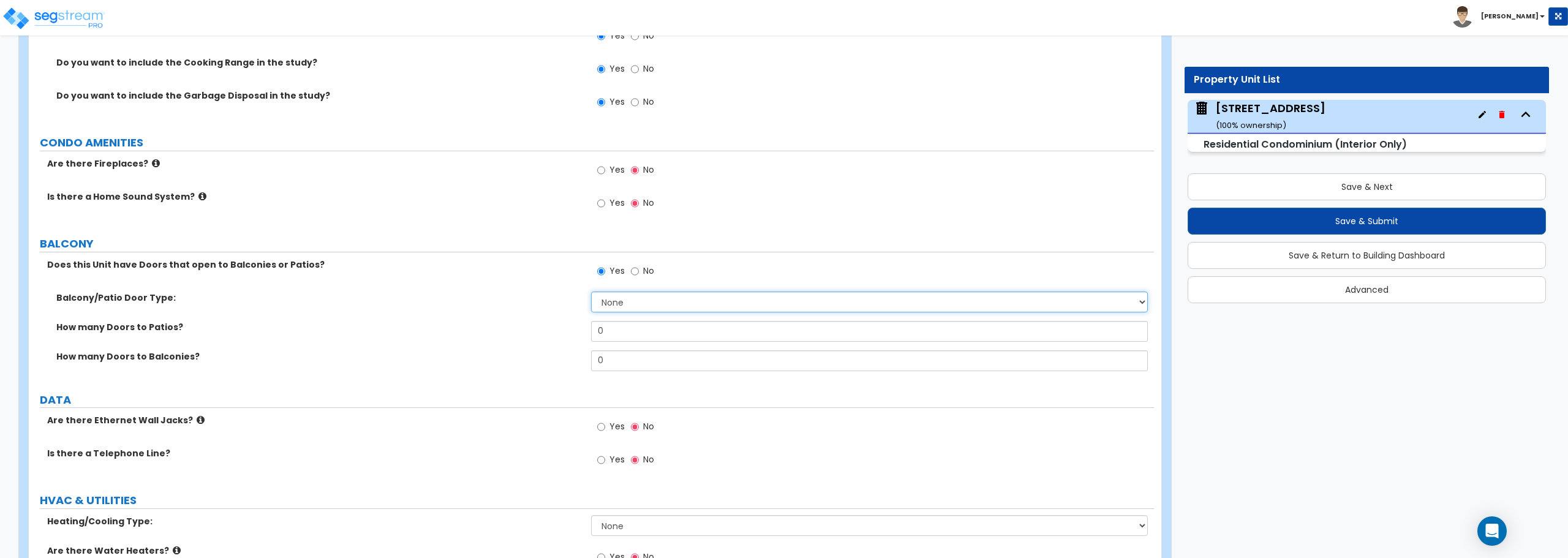
click at [732, 305] on select "None Single Hinged Doors Double Hinged Doors Single French Doors Double French …" at bounding box center [869, 301] width 556 height 21
select select "5"
click at [591, 291] on select "None Single Hinged Doors Double Hinged Doors Single French Doors Double French …" at bounding box center [869, 301] width 556 height 21
click at [696, 331] on input "0" at bounding box center [869, 331] width 556 height 21
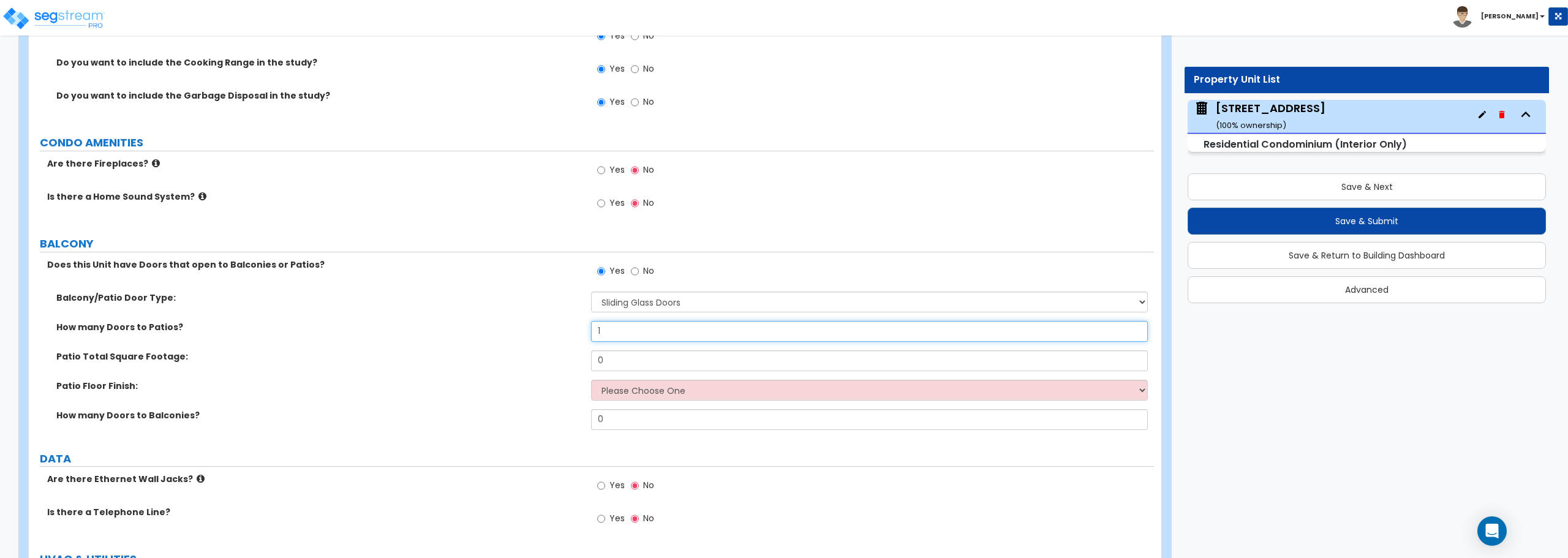
type input "1"
click at [656, 395] on select "Please Choose One Bare Concrete Brick Pavers Stamped Concrete Stone Pavers Wood…" at bounding box center [869, 390] width 556 height 21
select select "1"
click at [591, 380] on select "Please Choose One Bare Concrete Brick Pavers Stamped Concrete Stone Pavers Wood…" at bounding box center [869, 390] width 556 height 21
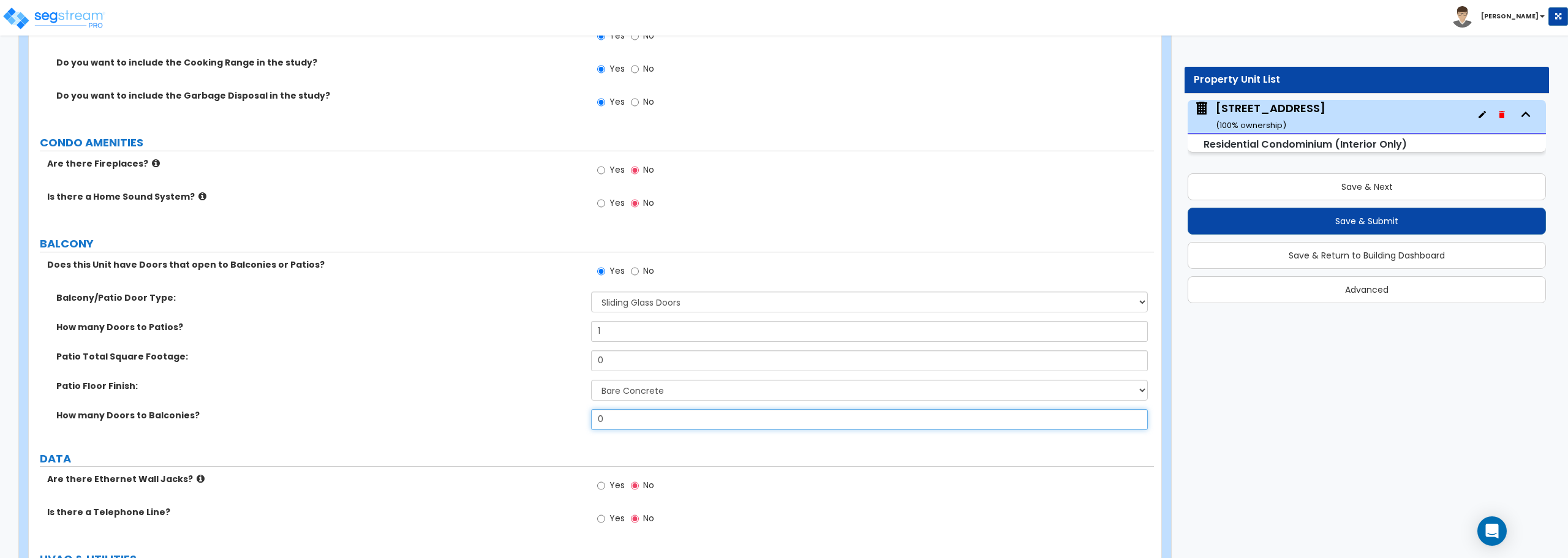
drag, startPoint x: 649, startPoint y: 414, endPoint x: 562, endPoint y: 419, distance: 87.1
click at [562, 419] on div "How many Doors to Balconies? 0" at bounding box center [592, 424] width 1125 height 29
click at [562, 419] on label "How many Doors to Balconies?" at bounding box center [319, 415] width 526 height 12
drag, startPoint x: 642, startPoint y: 367, endPoint x: 568, endPoint y: 365, distance: 74.0
click at [568, 365] on div "Patio Total Square Footage: 0" at bounding box center [592, 365] width 1125 height 29
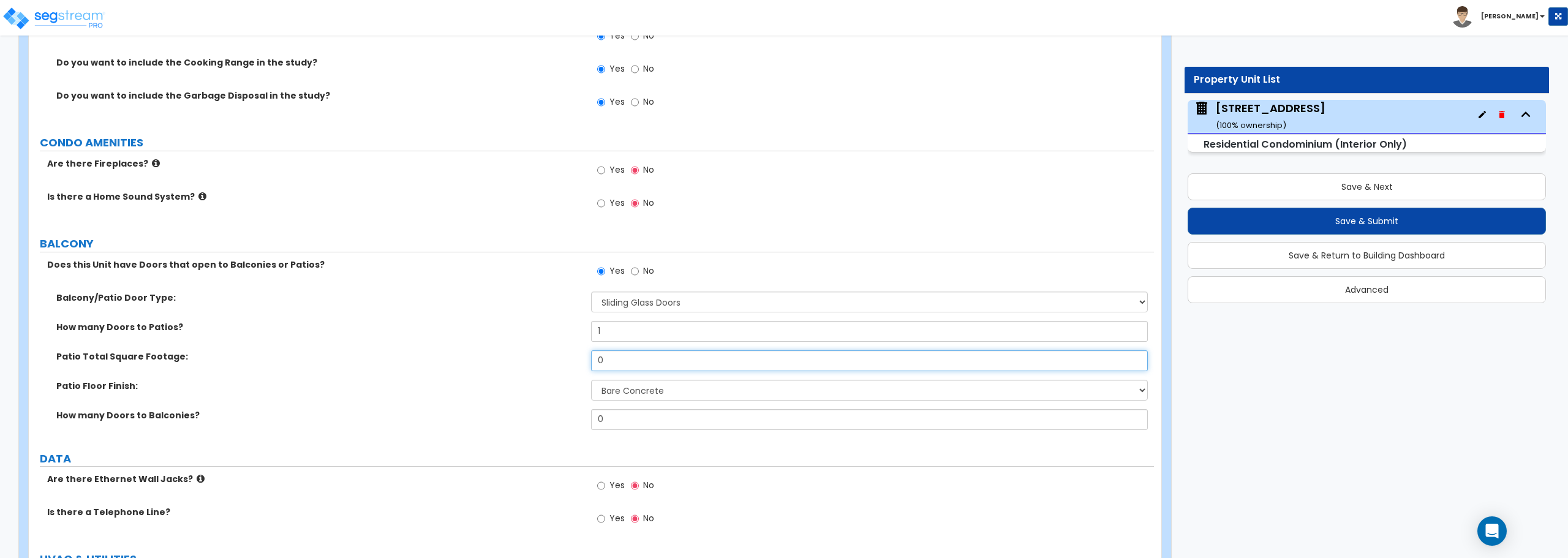
click at [621, 367] on input "0" at bounding box center [869, 360] width 556 height 21
drag, startPoint x: 621, startPoint y: 367, endPoint x: 558, endPoint y: 367, distance: 63.0
click at [558, 367] on div "Patio Total Square Footage: 0" at bounding box center [592, 365] width 1125 height 29
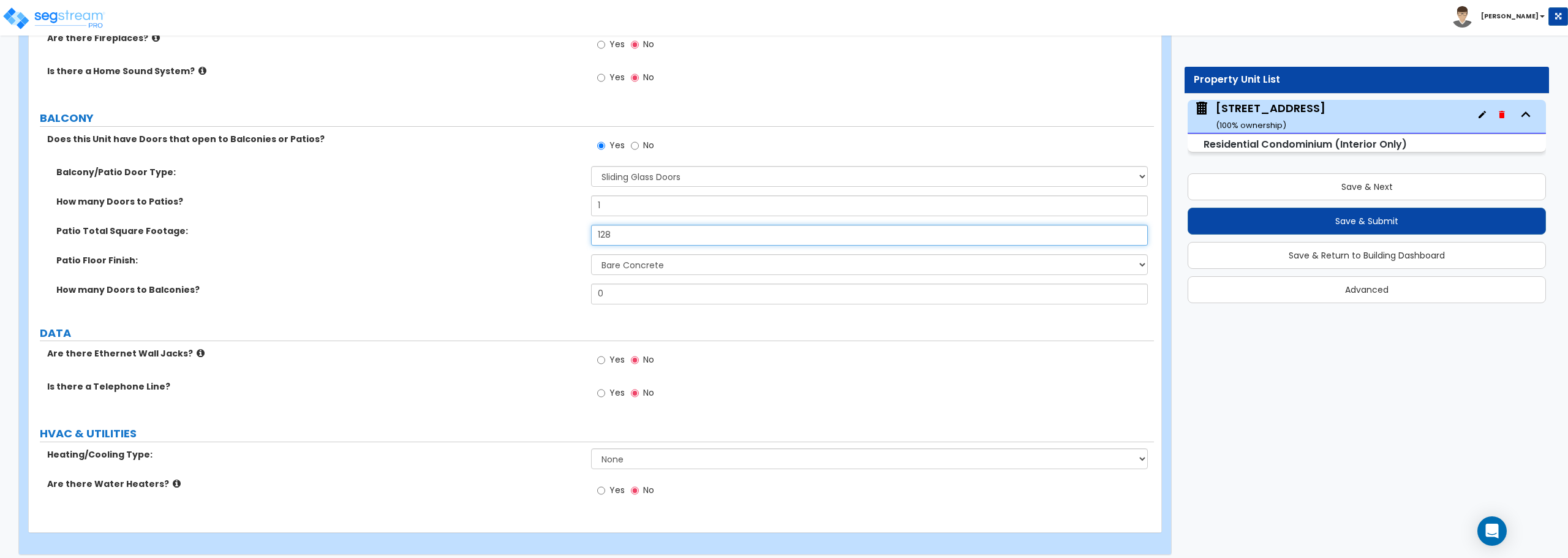
scroll to position [2444, 0]
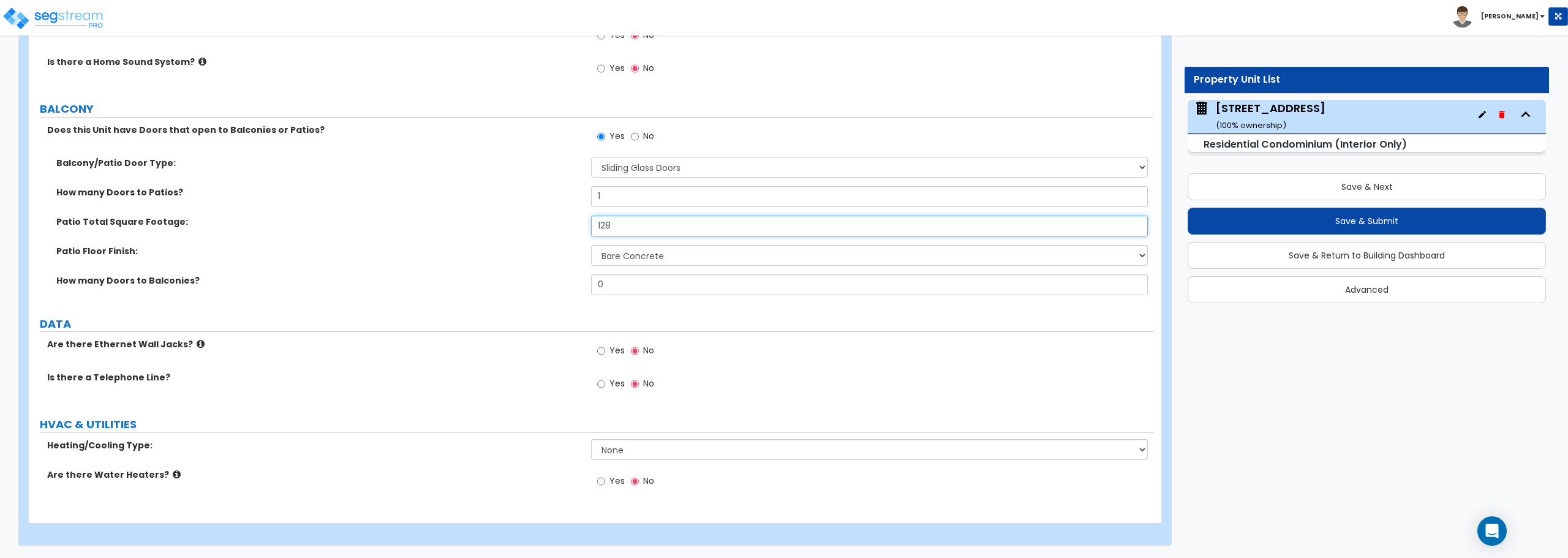
type input "128"
click at [640, 453] on select "None Heat Only Central HVAC Thru Wall HVAC Mini Split HVAC" at bounding box center [869, 449] width 556 height 21
click at [638, 449] on select "None Heat Only Central HVAC Thru Wall HVAC Mini Split HVAC" at bounding box center [869, 449] width 556 height 21
select select "1"
click at [591, 439] on select "None Heat Only Central HVAC Thru Wall HVAC Mini Split HVAC" at bounding box center [869, 449] width 556 height 21
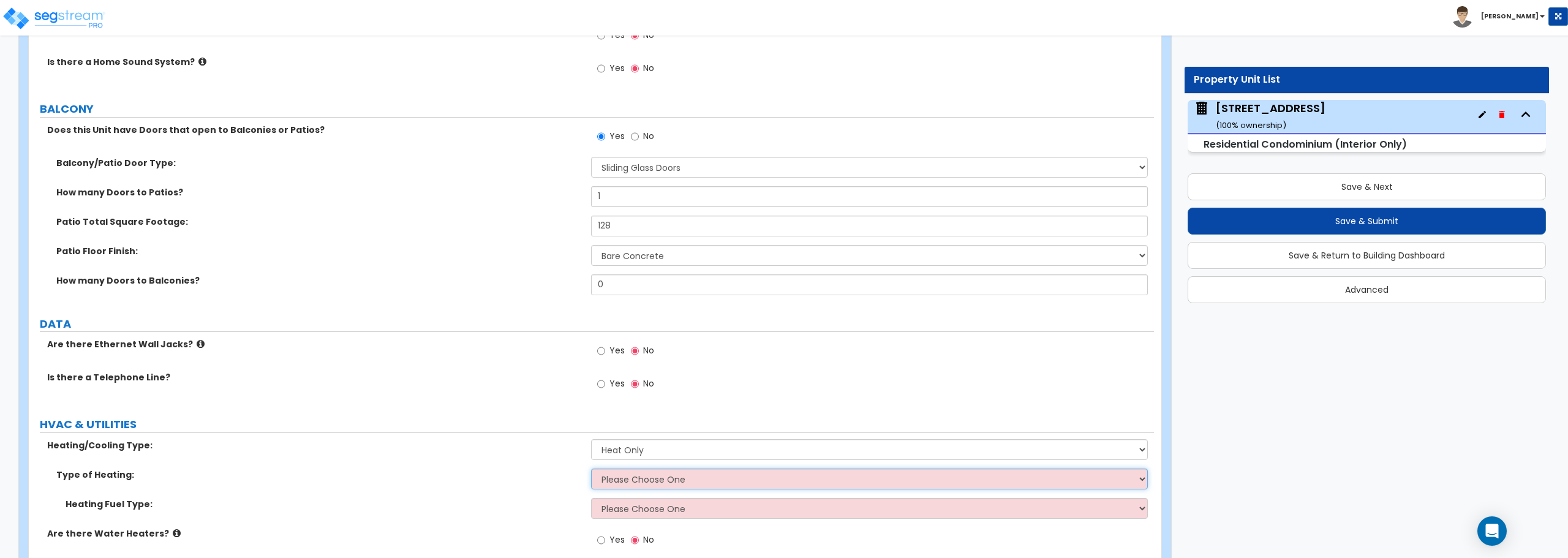
click at [653, 478] on select "Please Choose One Wall Heater Baseboard Heater Hydronic Heating Forced Air Heat…" at bounding box center [869, 479] width 556 height 21
click at [591, 469] on select "Please Choose One Wall Heater Baseboard Heater Hydronic Heating Forced Air Heat…" at bounding box center [869, 479] width 556 height 21
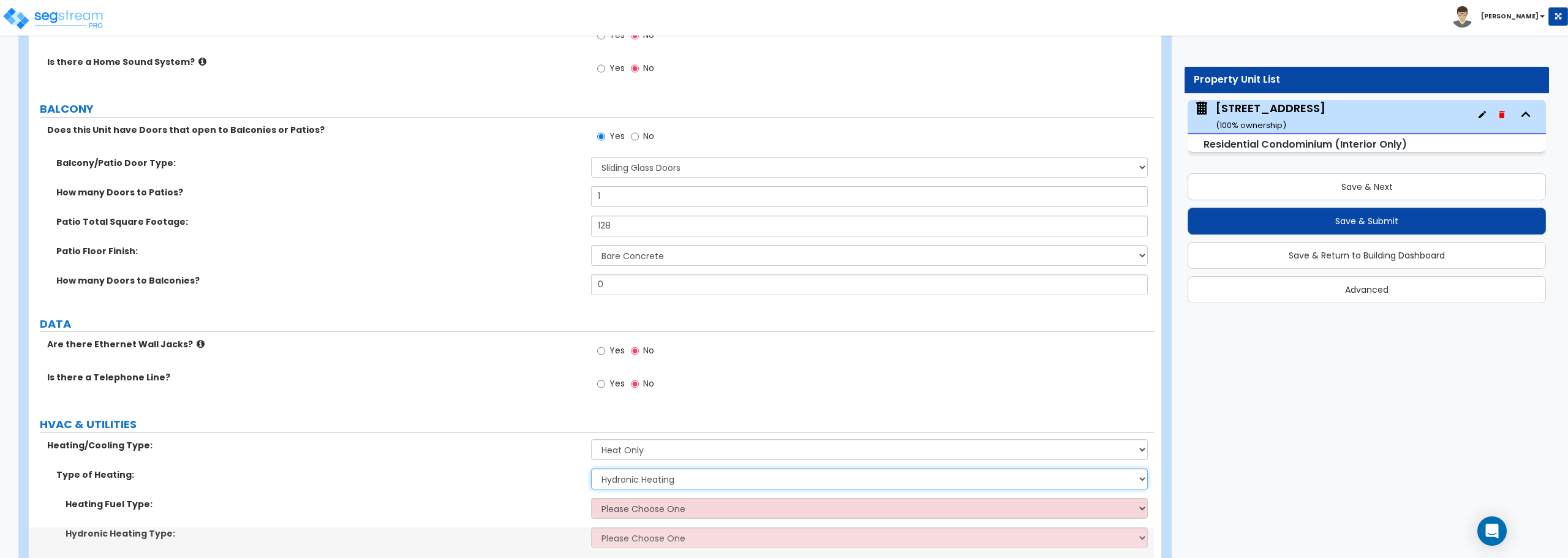
click at [649, 481] on select "Please Choose One Wall Heater Baseboard Heater Hydronic Heating Forced Air Heat…" at bounding box center [869, 479] width 556 height 21
select select "5"
click at [591, 469] on select "Please Choose One Wall Heater Baseboard Heater Hydronic Heating Forced Air Heat…" at bounding box center [869, 479] width 556 height 21
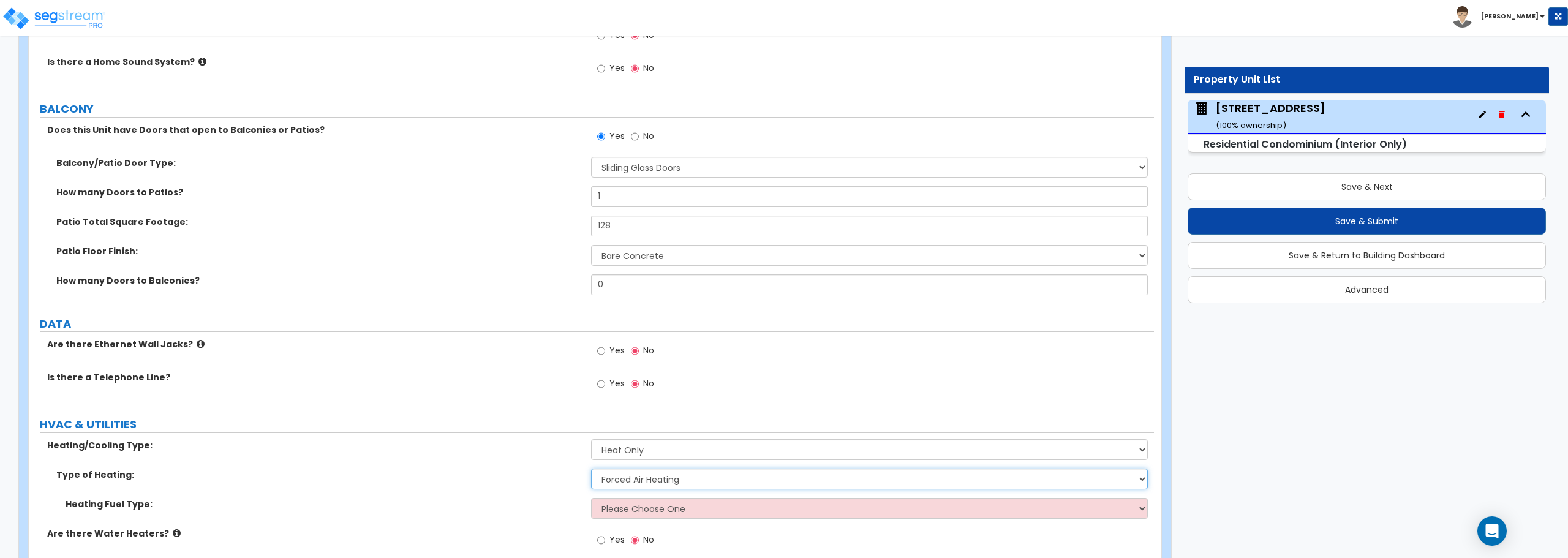
scroll to position [2502, 0]
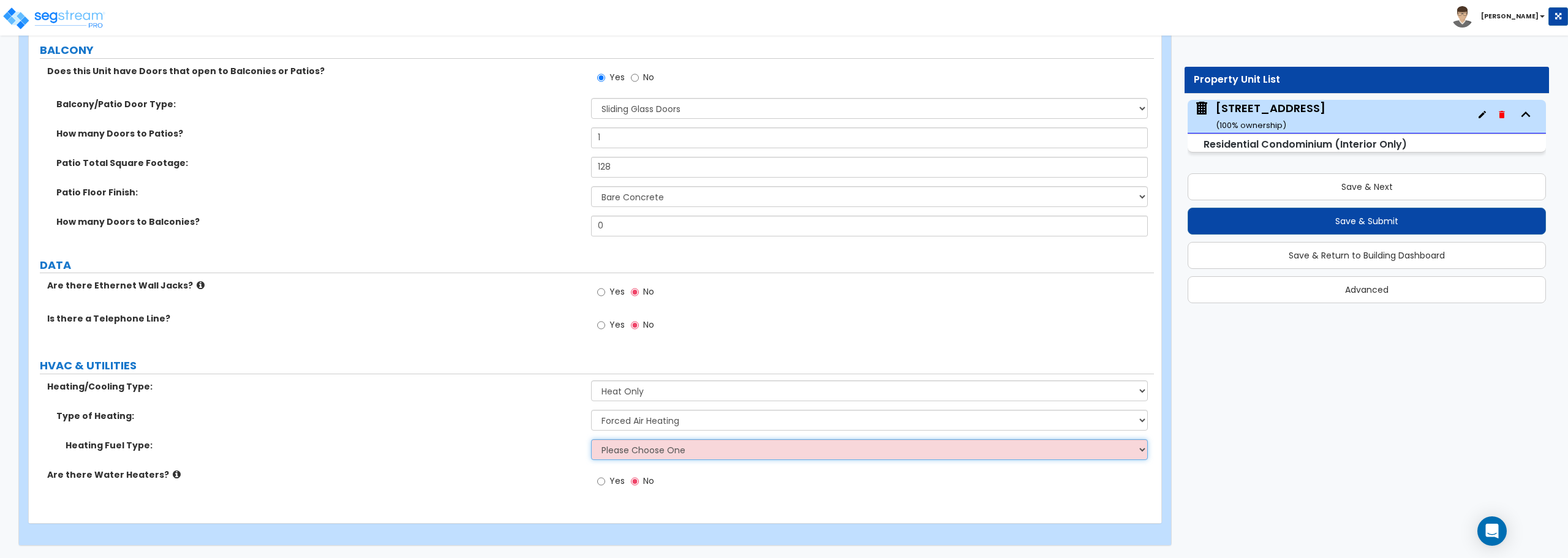
click at [642, 458] on select "Please Choose One Gas Electric" at bounding box center [869, 449] width 556 height 21
select select "2"
click at [591, 439] on select "Please Choose One Gas Electric" at bounding box center [869, 449] width 556 height 21
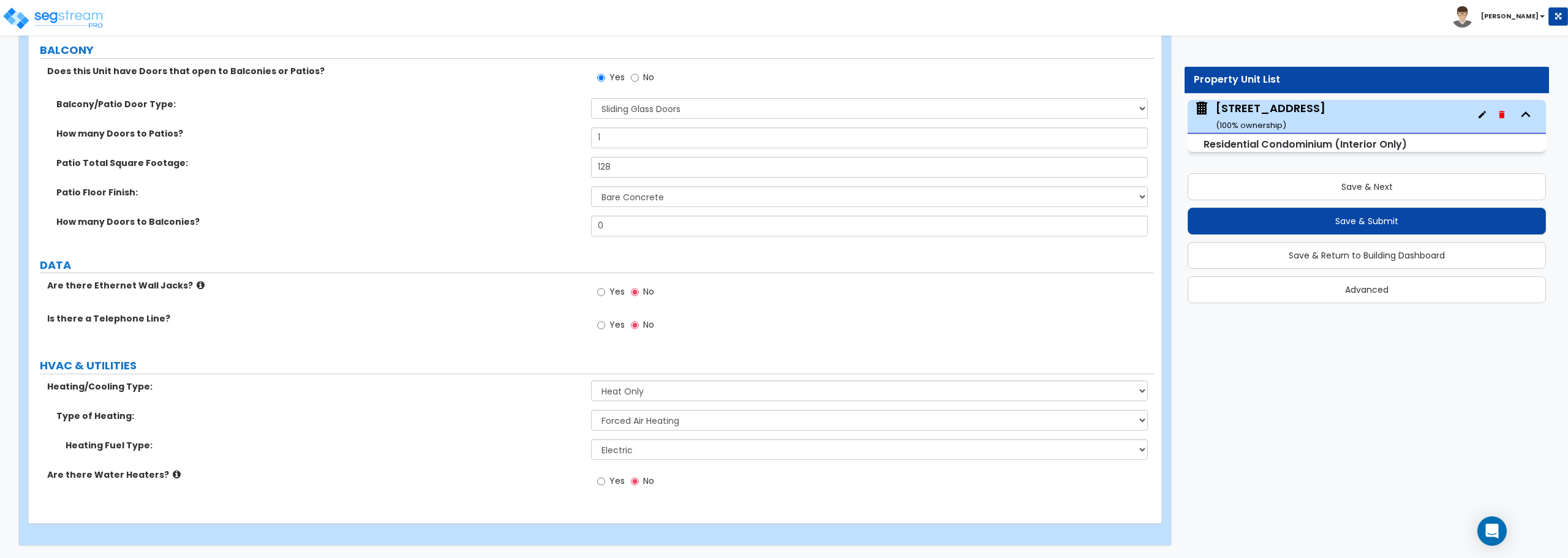
click at [607, 481] on label "Yes" at bounding box center [611, 483] width 28 height 21
click at [605, 481] on input "Yes" at bounding box center [601, 481] width 8 height 14
radio input "true"
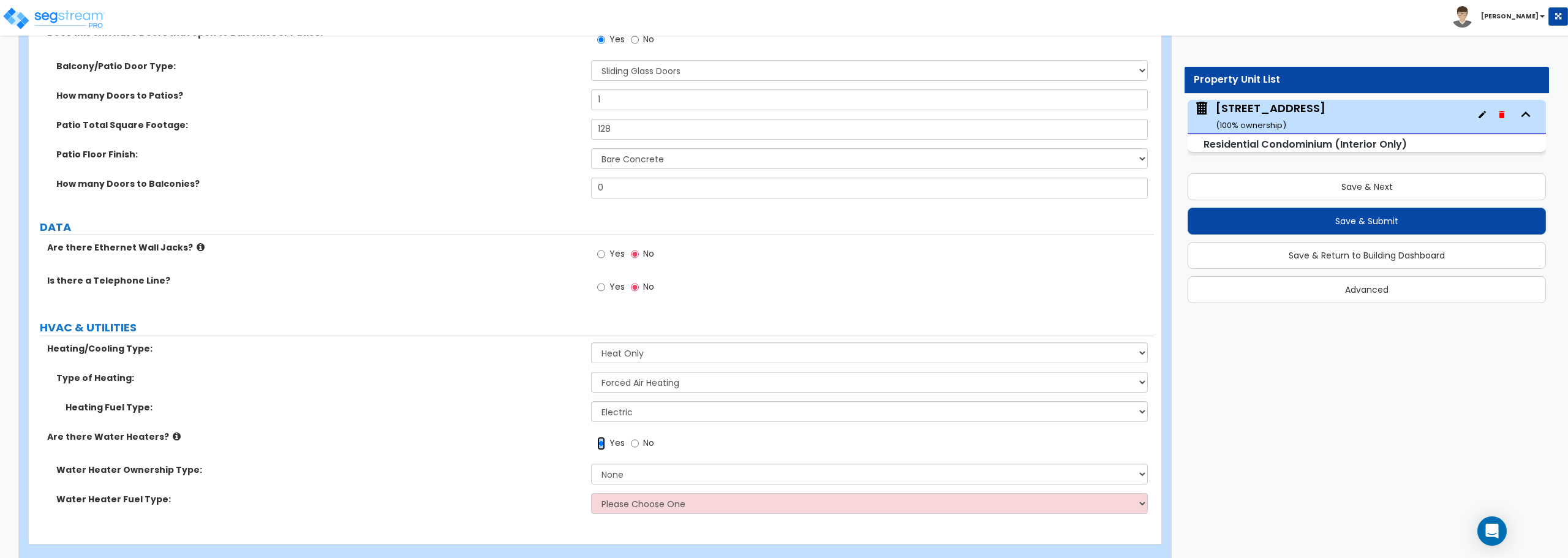
scroll to position [2561, 0]
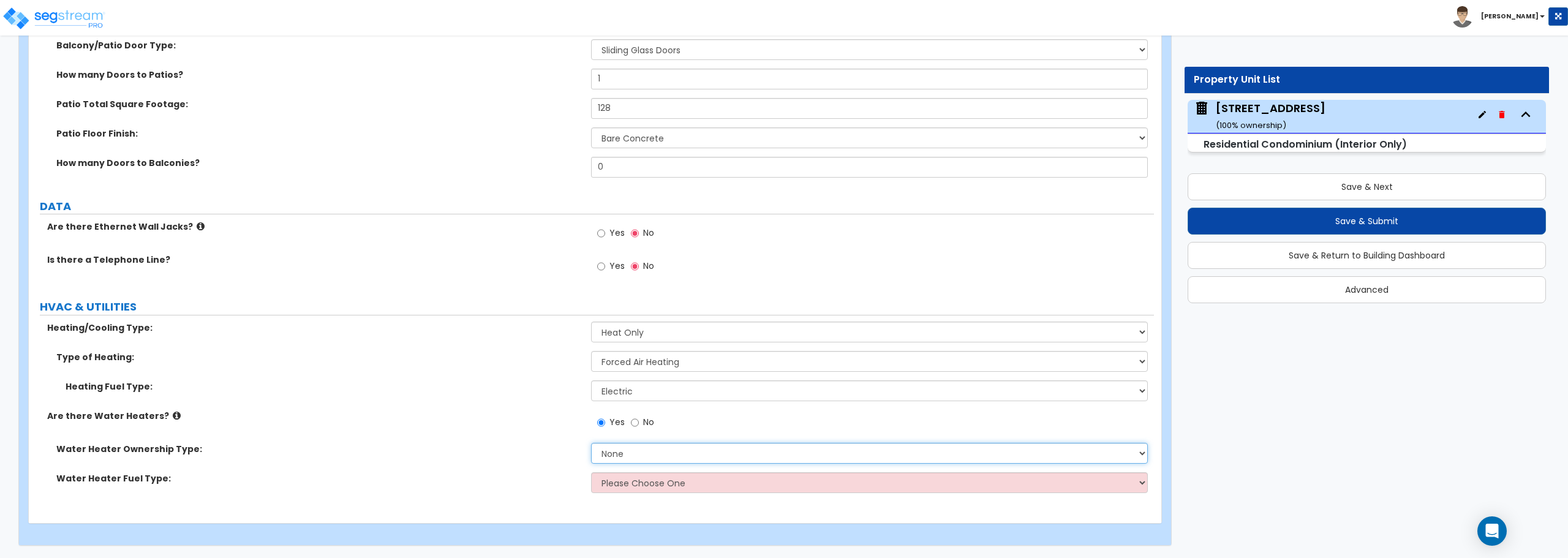
click at [665, 458] on select "None Water Heater for Multiple Units Water Heater for Individual Units" at bounding box center [869, 453] width 556 height 21
select select "2"
click at [591, 443] on select "None Water Heater for Multiple Units Water Heater for Individual Units" at bounding box center [869, 453] width 556 height 21
click at [662, 489] on select "Please Choose One Gas Electric" at bounding box center [869, 483] width 556 height 21
select select "2"
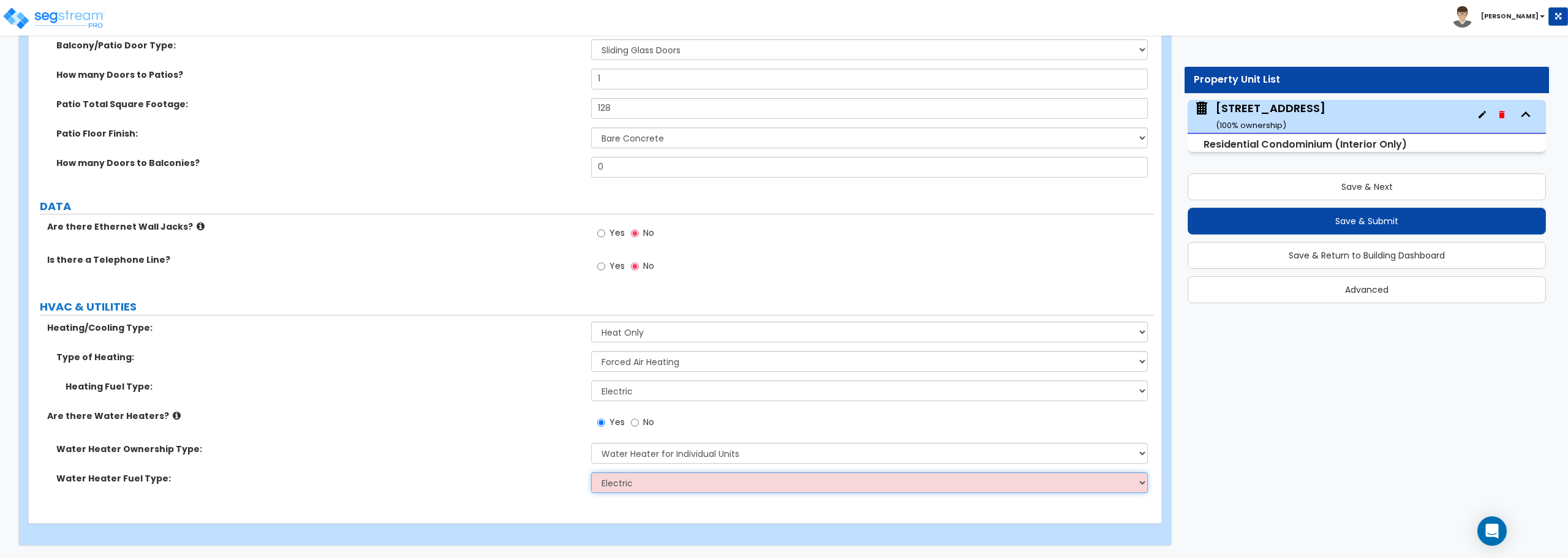
click at [591, 473] on select "Please Choose One Gas Electric" at bounding box center [869, 483] width 556 height 21
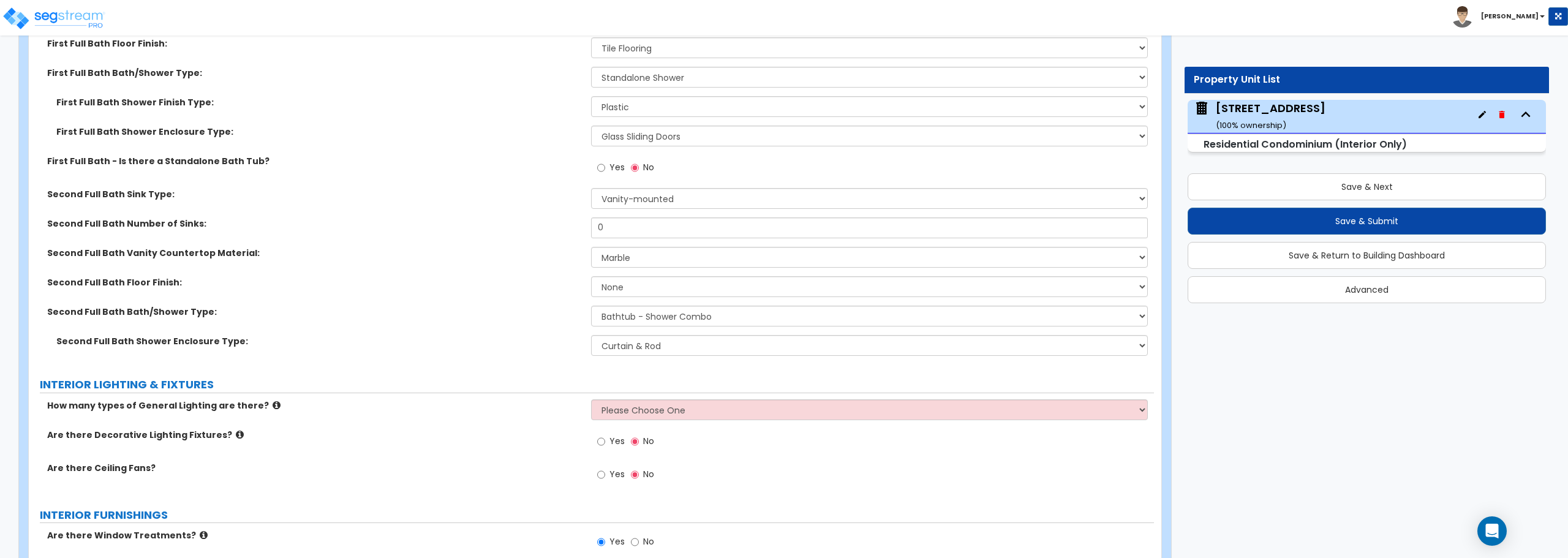
scroll to position [845, 0]
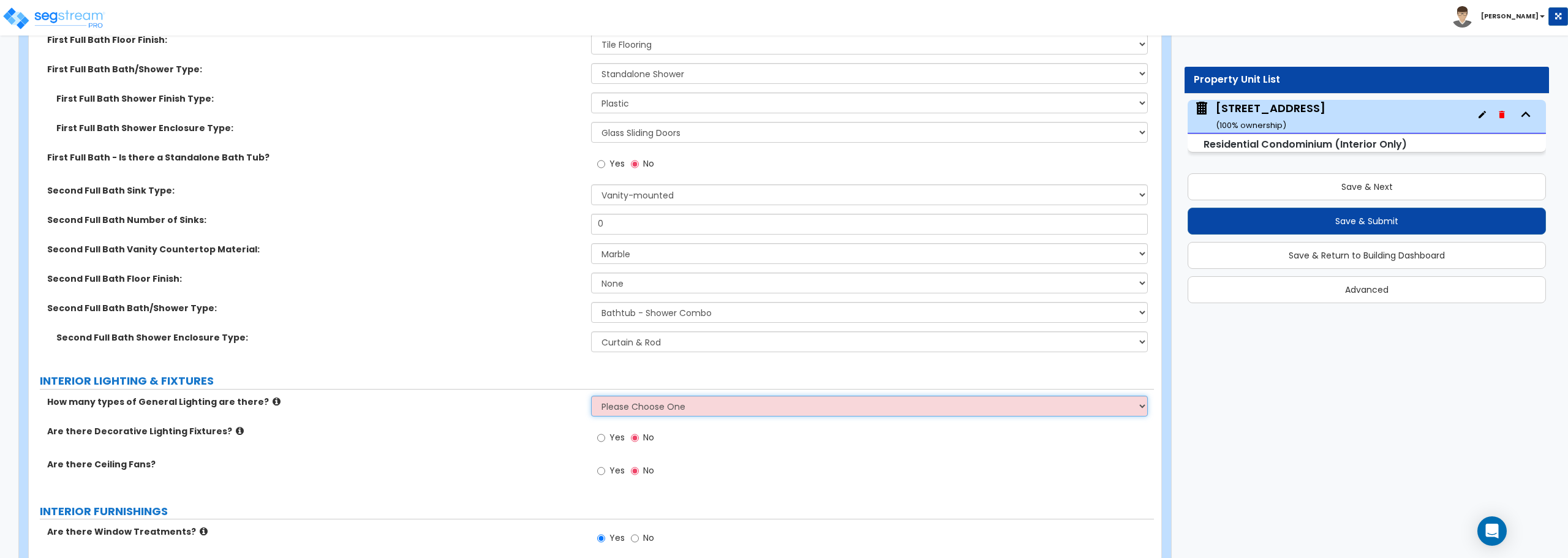
click at [681, 405] on select "Please Choose One 1 2 3" at bounding box center [869, 406] width 556 height 21
select select "1"
click at [591, 396] on select "Please Choose One 1 2 3" at bounding box center [869, 406] width 556 height 21
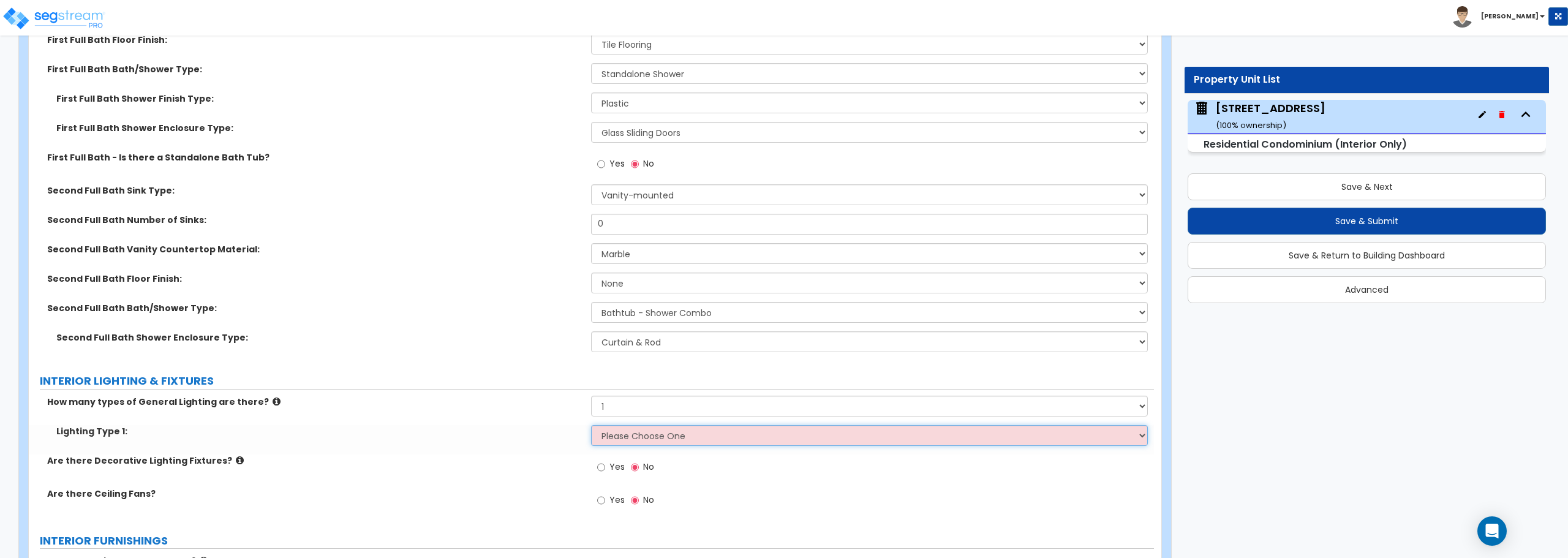
click at [671, 437] on select "Please Choose One LED Surface-Mounted LED Recessed Fluorescent Surface-Mounted …" at bounding box center [869, 435] width 556 height 21
select select "5"
click at [591, 425] on select "Please Choose One LED Surface-Mounted LED Recessed Fluorescent Surface-Mounted …" at bounding box center [869, 435] width 556 height 21
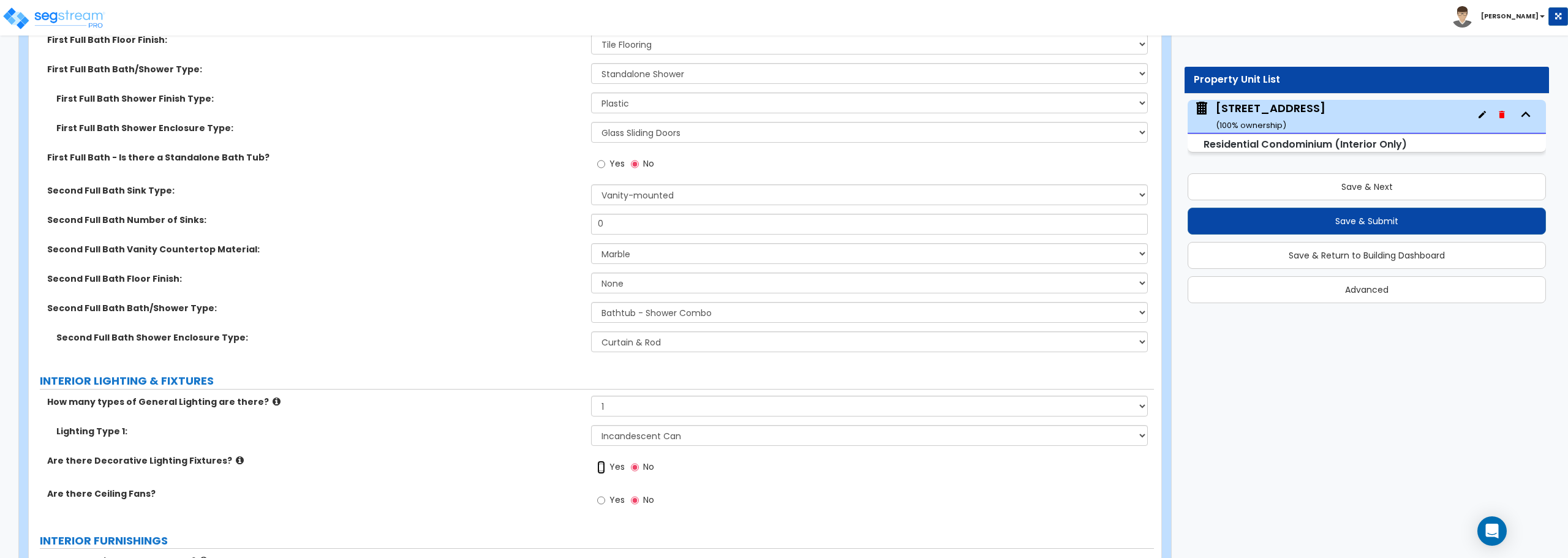
click at [603, 466] on input "Yes" at bounding box center [601, 467] width 8 height 14
radio input "true"
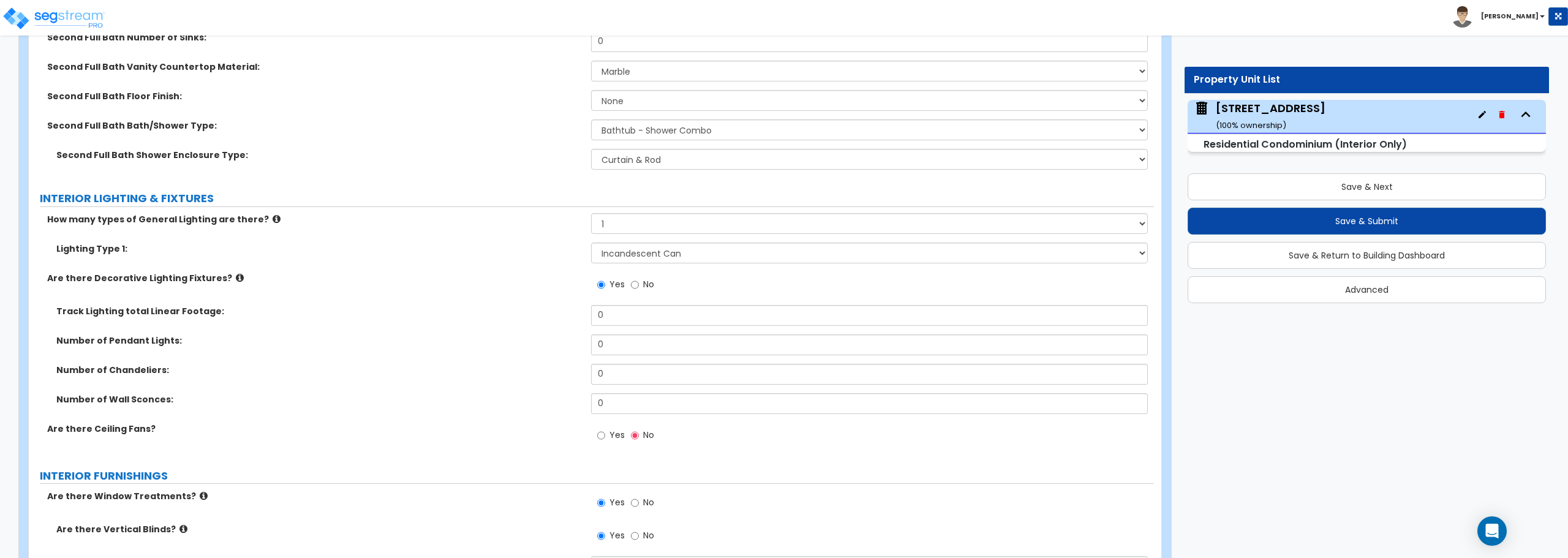
scroll to position [1029, 0]
drag, startPoint x: 622, startPoint y: 342, endPoint x: 581, endPoint y: 342, distance: 41.0
click at [581, 342] on div "Number of Pendant Lights: 0" at bounding box center [592, 348] width 1125 height 29
type input "2"
drag, startPoint x: 607, startPoint y: 379, endPoint x: 555, endPoint y: 376, distance: 52.1
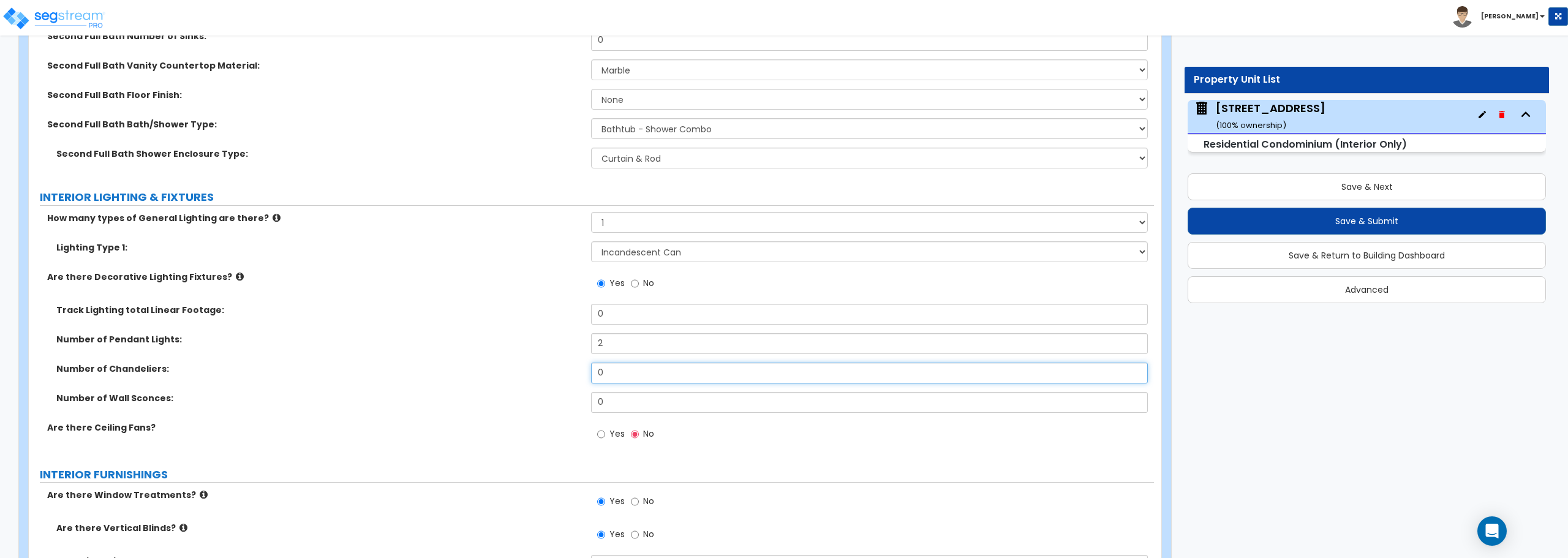
click at [555, 376] on div "Number of Chandeliers: 0" at bounding box center [592, 377] width 1125 height 29
drag, startPoint x: 601, startPoint y: 404, endPoint x: 566, endPoint y: 402, distance: 35.1
click at [566, 402] on div "Number of Wall Sconces: 0" at bounding box center [592, 407] width 1125 height 29
type input "2"
click at [600, 434] on input "Yes" at bounding box center [601, 434] width 8 height 14
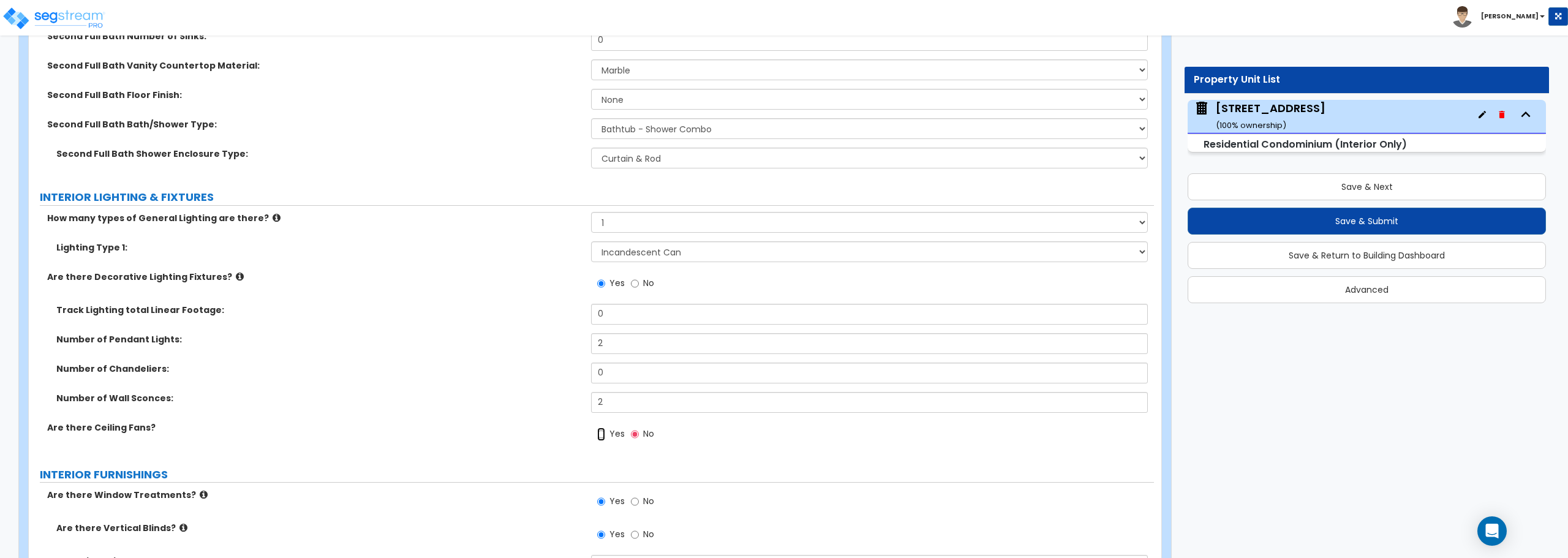
radio input "true"
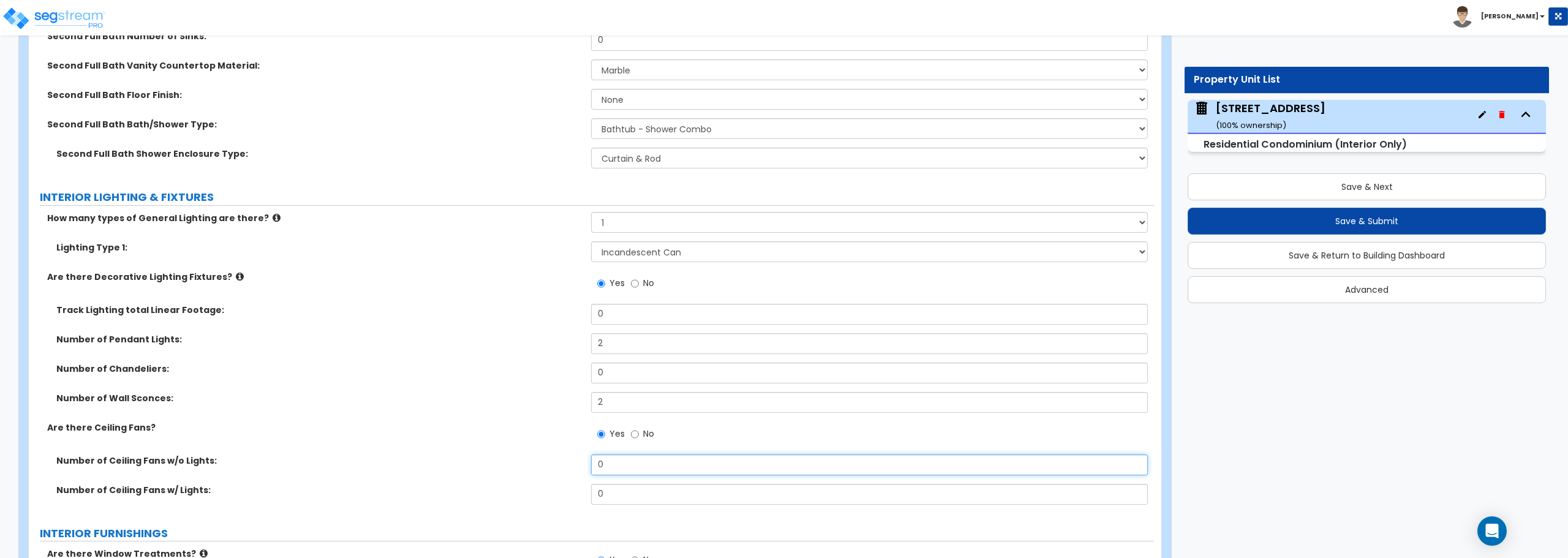
drag, startPoint x: 616, startPoint y: 465, endPoint x: 575, endPoint y: 466, distance: 41.0
click at [575, 466] on div "Number of Ceiling Fans w/o Lights: 0" at bounding box center [592, 469] width 1125 height 29
type input "2"
drag, startPoint x: 616, startPoint y: 496, endPoint x: 571, endPoint y: 496, distance: 45.0
click at [571, 496] on div "Number of Ceiling Fans w/ Lights: 0" at bounding box center [592, 498] width 1125 height 29
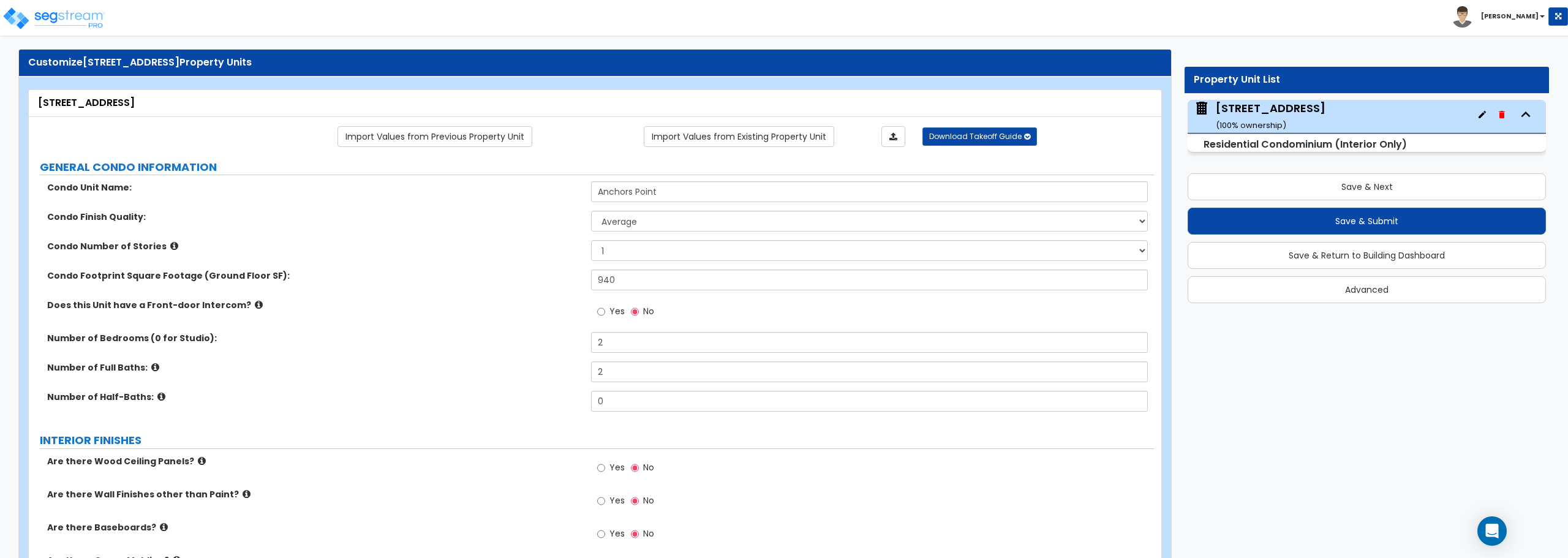
scroll to position [0, 0]
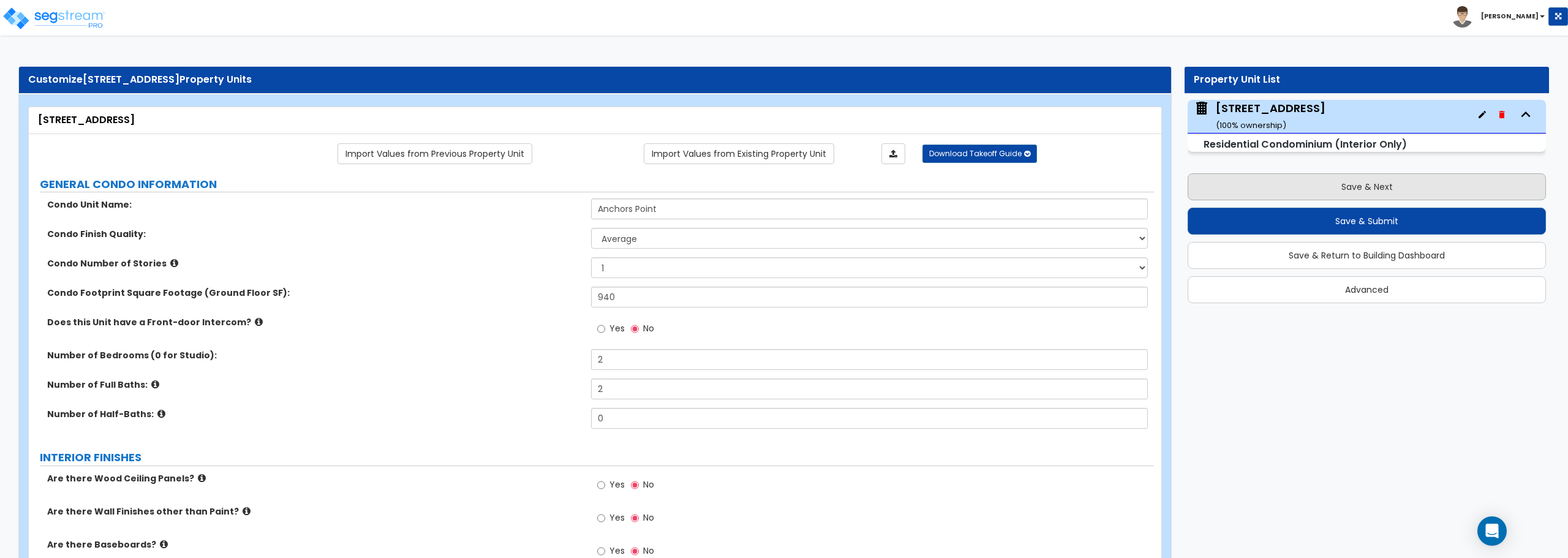
type input "1"
click at [1360, 191] on button "Save & Next" at bounding box center [1367, 187] width 358 height 27
click at [1360, 187] on button "Save & Next" at bounding box center [1367, 187] width 358 height 27
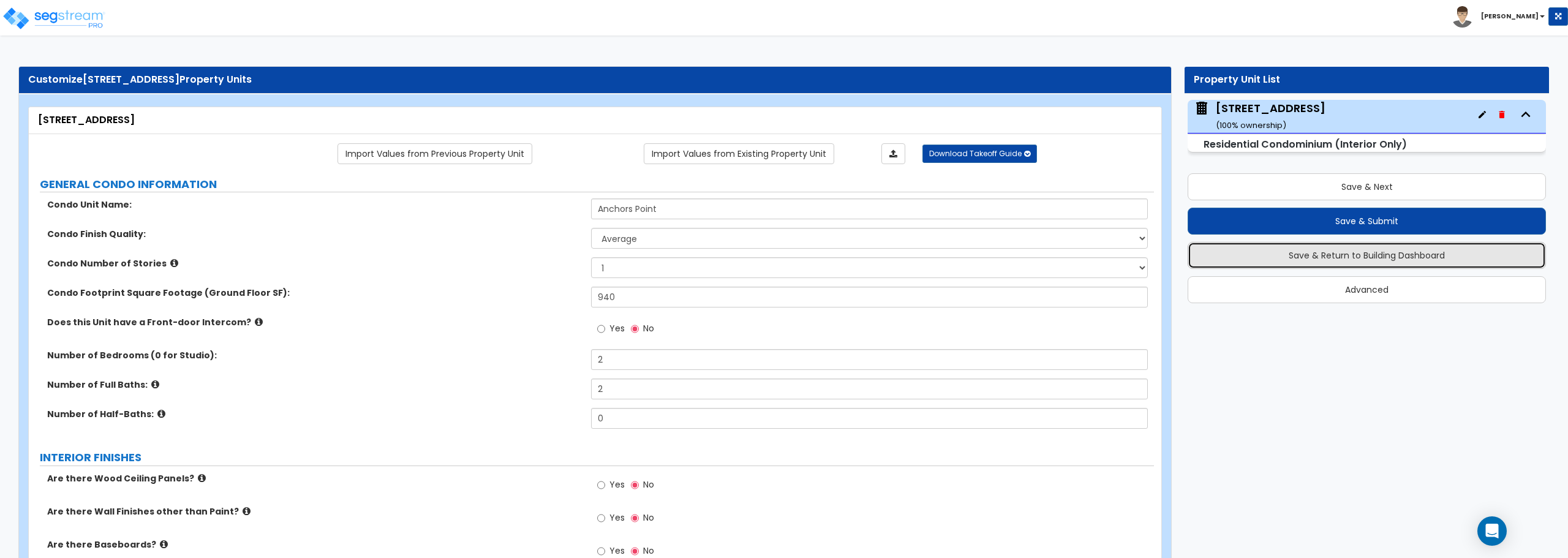
click at [1362, 264] on button "Save & Return to Building Dashboard" at bounding box center [1367, 256] width 358 height 27
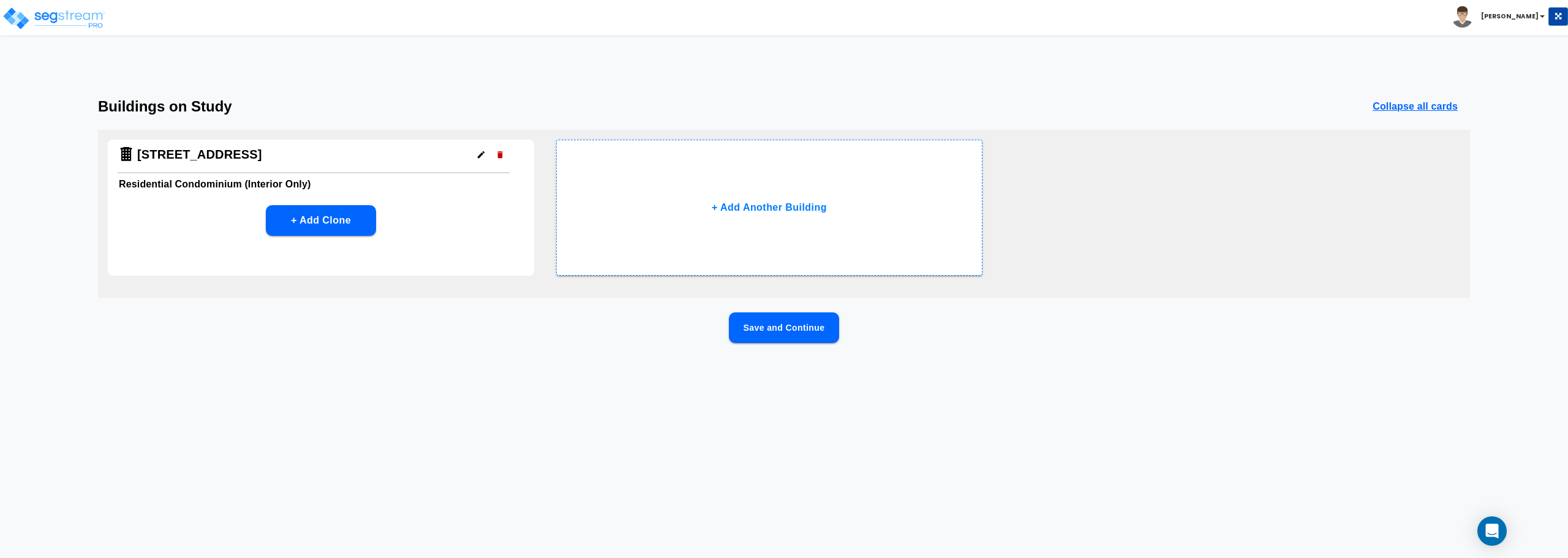
click at [799, 332] on button "Save and Continue" at bounding box center [784, 328] width 110 height 31
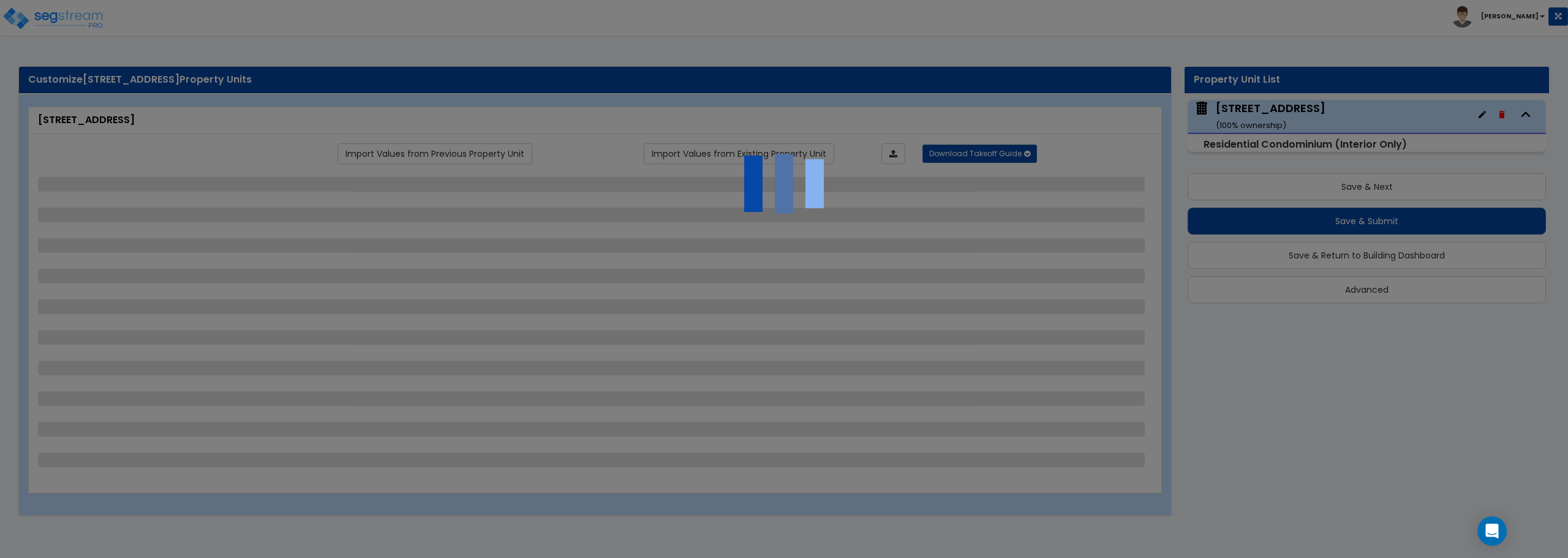
select select "1"
select select "2"
select select "3"
select select "5"
select select "1"
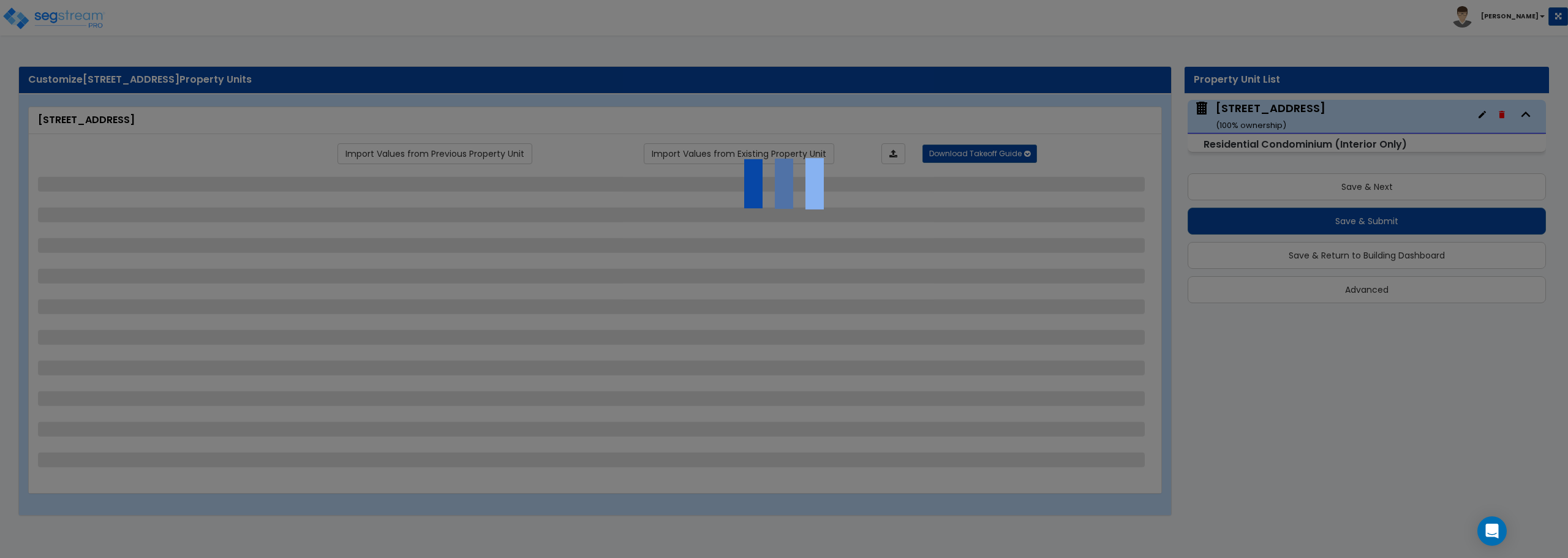
select select "1"
select select "2"
select select "3"
select select "5"
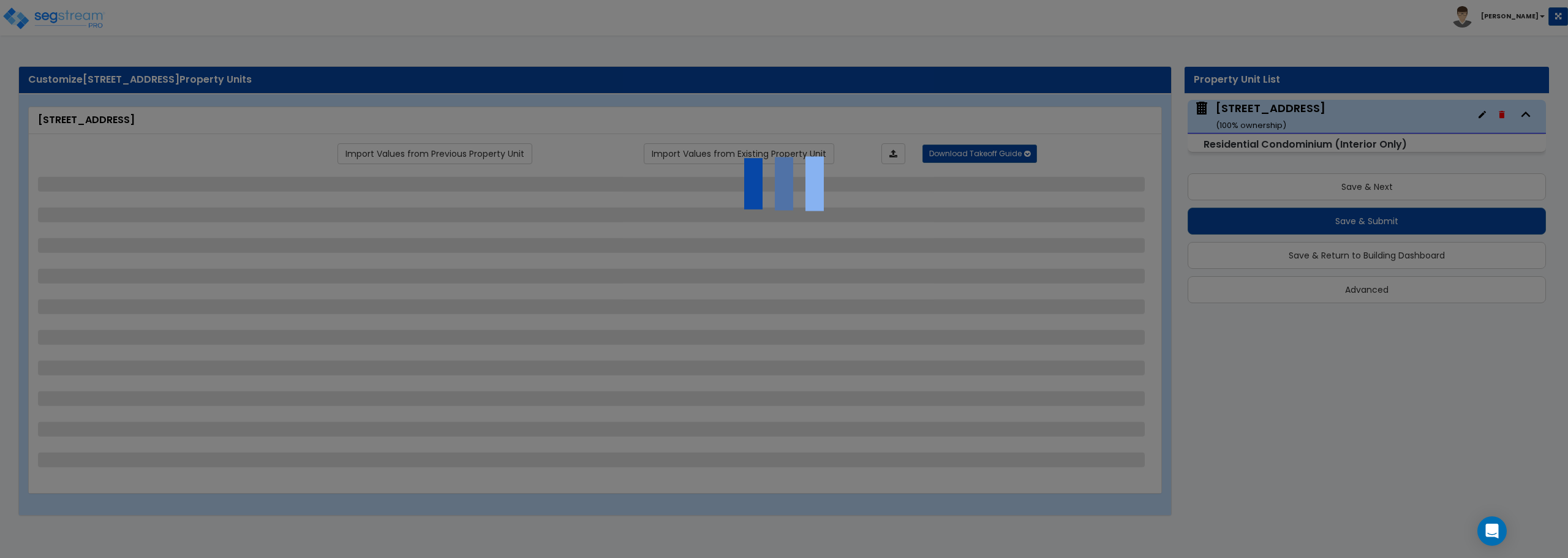
select select "2"
select select "1"
select select "5"
select select "3"
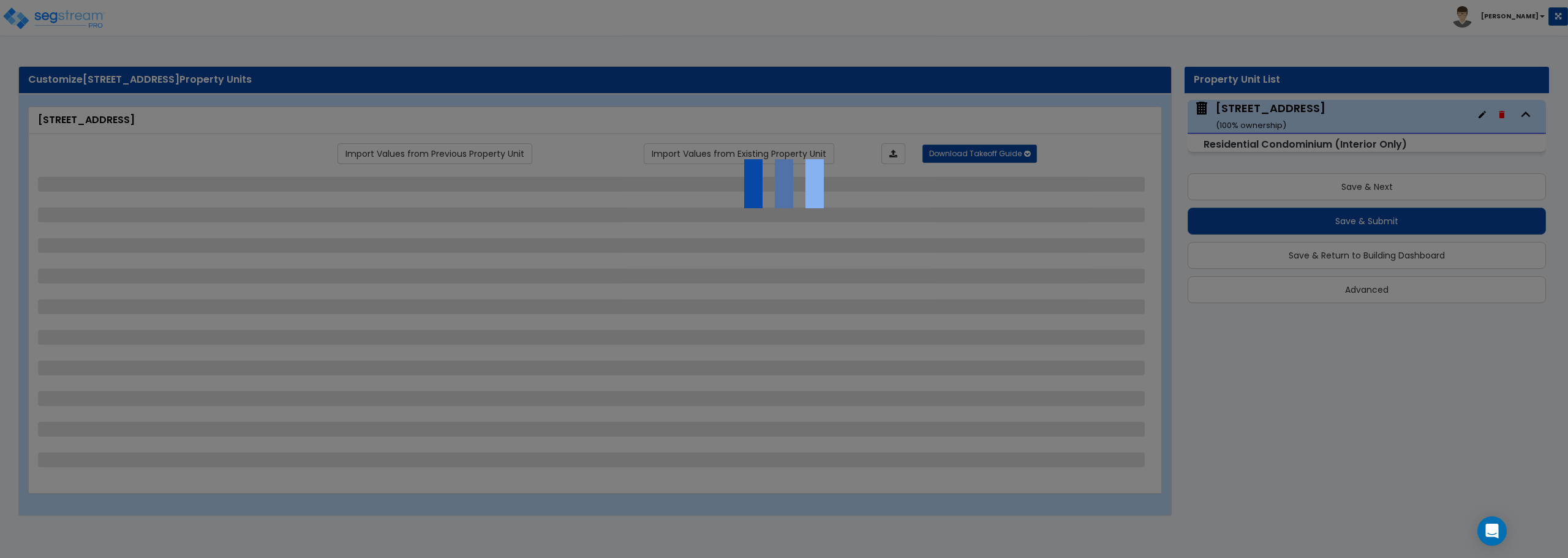
select select "4"
select select "1"
select select "2"
select select "5"
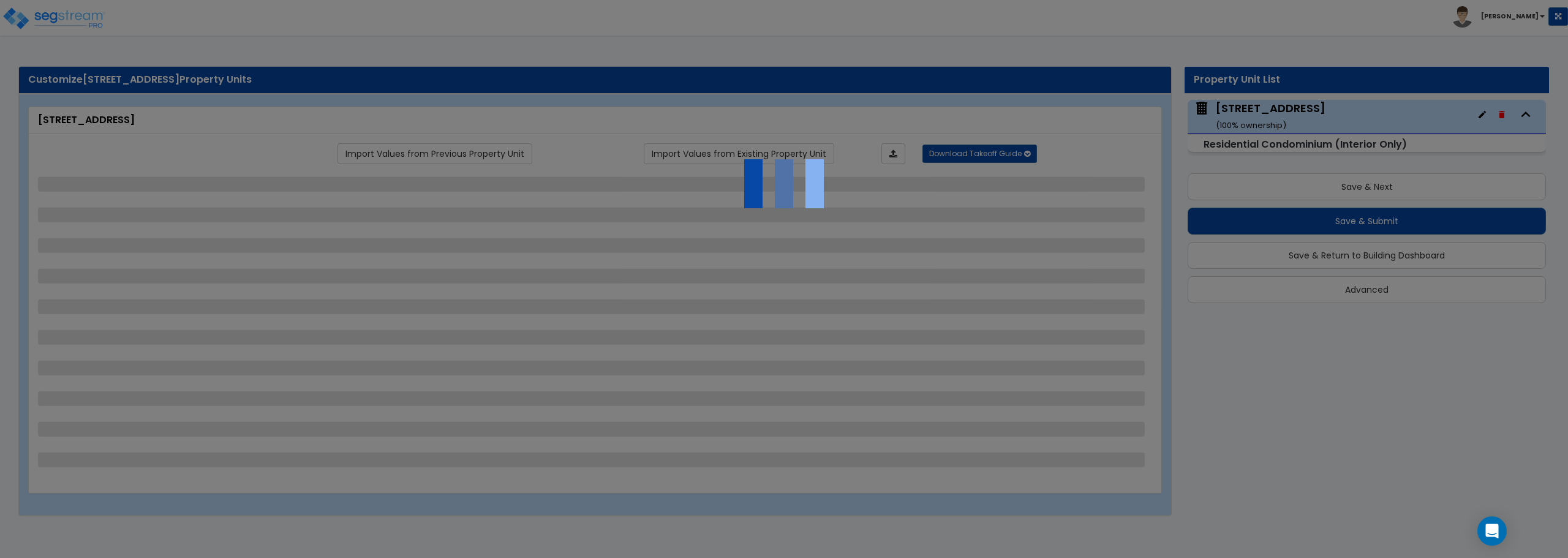
select select "1"
select select "5"
select select "2"
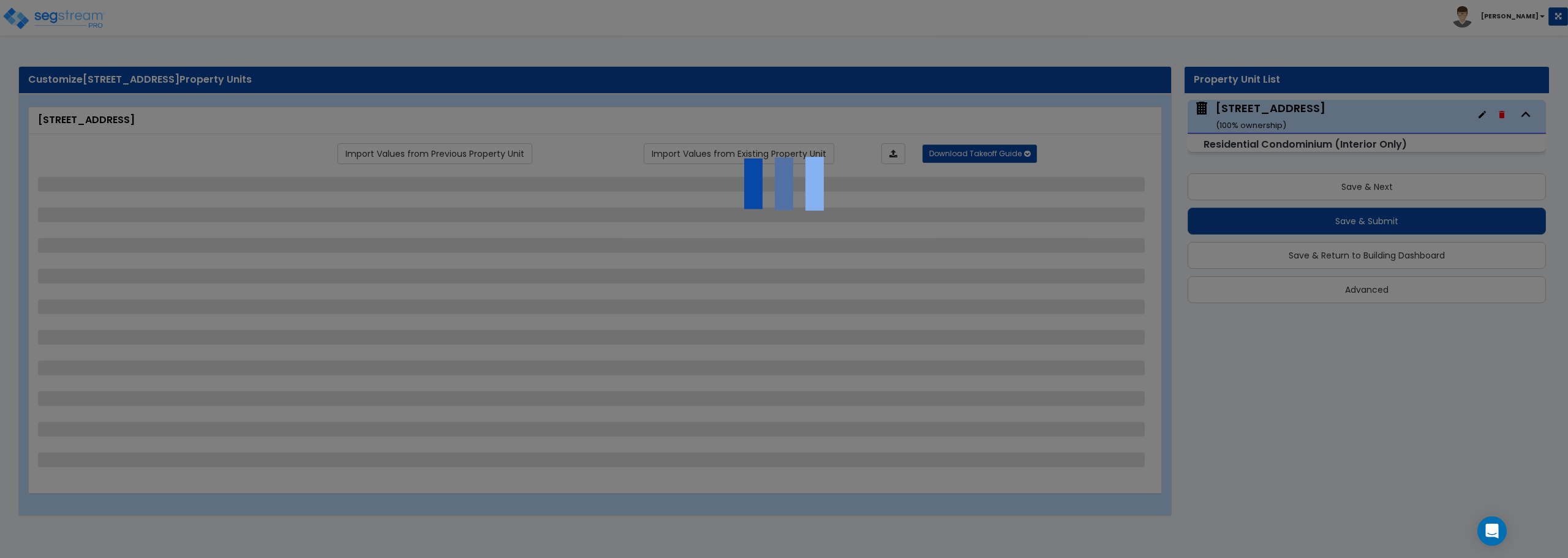
select select "2"
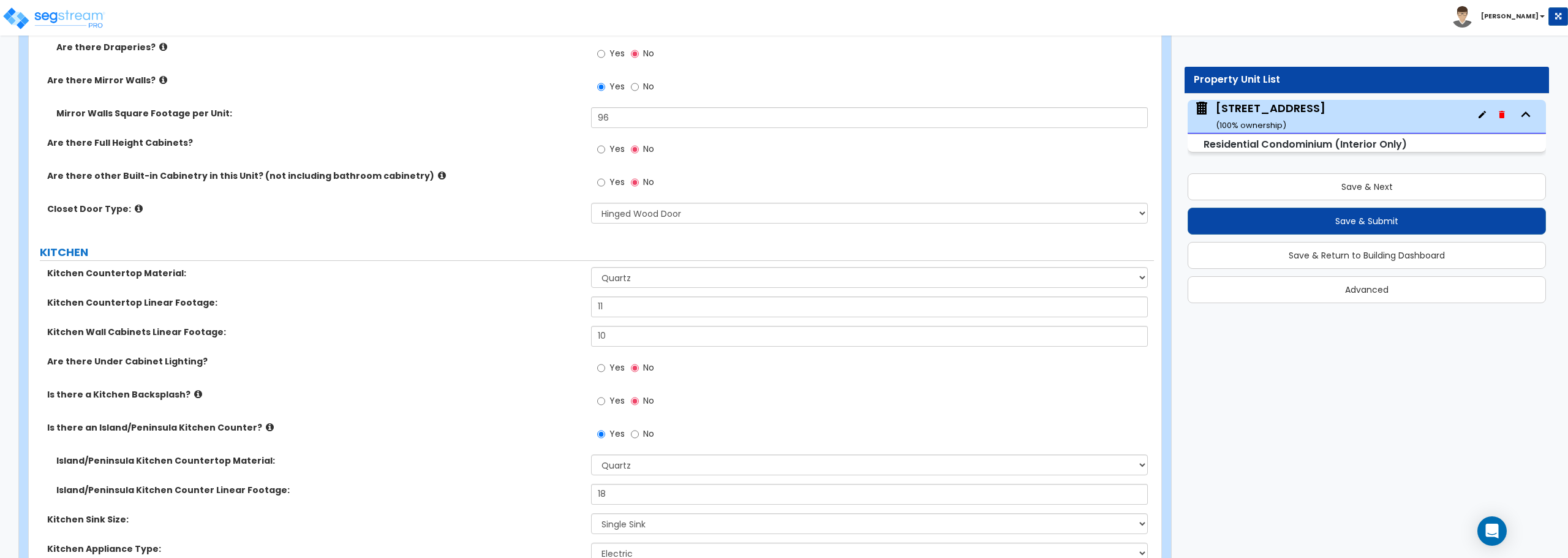
scroll to position [1839, 0]
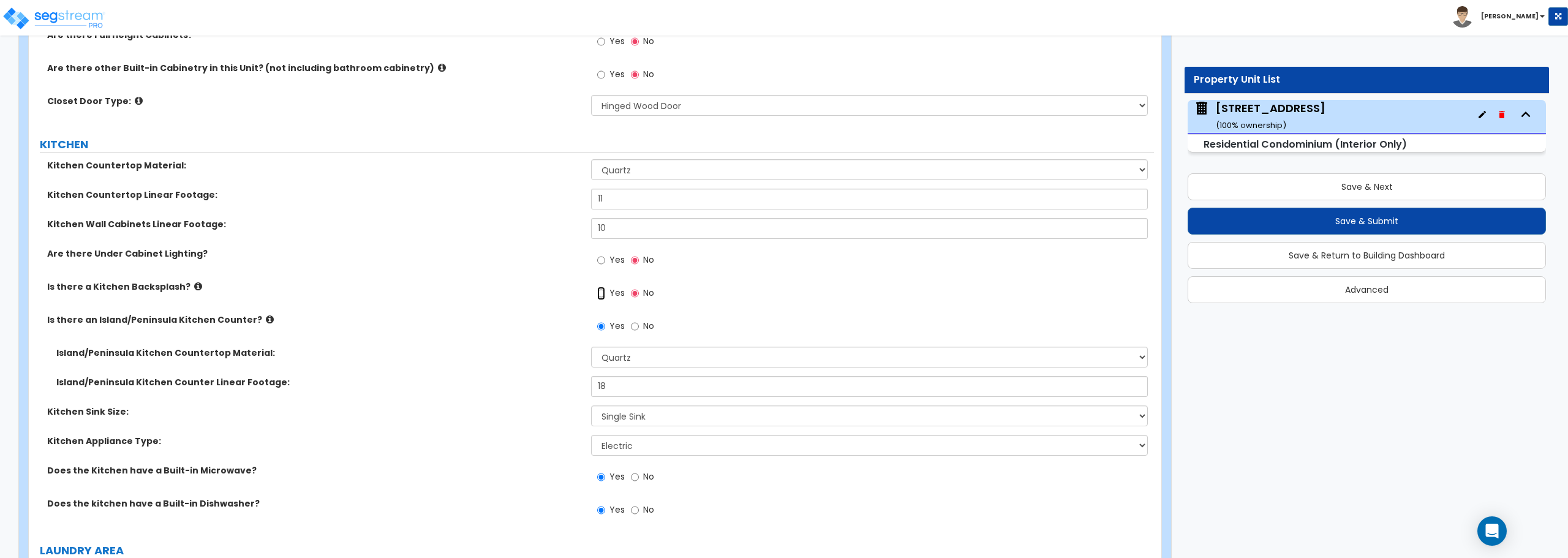
click at [604, 291] on input "Yes" at bounding box center [601, 294] width 8 height 14
radio input "true"
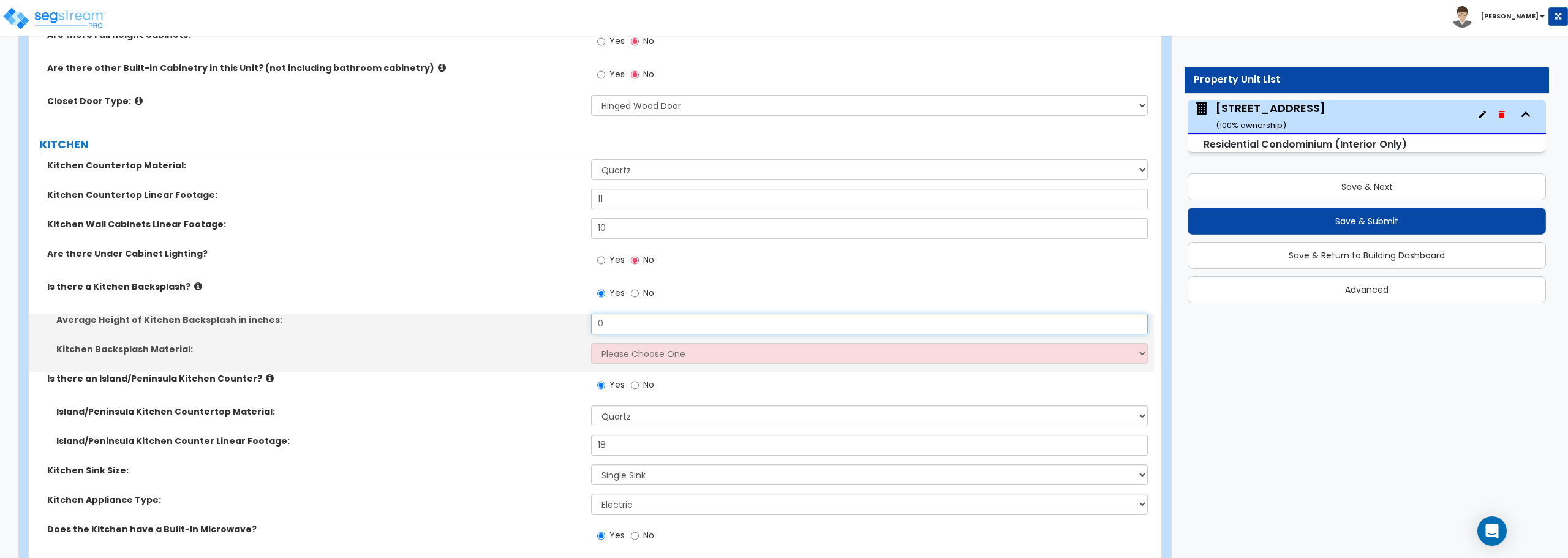
click at [610, 324] on input "0" at bounding box center [869, 323] width 556 height 21
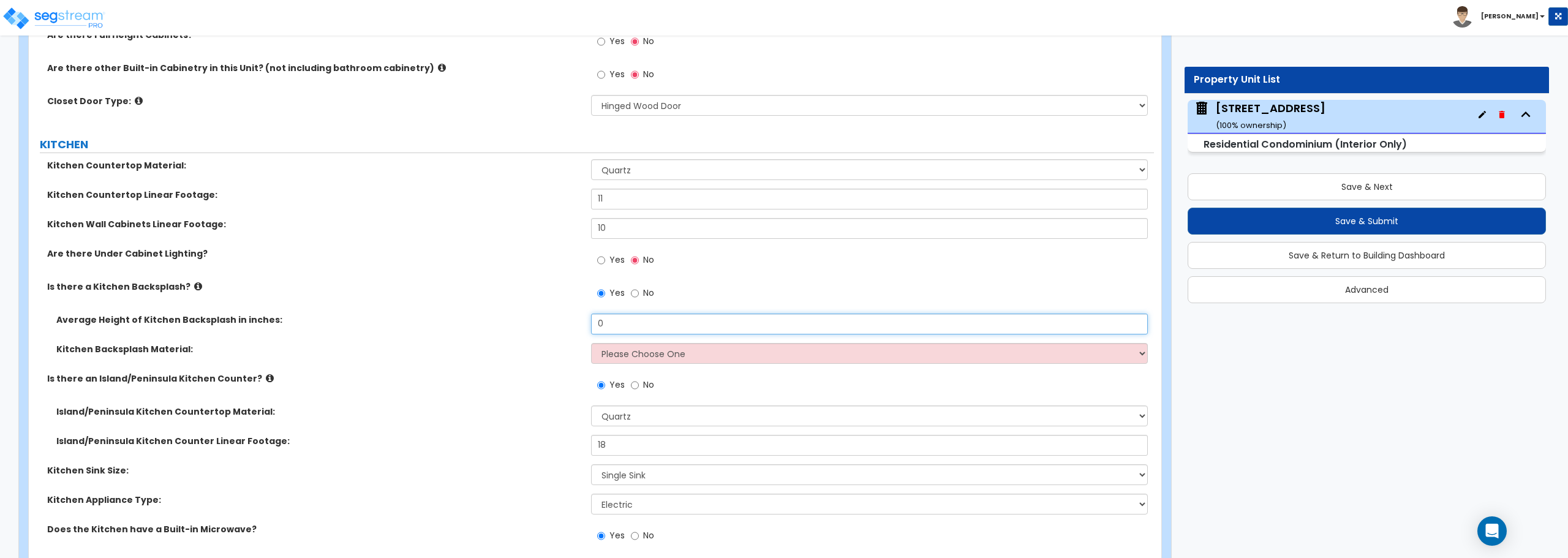
drag, startPoint x: 610, startPoint y: 324, endPoint x: 518, endPoint y: 327, distance: 92.0
click at [518, 327] on div "Average Height of Kitchen Backsplash in inches: 0" at bounding box center [592, 328] width 1125 height 29
type input "18"
click at [634, 357] on select "Please Choose One Plastic Laminate Solid Surface Stone Quartz Tile Stainless St…" at bounding box center [869, 353] width 556 height 21
select select "6"
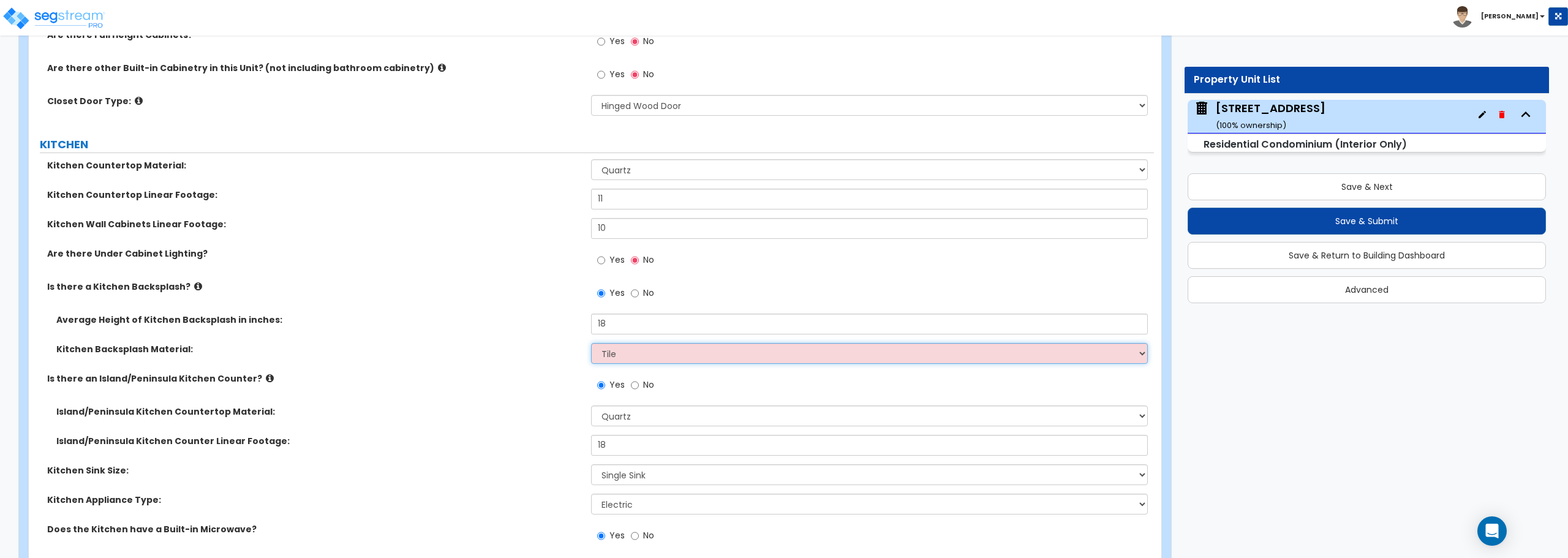
click at [591, 343] on select "Please Choose One Plastic Laminate Solid Surface Stone Quartz Tile Stainless St…" at bounding box center [869, 353] width 556 height 21
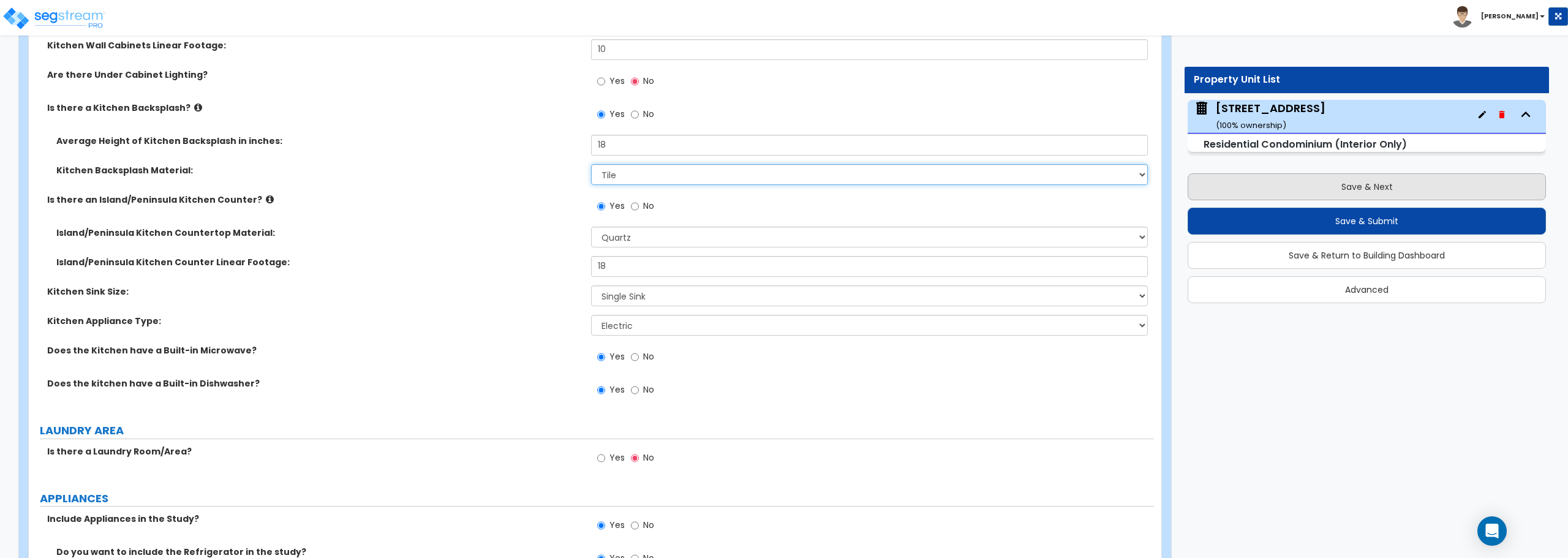
scroll to position [2022, 0]
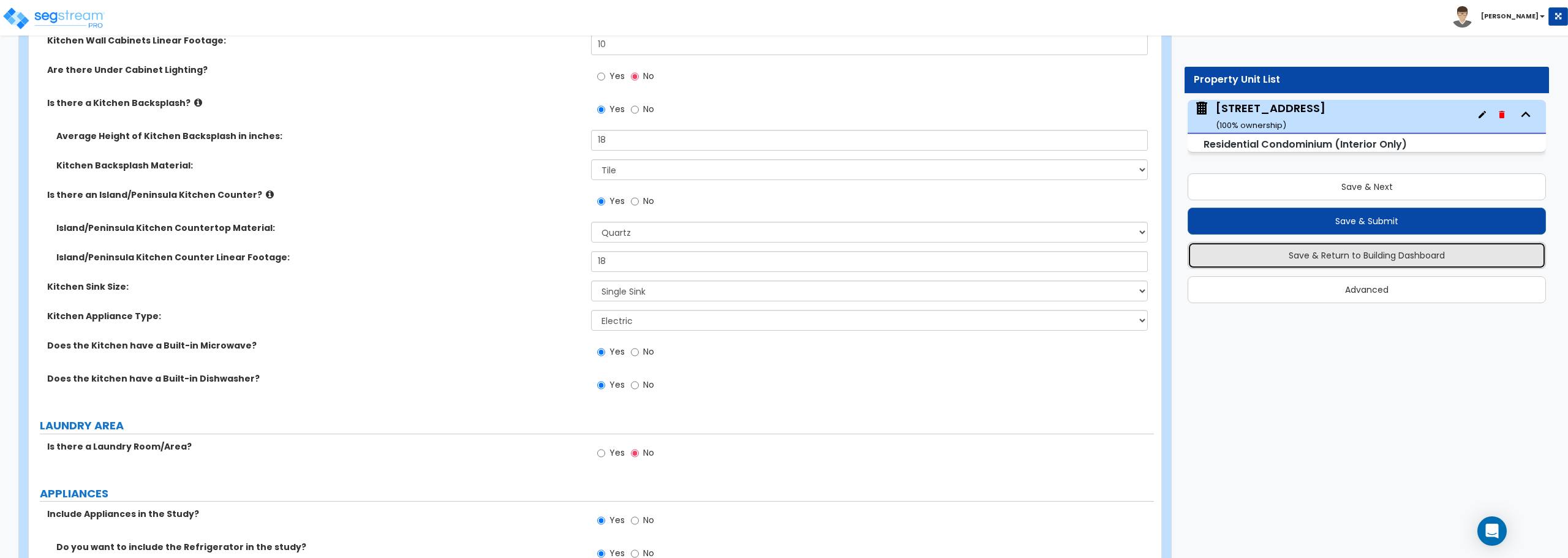
click at [1378, 254] on button "Save & Return to Building Dashboard" at bounding box center [1367, 256] width 358 height 27
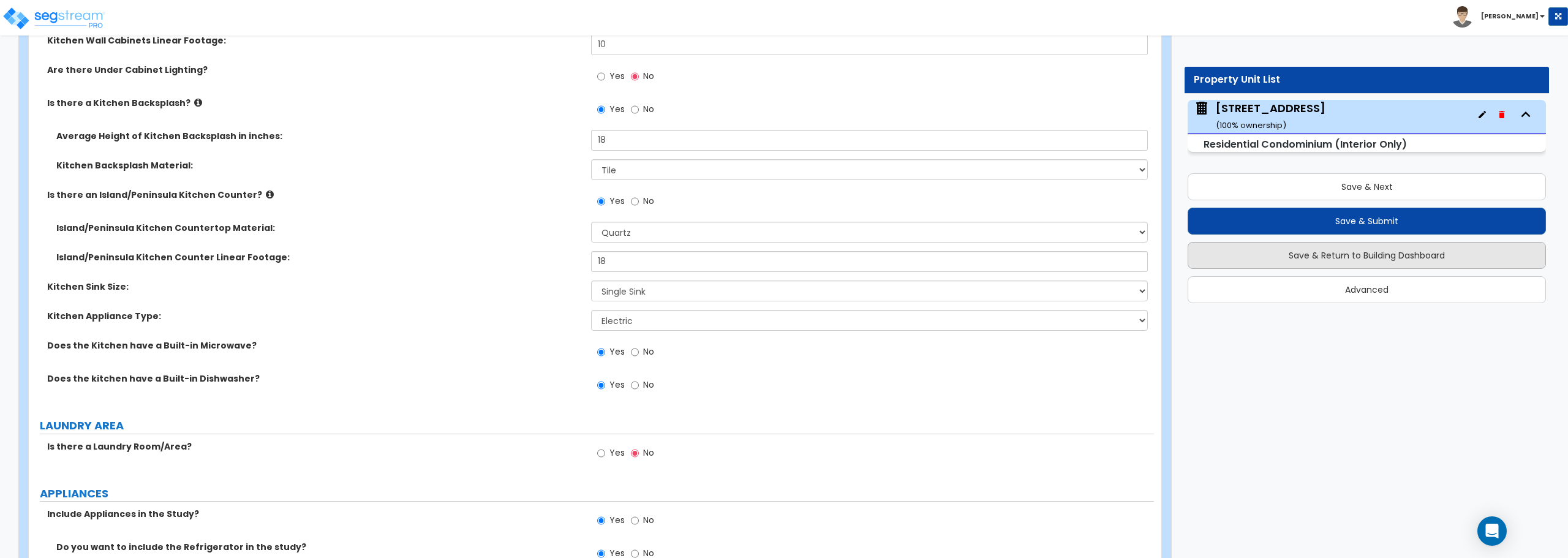
scroll to position [0, 0]
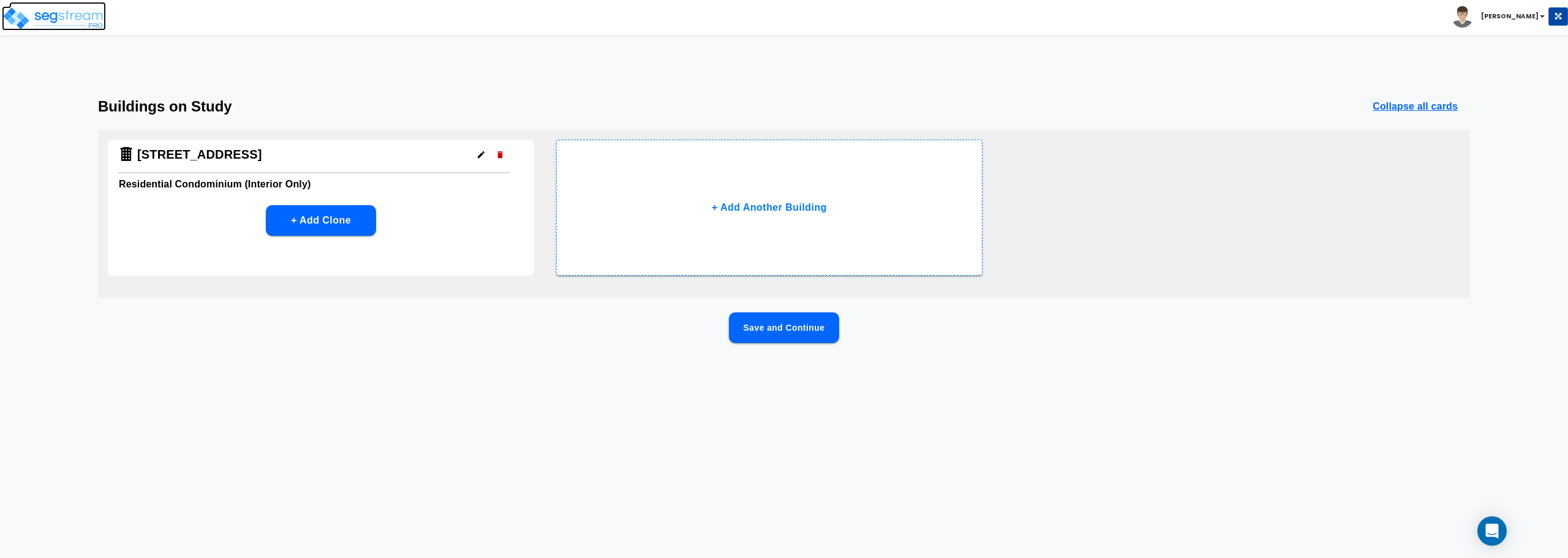
click at [72, 2] on link at bounding box center [58, 8] width 97 height 12
